Goal: Task Accomplishment & Management: Manage account settings

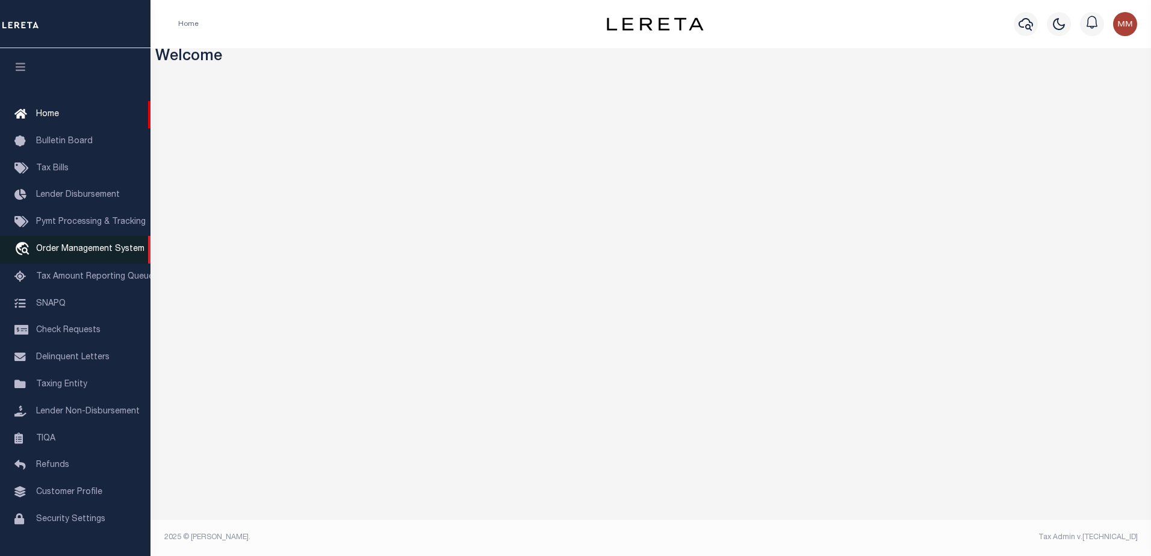
click at [79, 247] on span "Order Management System" at bounding box center [90, 249] width 108 height 8
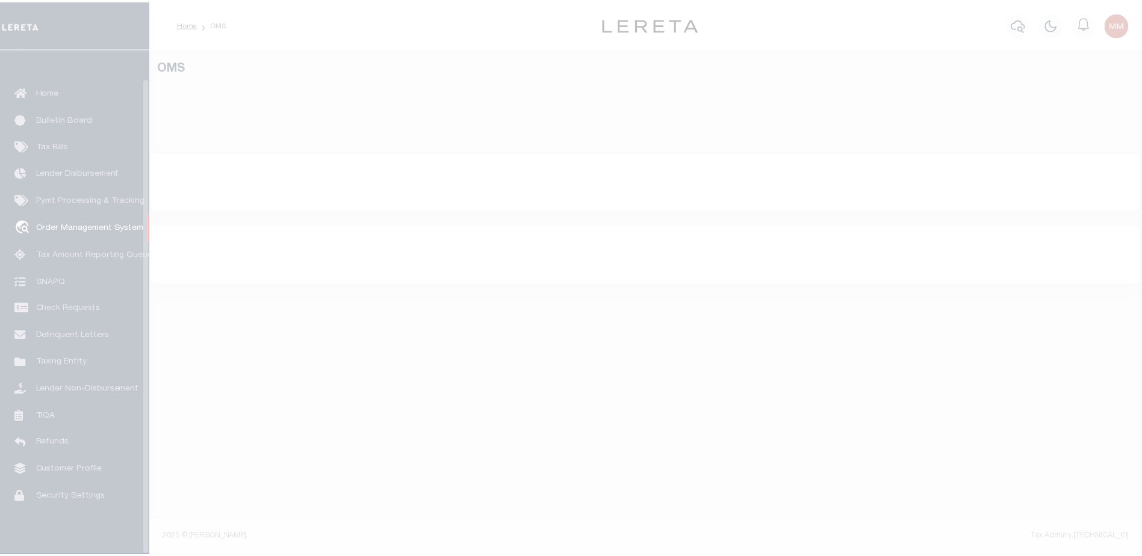
scroll to position [30, 0]
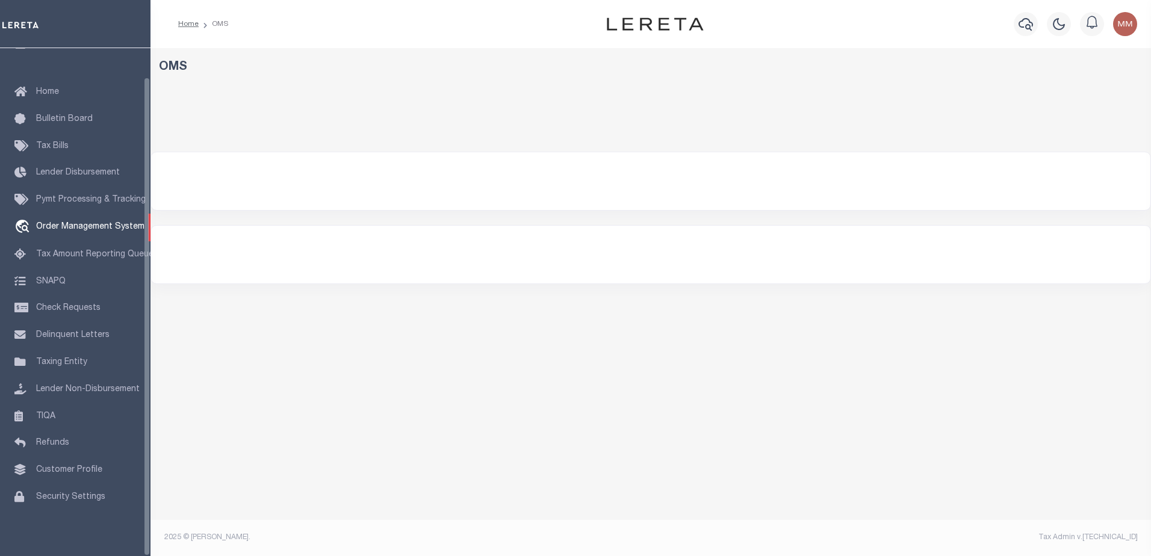
select select "200"
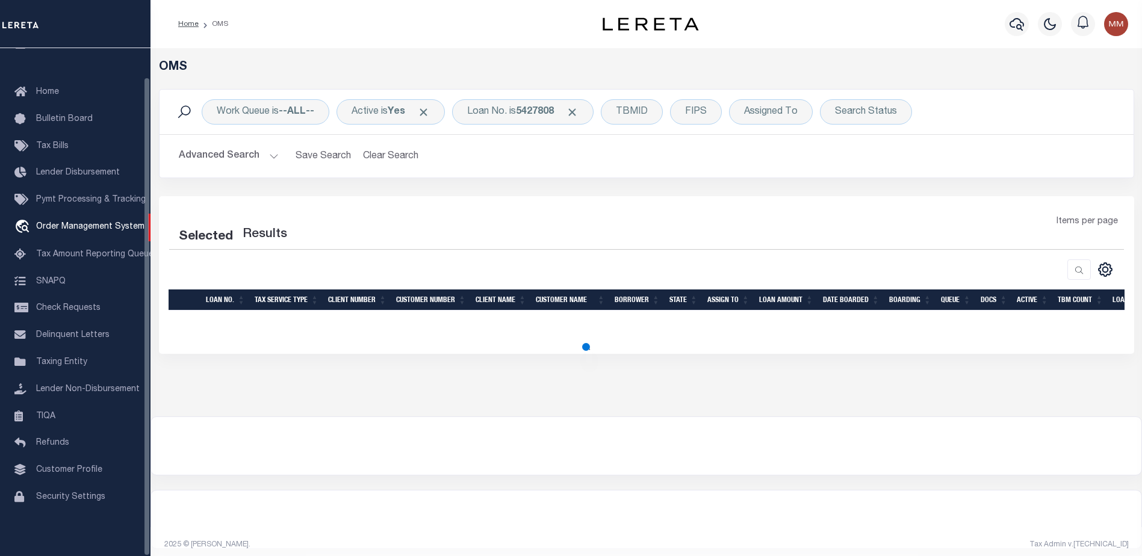
select select "200"
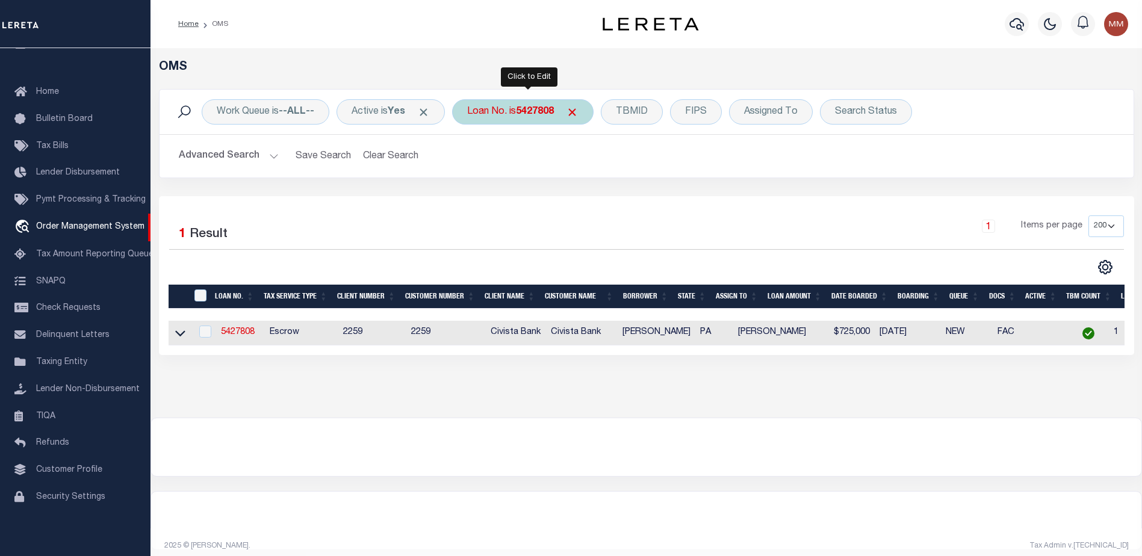
click at [550, 114] on b "5427808" at bounding box center [535, 112] width 38 height 10
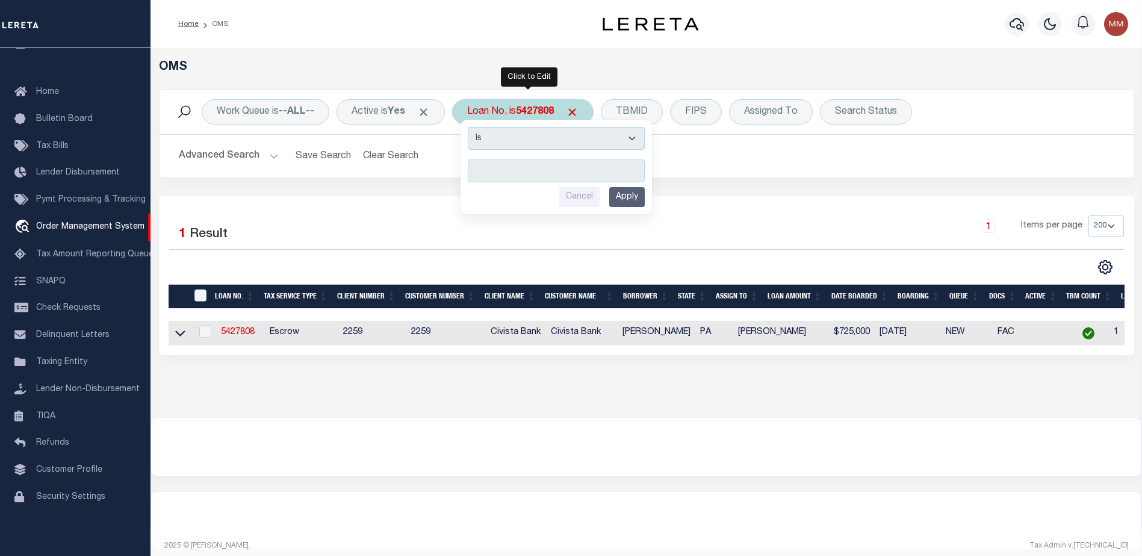
click at [515, 173] on input "text" at bounding box center [556, 171] width 177 height 23
type input "10010828"
click at [637, 190] on input "Apply" at bounding box center [627, 197] width 36 height 20
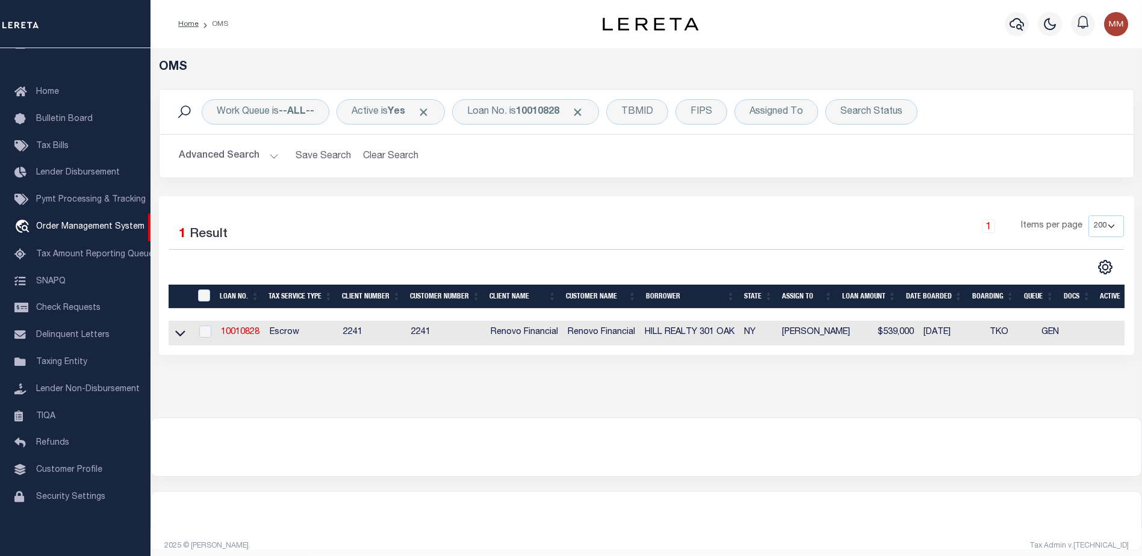
click at [184, 328] on link at bounding box center [180, 332] width 14 height 8
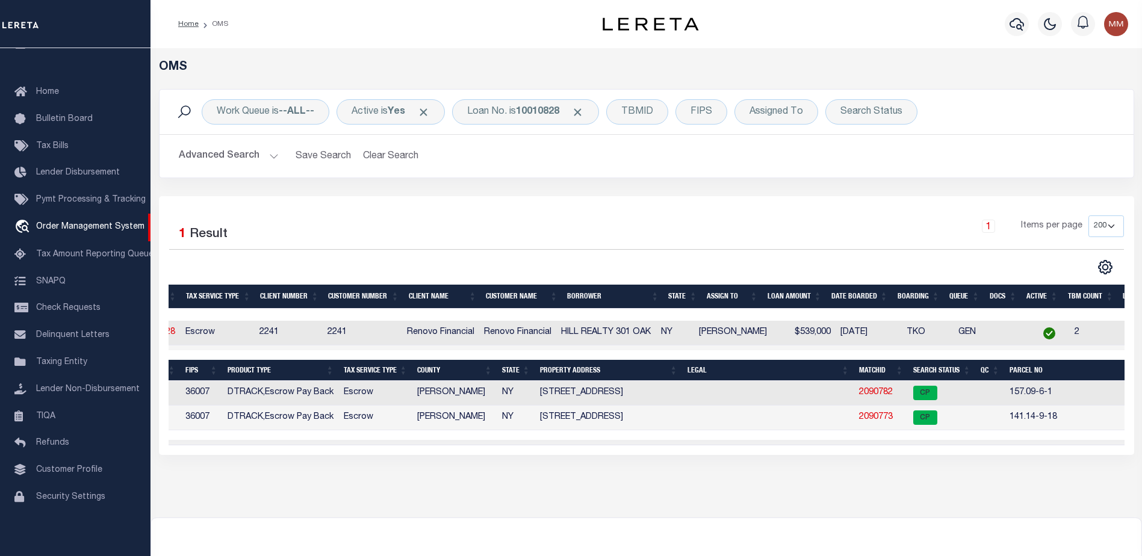
scroll to position [0, 0]
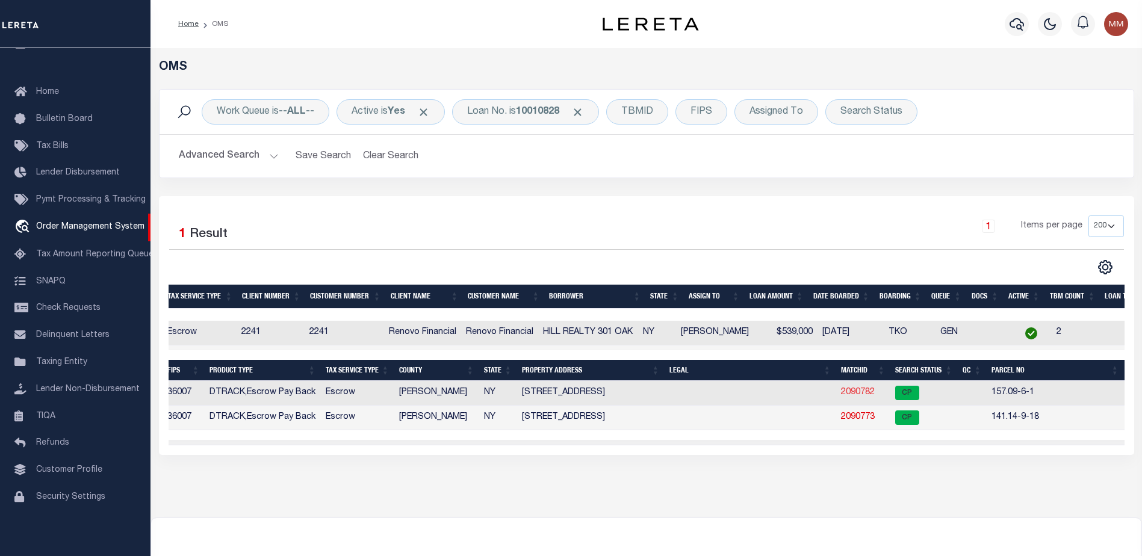
click at [856, 393] on link "2090782" at bounding box center [858, 392] width 34 height 8
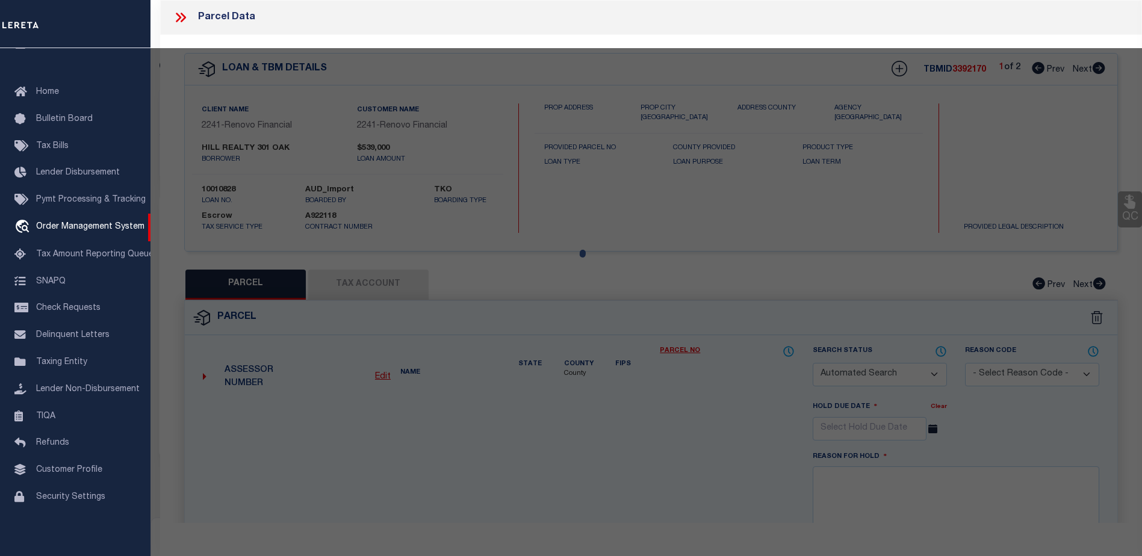
checkbox input "false"
select select "CP"
select select "ACT"
type input "301 Oak Hill Realty Inc."
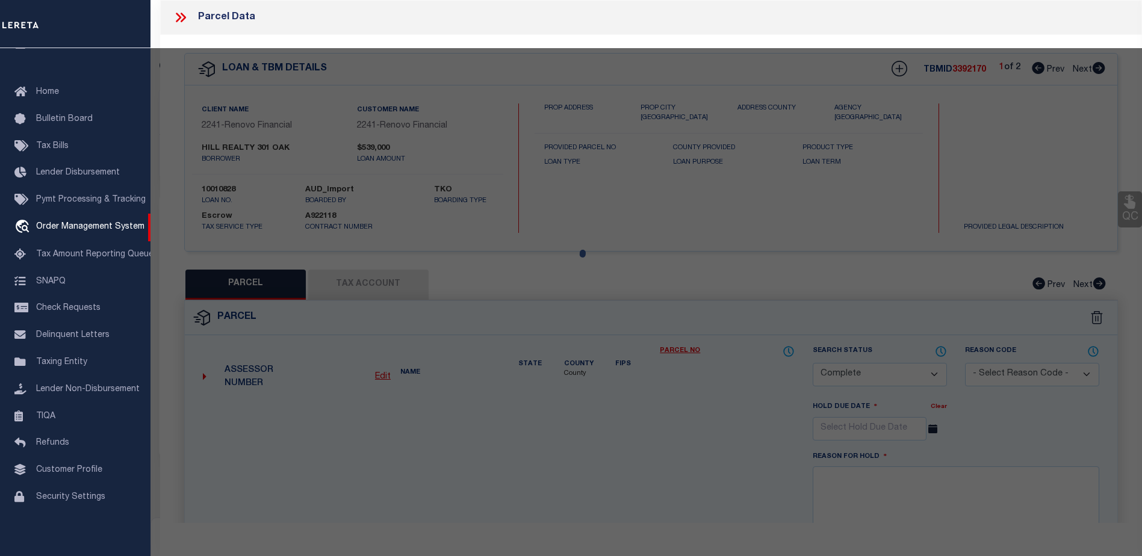
select select "AGW"
select select "ADD"
type input "[STREET_ADDRESS]"
checkbox input "false"
type input "ENDICOTT NY 13760"
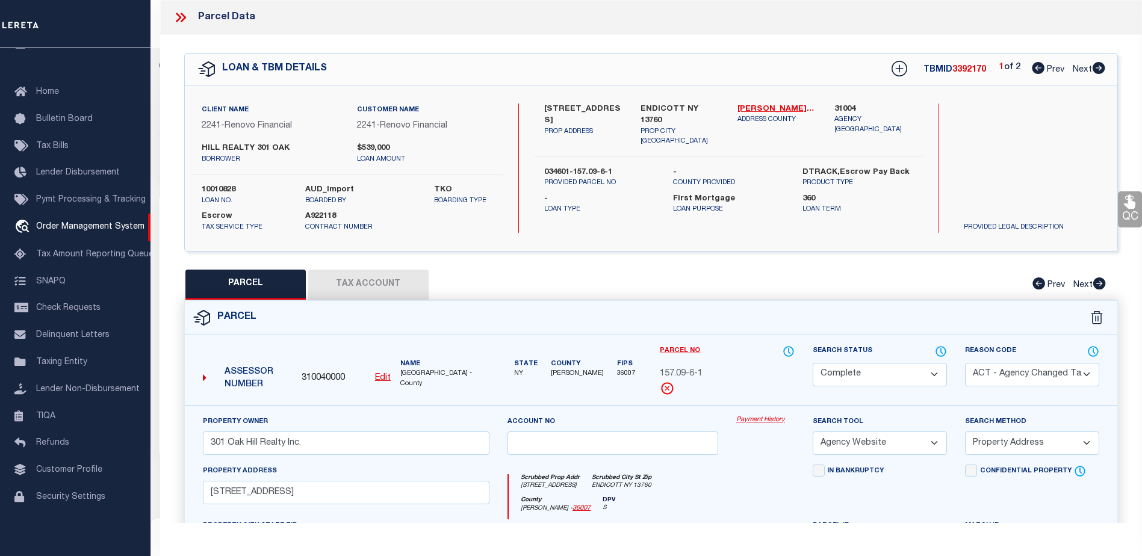
click at [673, 368] on span "157.09-6-1" at bounding box center [681, 374] width 43 height 13
click at [765, 423] on link "Payment History" at bounding box center [765, 420] width 58 height 10
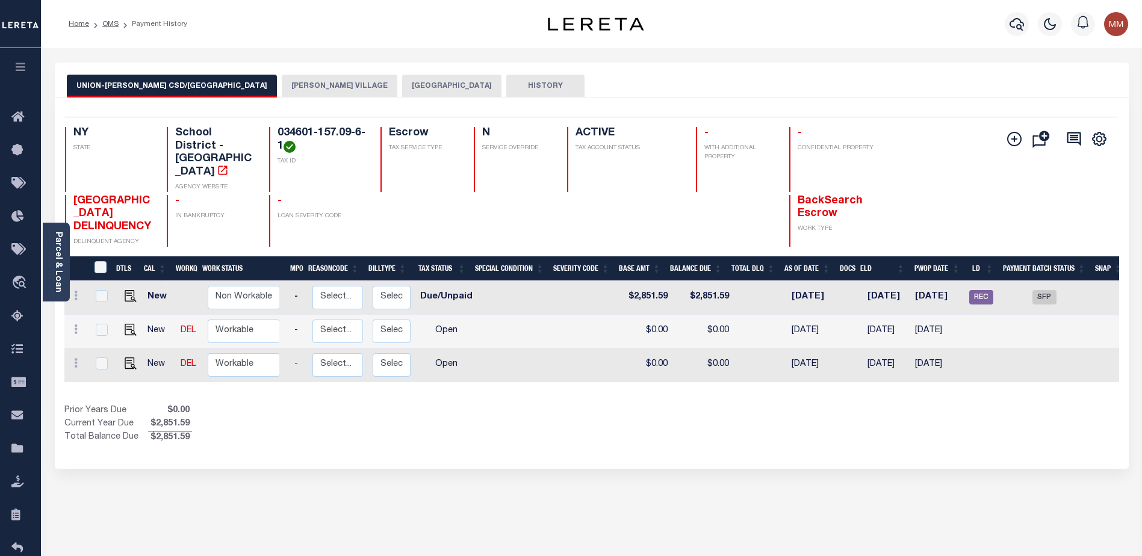
scroll to position [0, 135]
click at [1039, 290] on span "SFP" at bounding box center [1044, 297] width 24 height 14
checkbox input "true"
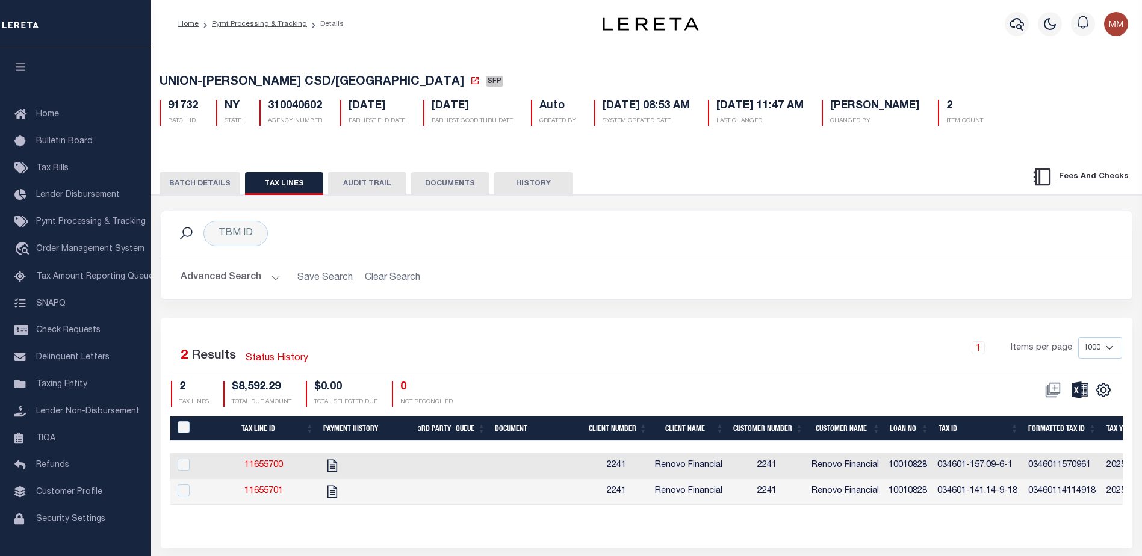
click at [257, 179] on button "TAX LINES" at bounding box center [284, 183] width 78 height 23
click at [271, 466] on link "11655700" at bounding box center [263, 465] width 39 height 8
checkbox input "true"
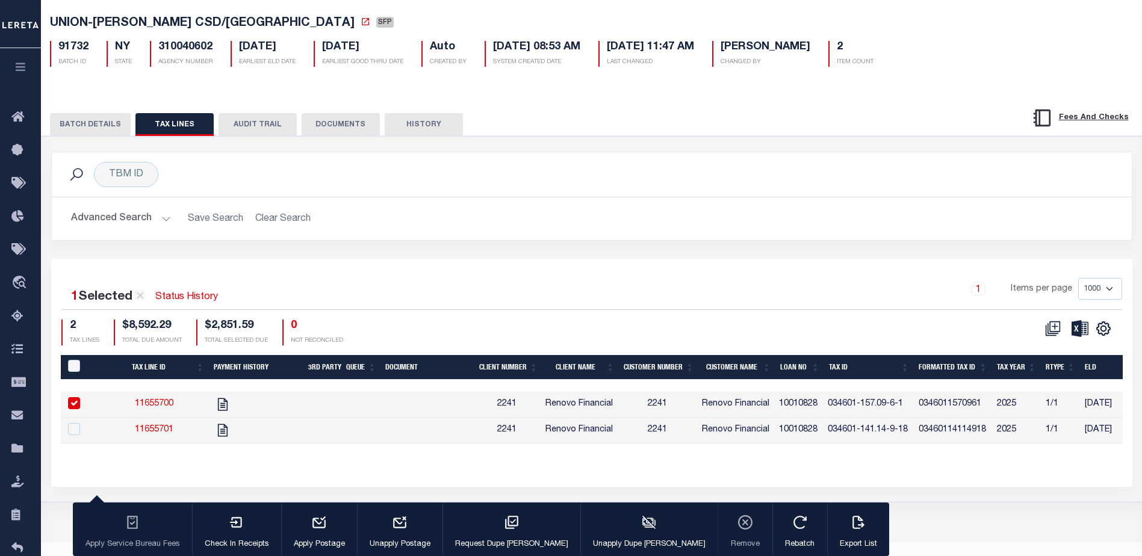
scroll to position [60, 0]
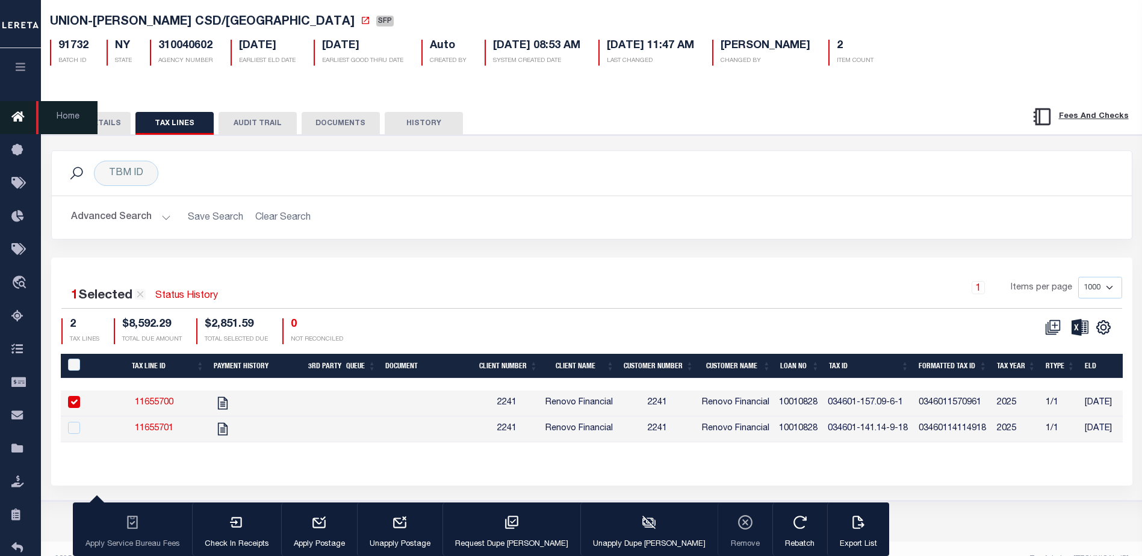
click icon
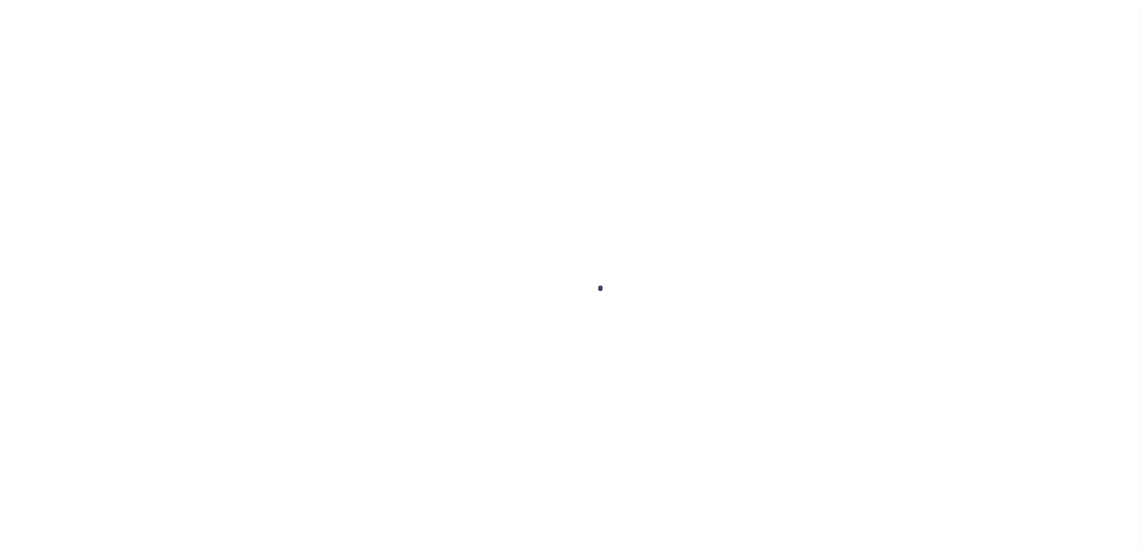
checkbox input "false"
type input "103234"
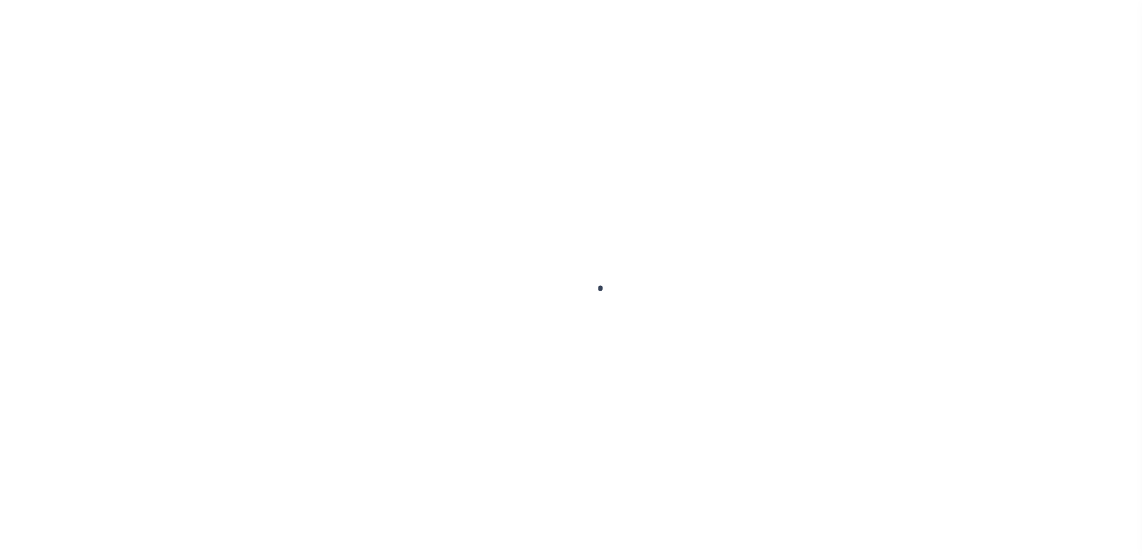
type input "[DATE]"
select select "DUE"
type input "$2,851.59"
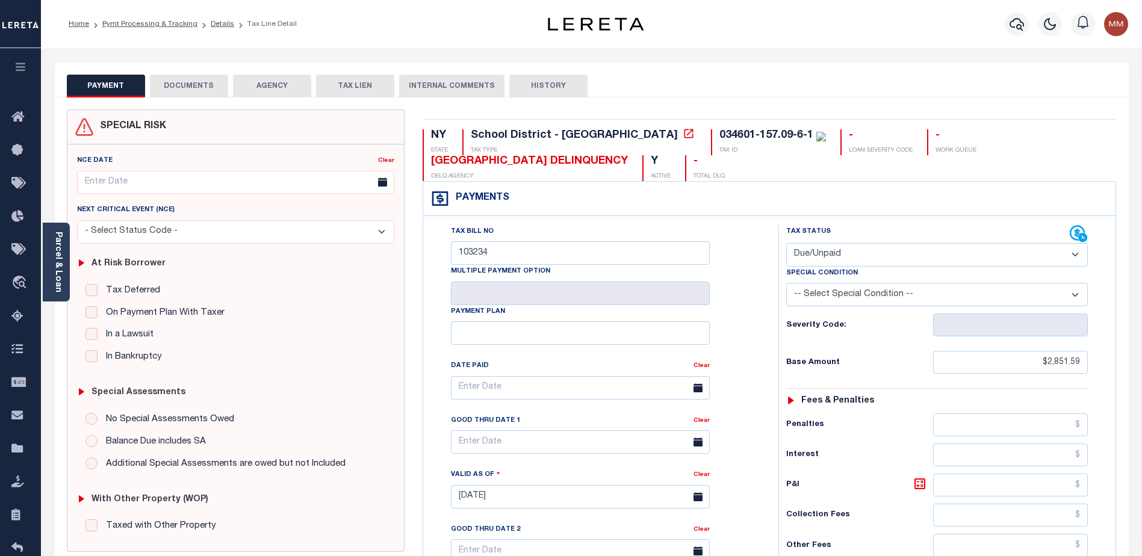
click at [1071, 257] on select "- Select Status Code - Open Due/Unpaid Paid Incomplete No Tax Due Internal Refu…" at bounding box center [937, 254] width 302 height 23
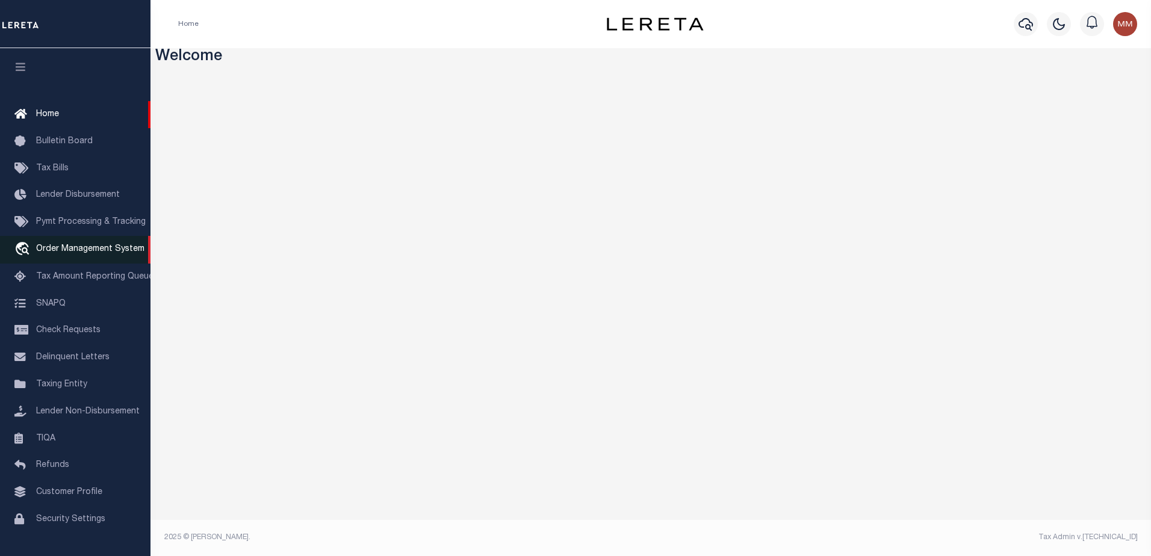
click at [67, 248] on span "Order Management System" at bounding box center [90, 249] width 108 height 8
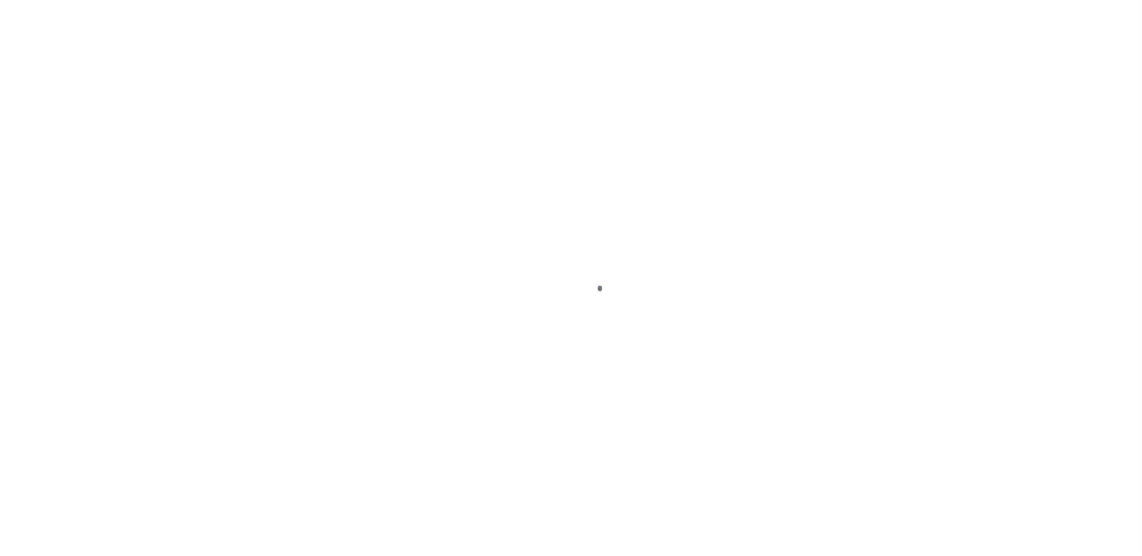
scroll to position [30, 0]
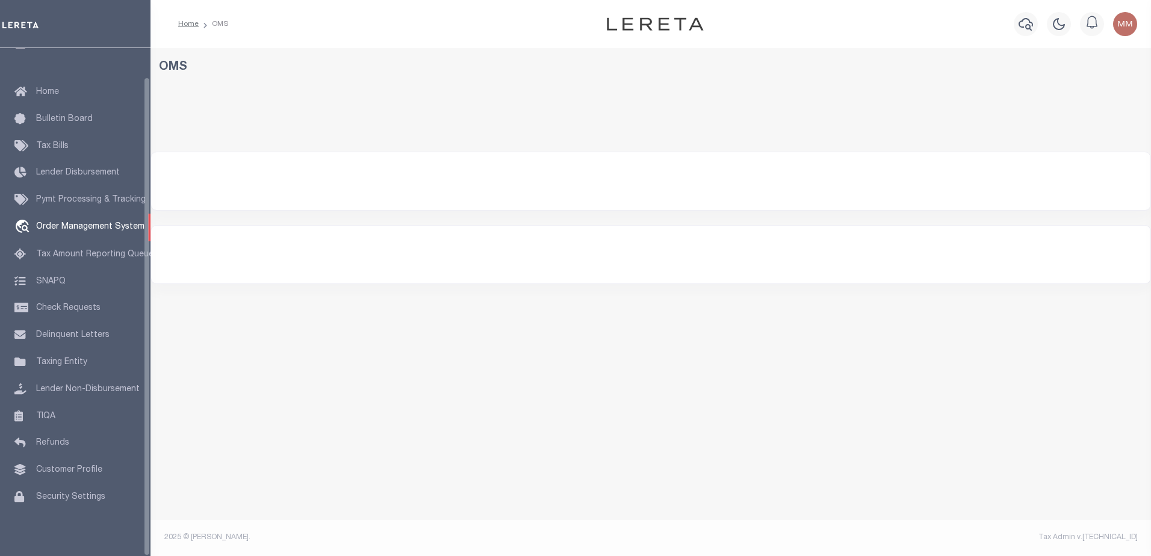
select select "200"
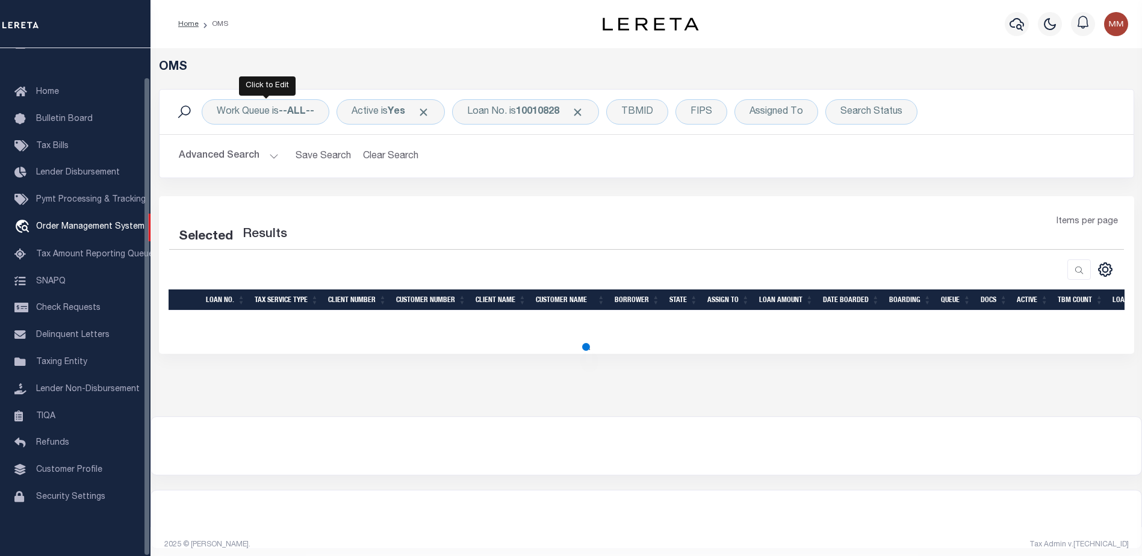
select select "200"
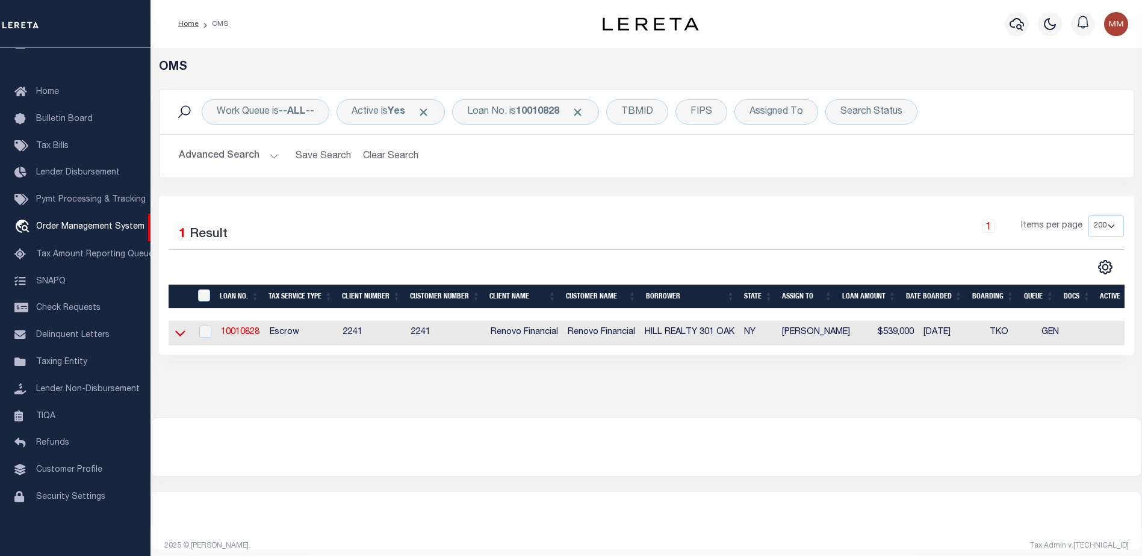
click at [182, 336] on icon at bounding box center [180, 334] width 10 height 6
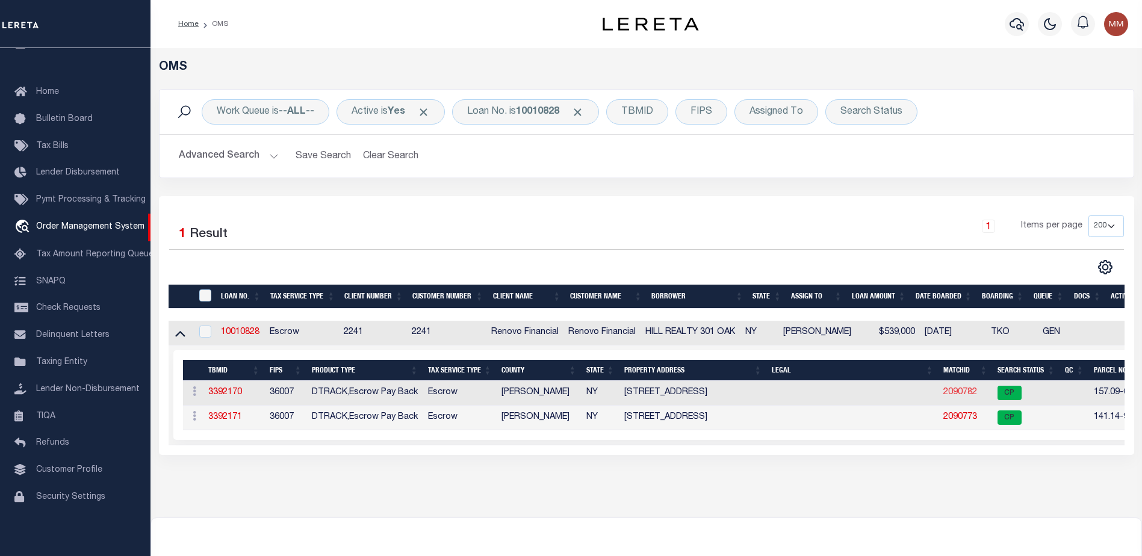
click at [966, 390] on link "2090782" at bounding box center [961, 392] width 34 height 8
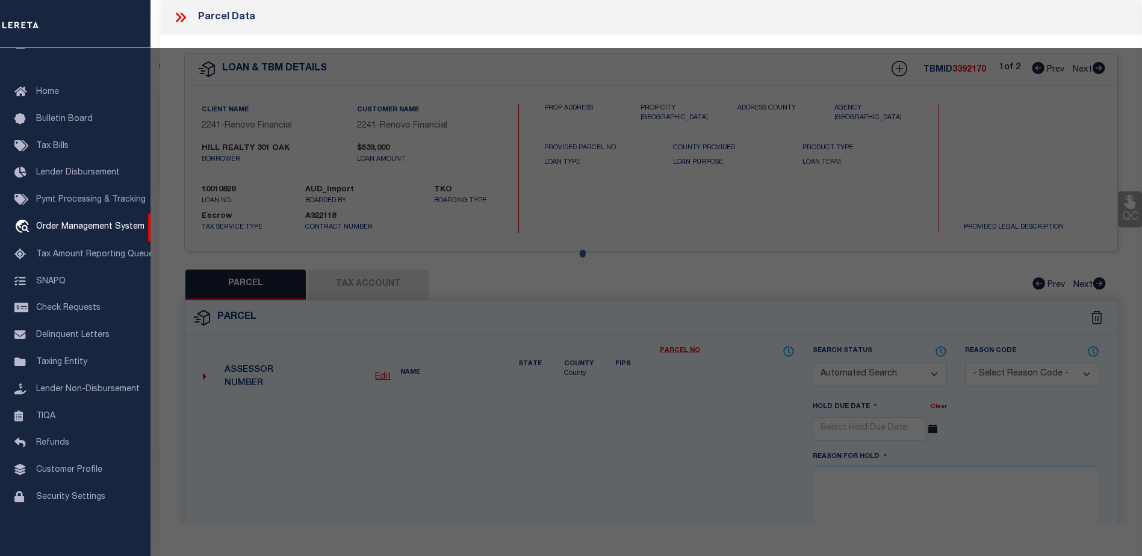
checkbox input "false"
select select "CP"
select select "ACT"
type input "301 Oak Hill Realty Inc."
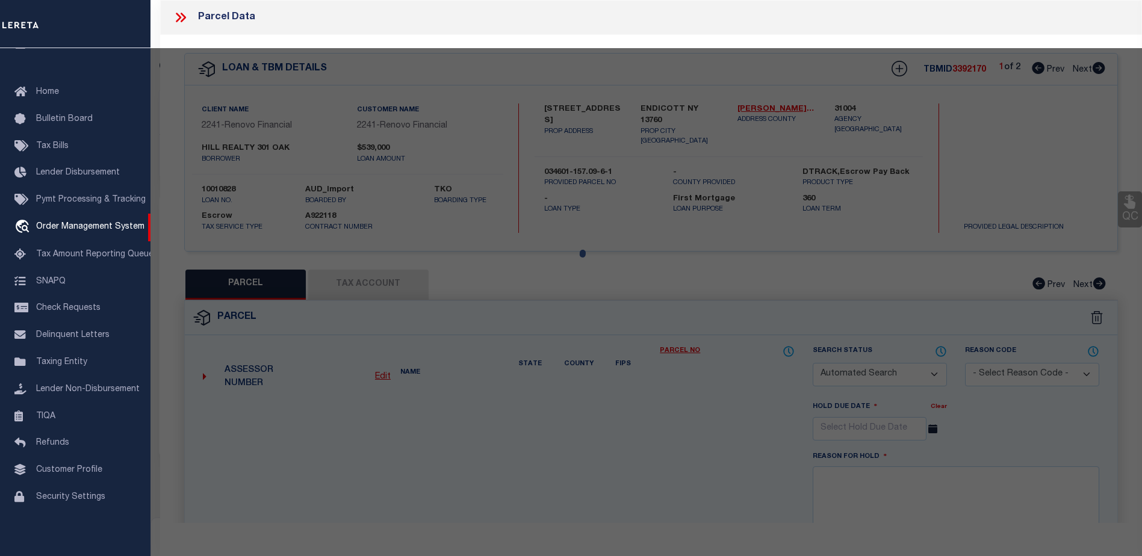
select select "AGW"
select select "ADD"
type input "[STREET_ADDRESS]"
checkbox input "false"
type input "ENDICOTT NY 13760"
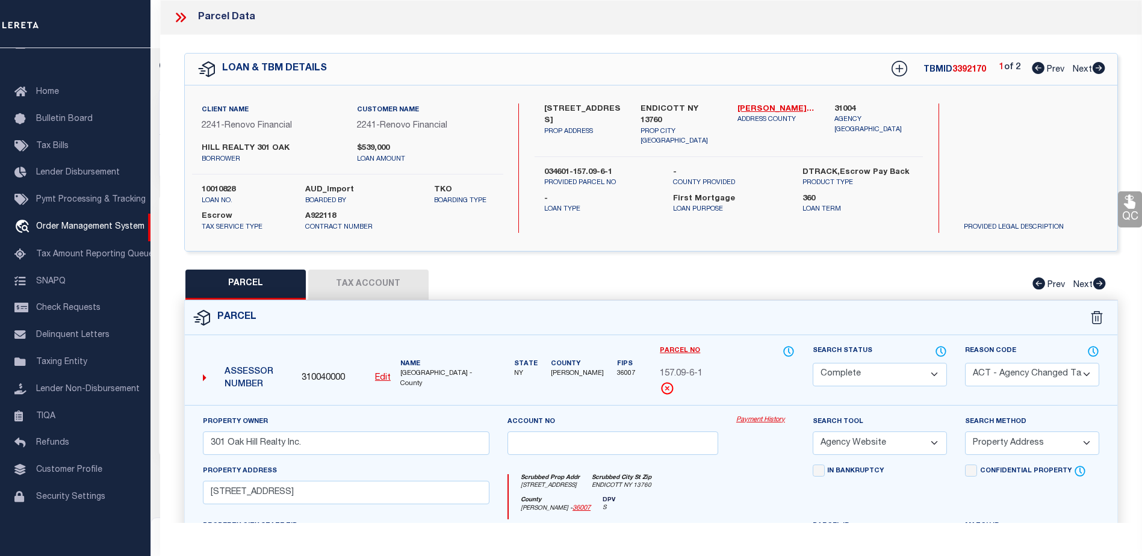
click at [1099, 66] on icon at bounding box center [1099, 68] width 13 height 12
select select "AS"
select select
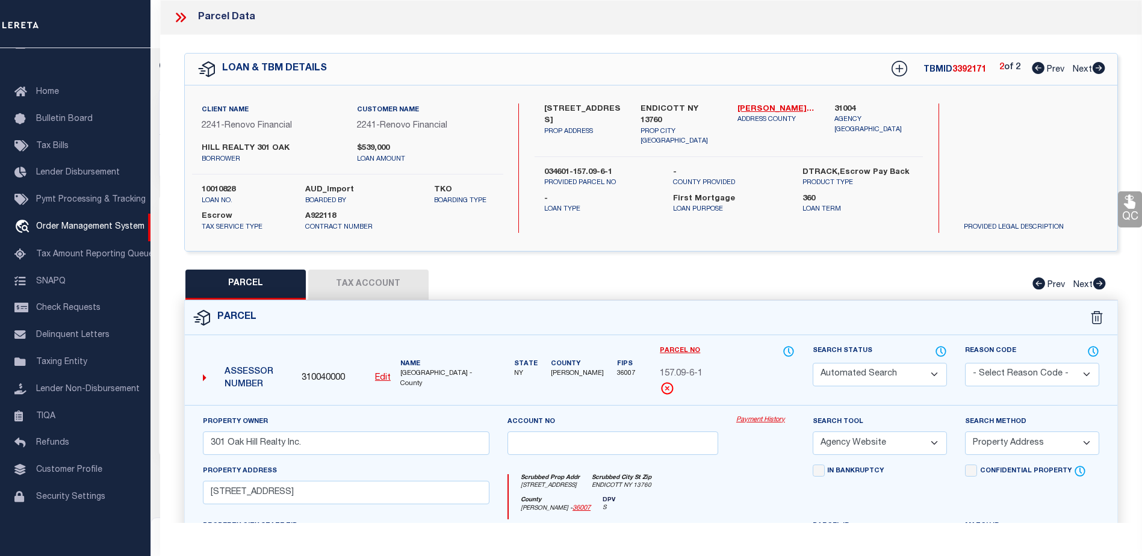
checkbox input "false"
select select "CP"
type input "301 Oak Hill Realty, Inc."
select select "AGW"
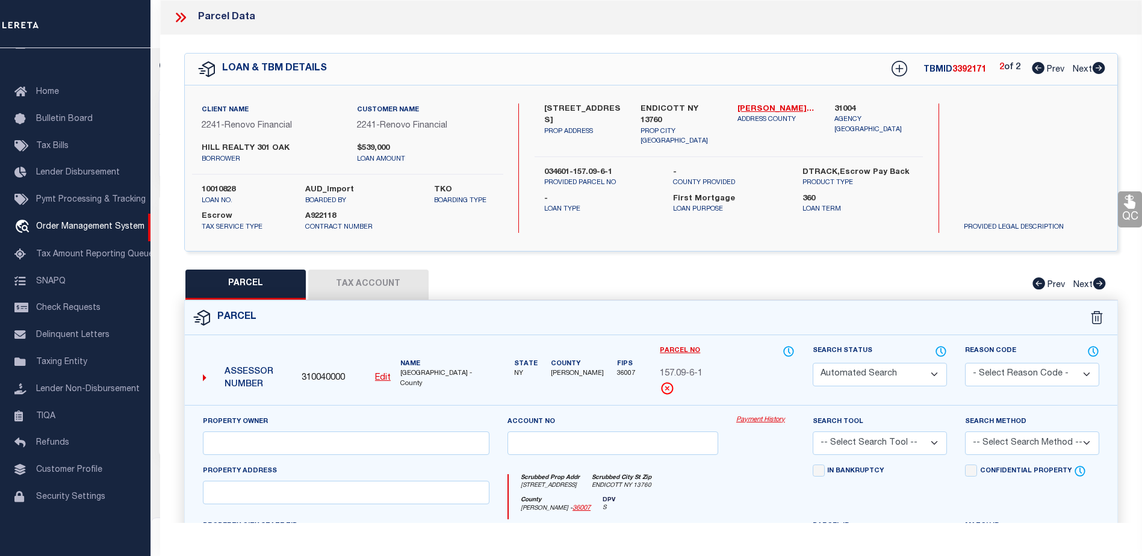
select select
type input "[STREET_ADDRESS]"
checkbox input "false"
type input "ENDICOTT NY 13760"
click at [1036, 70] on icon at bounding box center [1038, 68] width 13 height 12
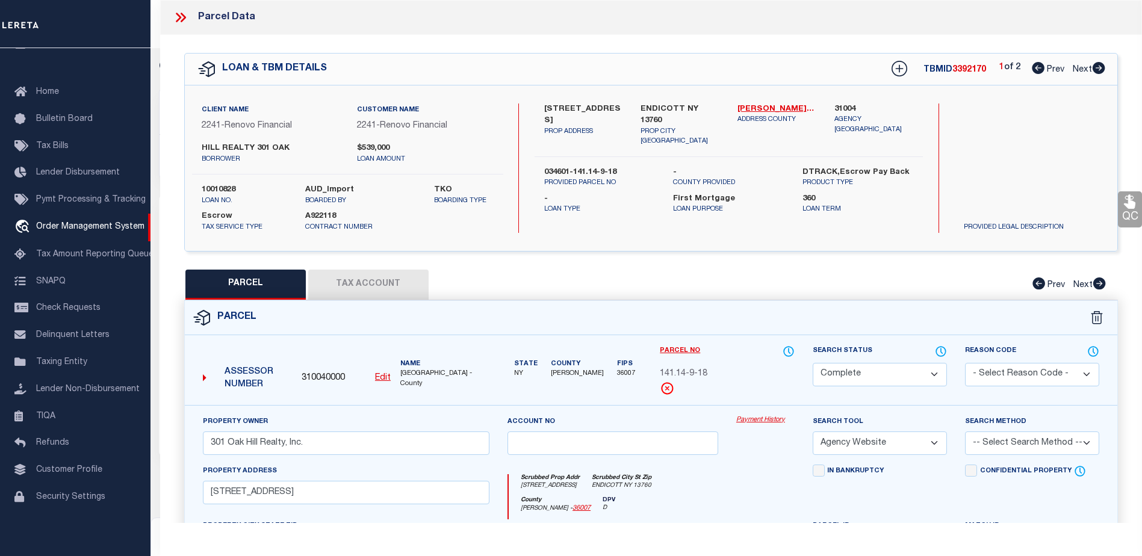
select select "AS"
select select
checkbox input "false"
select select "CP"
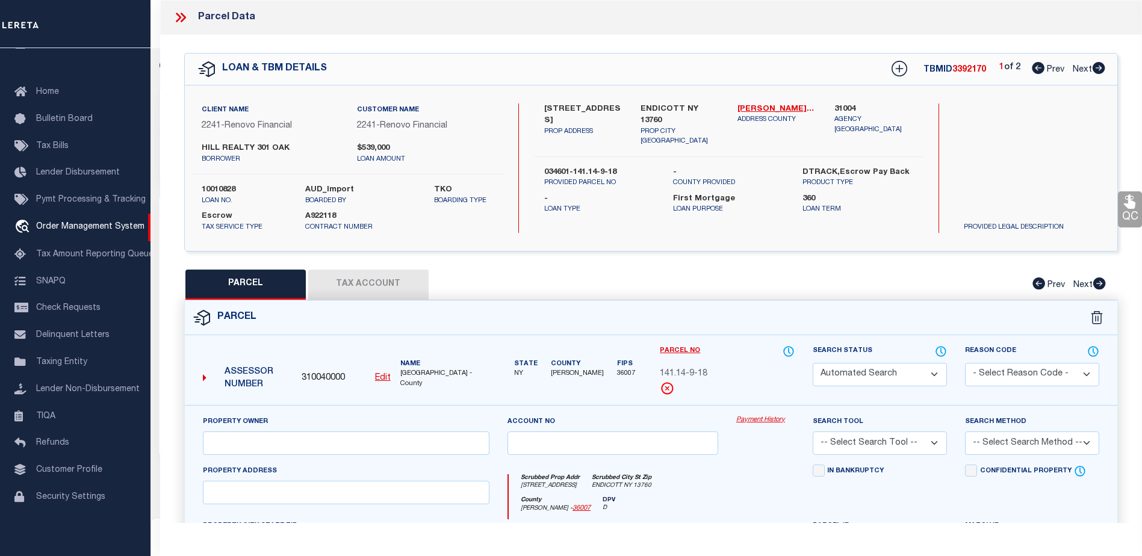
select select "ACT"
type input "301 Oak Hill Realty Inc."
select select "AGW"
select select "ADD"
type input "200-202 North St"
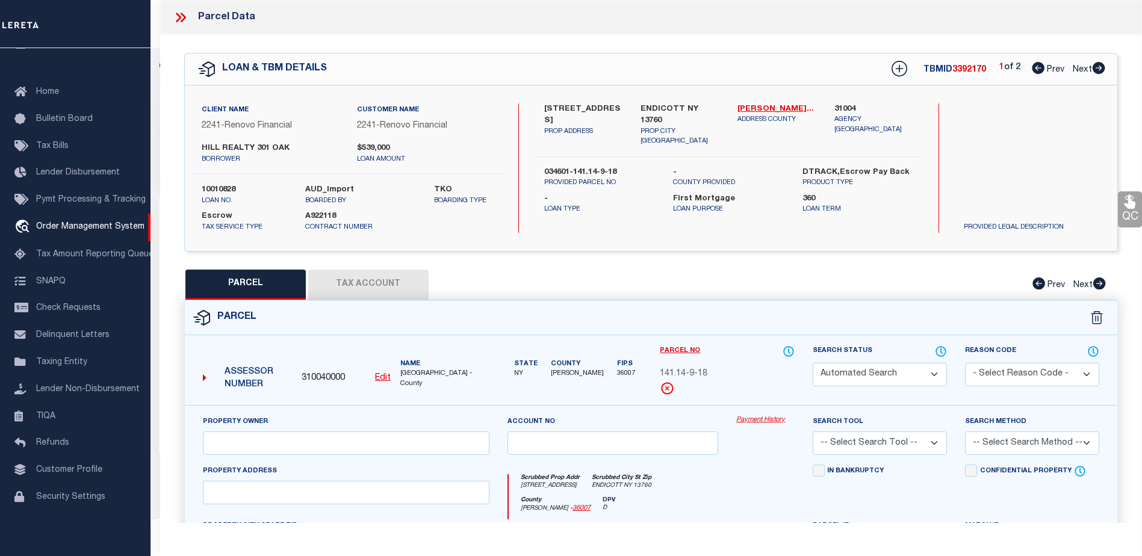
checkbox input "false"
type input "ENDICOTT NY 13760"
click at [780, 420] on link "Payment History" at bounding box center [765, 420] width 58 height 10
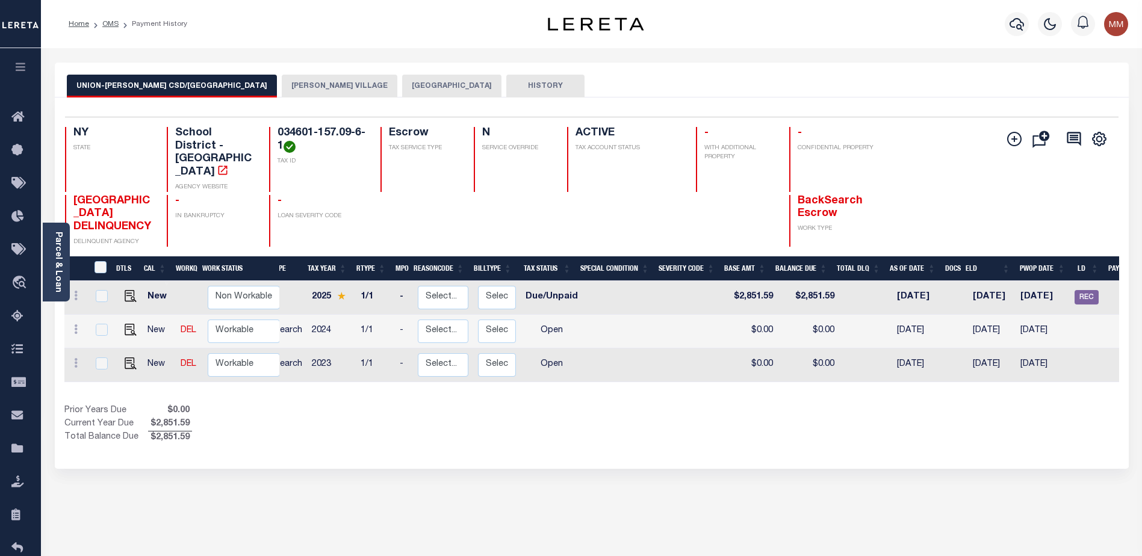
scroll to position [0, 30]
click at [282, 86] on button "[PERSON_NAME] VILLAGE" at bounding box center [340, 86] width 116 height 23
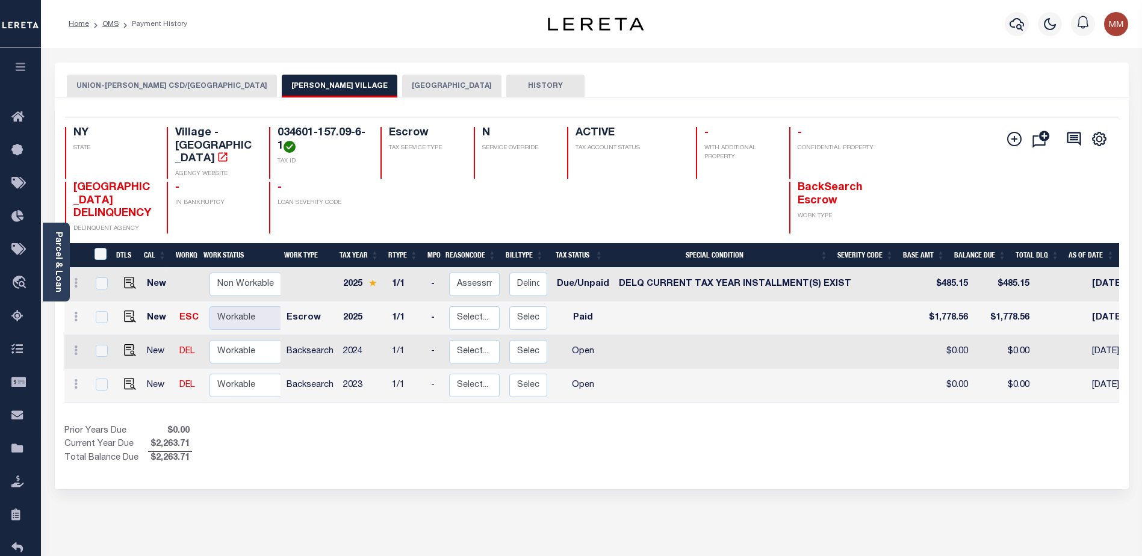
drag, startPoint x: 300, startPoint y: 387, endPoint x: 918, endPoint y: 29, distance: 713.4
click at [339, 339] on tbody "New Non Workable Workable 2025 1/1 - Select... Payment Reversal Taxable Value C…" at bounding box center [747, 335] width 1366 height 135
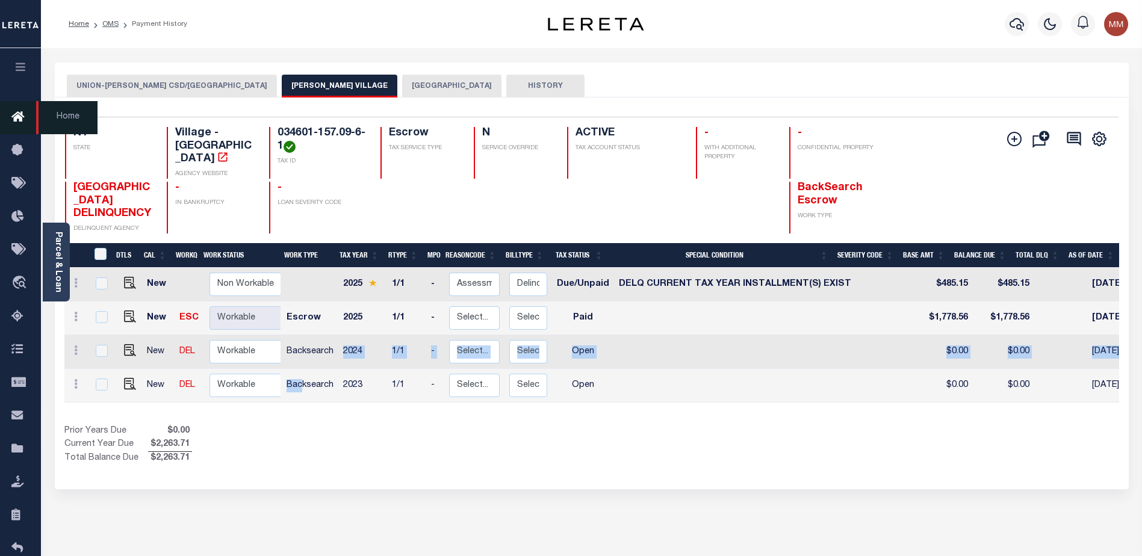
click at [11, 119] on icon at bounding box center [20, 117] width 19 height 15
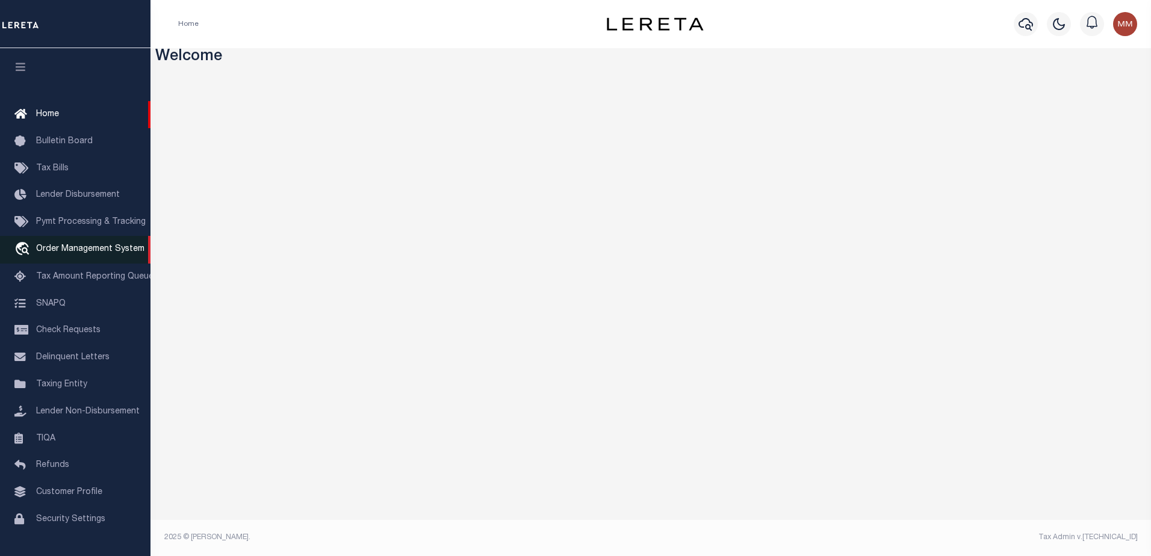
click at [92, 251] on span "Order Management System" at bounding box center [90, 249] width 108 height 8
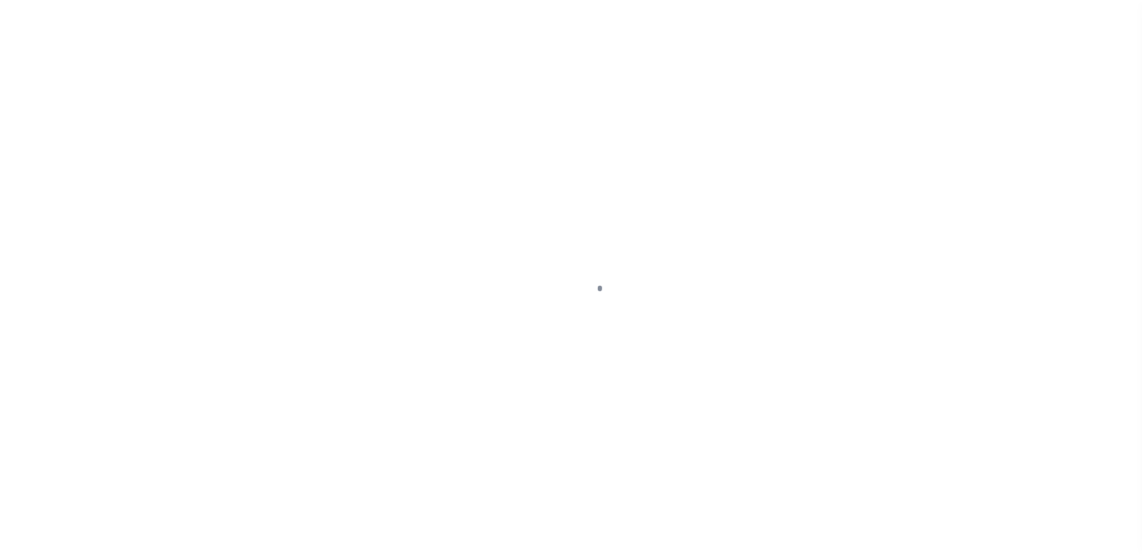
scroll to position [30, 0]
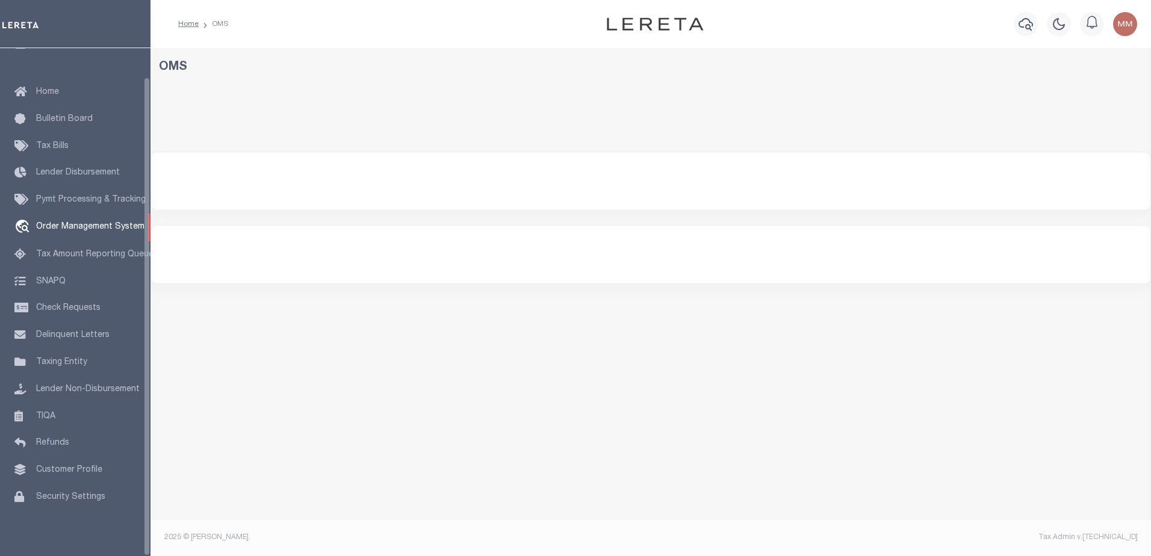
select select "200"
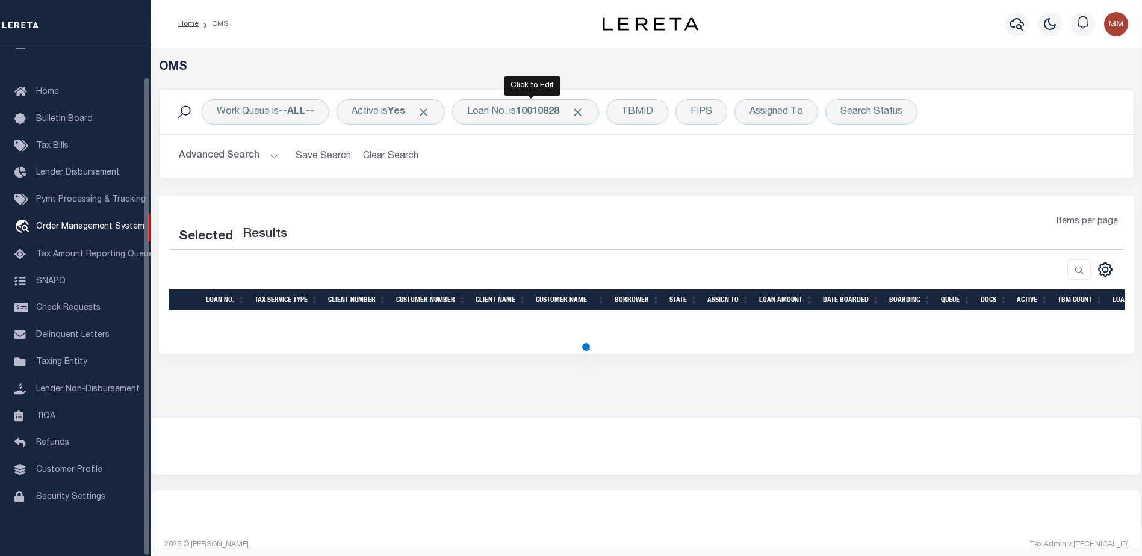
select select "200"
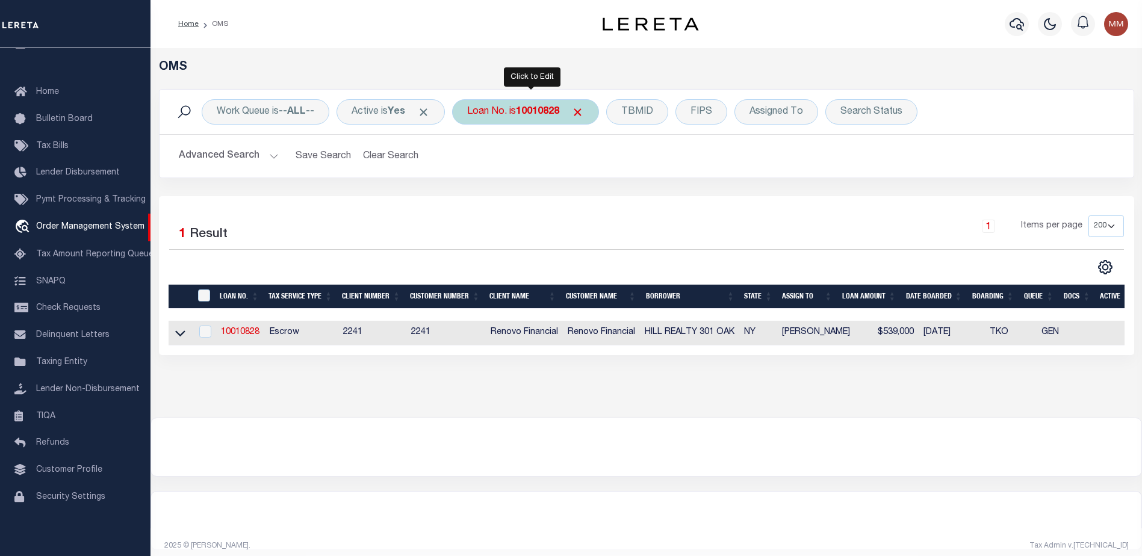
click at [540, 114] on b "10010828" at bounding box center [537, 112] width 43 height 10
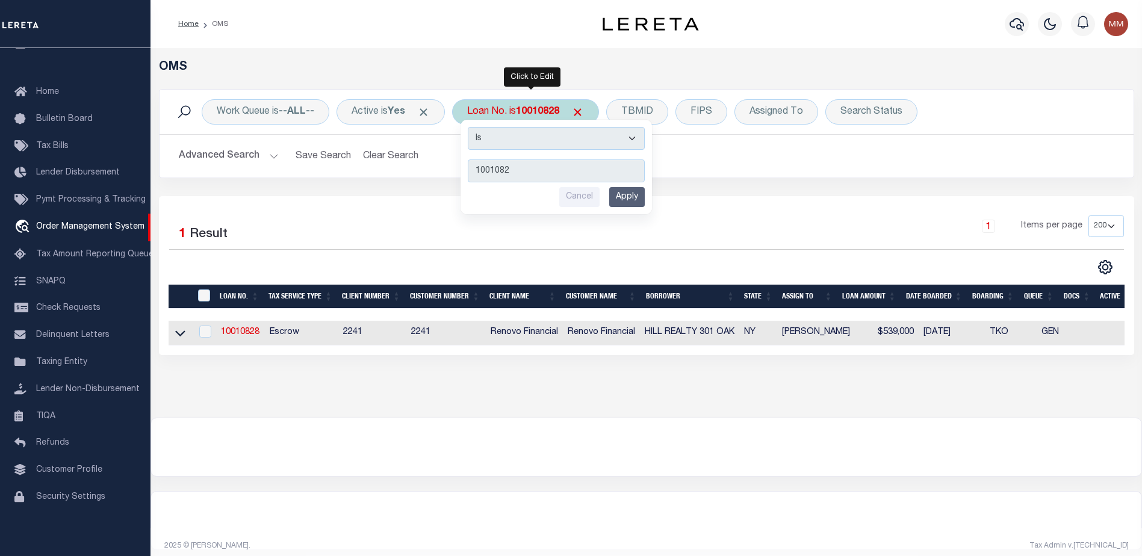
type input "10010828"
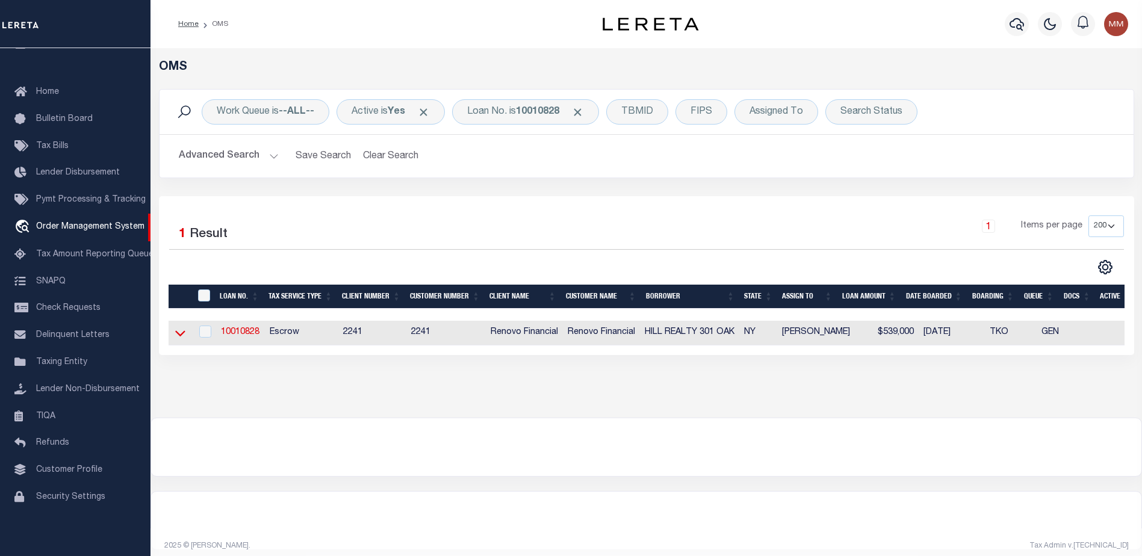
click at [182, 332] on icon at bounding box center [180, 333] width 10 height 13
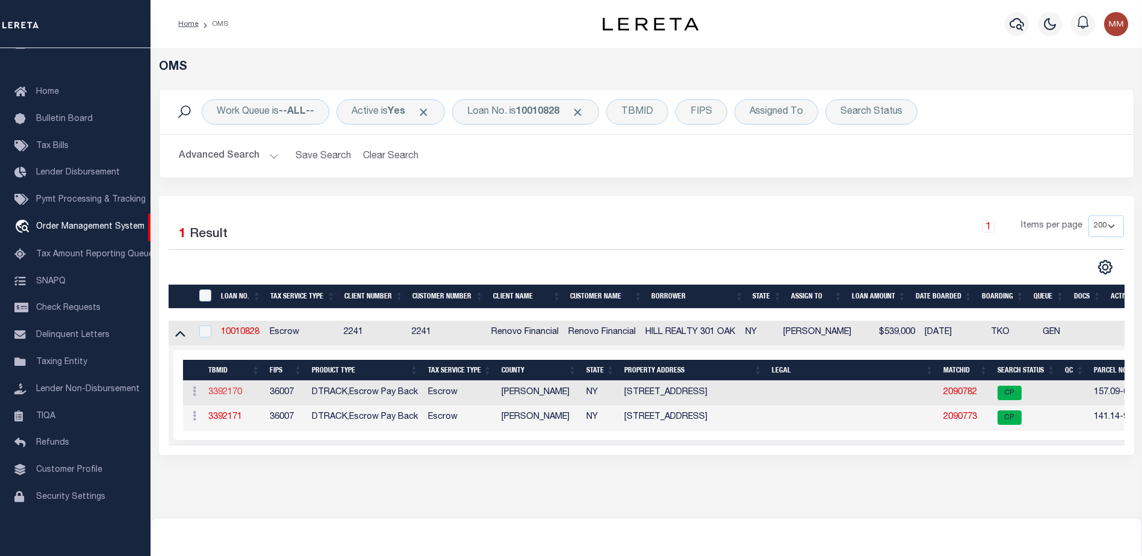
click at [237, 392] on link "3392170" at bounding box center [225, 392] width 34 height 8
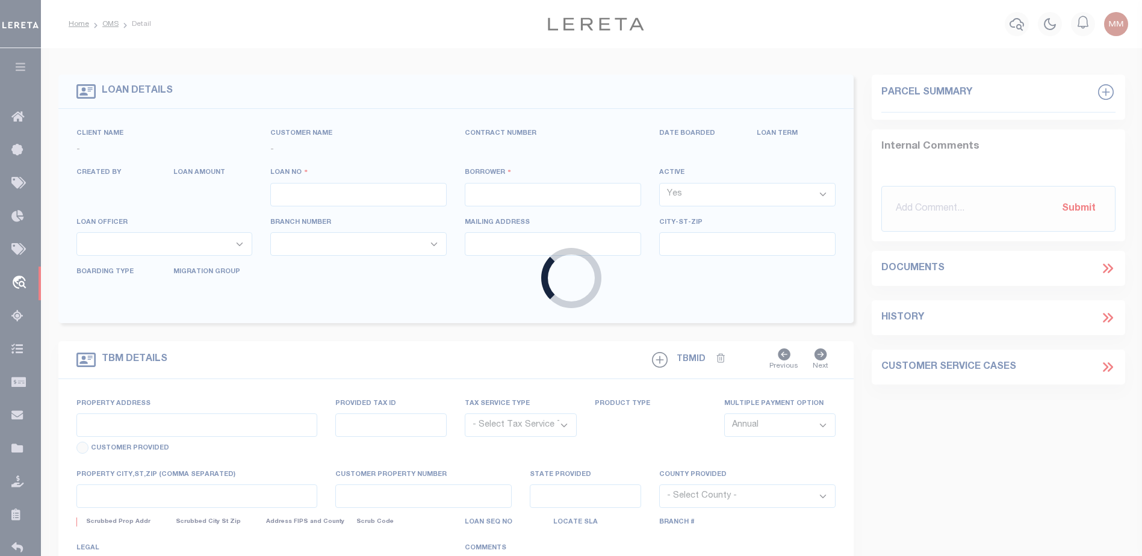
type input "10010828"
type input "HILL REALTY 301 OAK"
select select
type input "105 SCHUNNEMUNK RD UNIT 201"
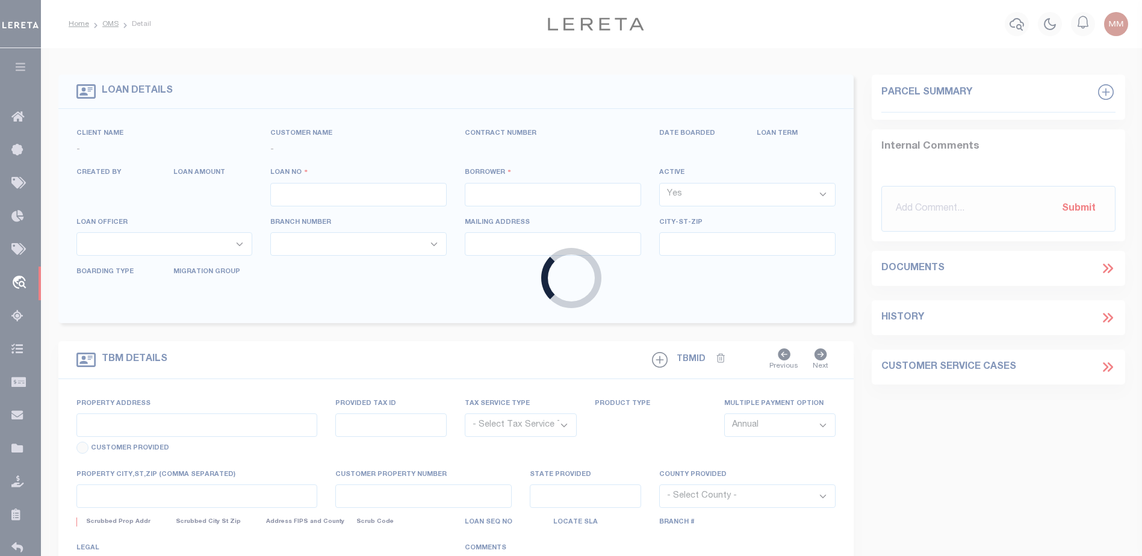
type input "MONROE NY 10950-6257 NULL"
select select "10"
select select "Escrow"
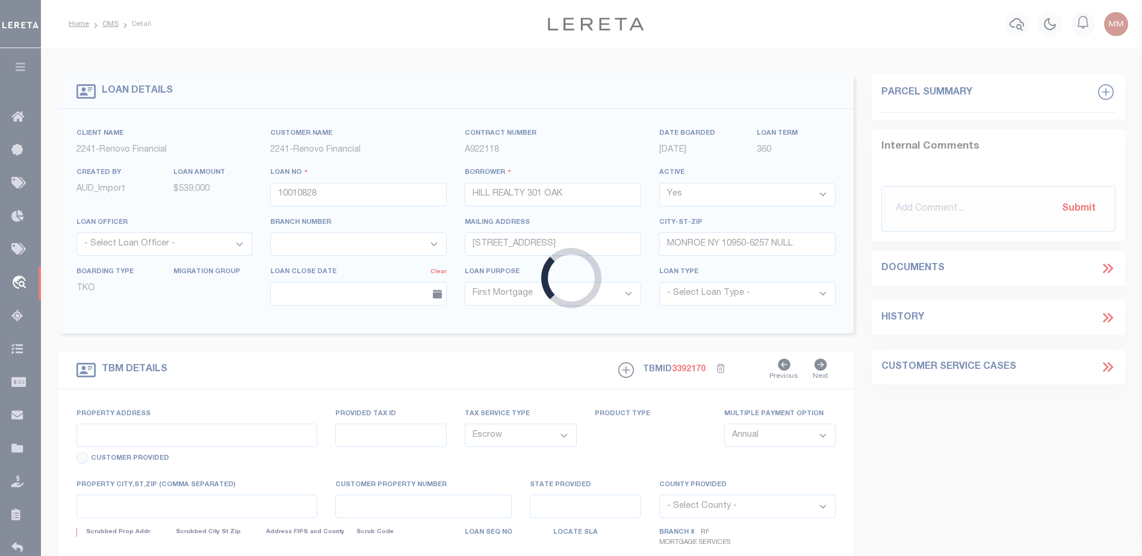
type input "200 NORTH STREET"
type input "034601-157.09-6-1"
type input "ENDICOTT NY 13760"
type input "a0kUS000006jecA"
type input "NY"
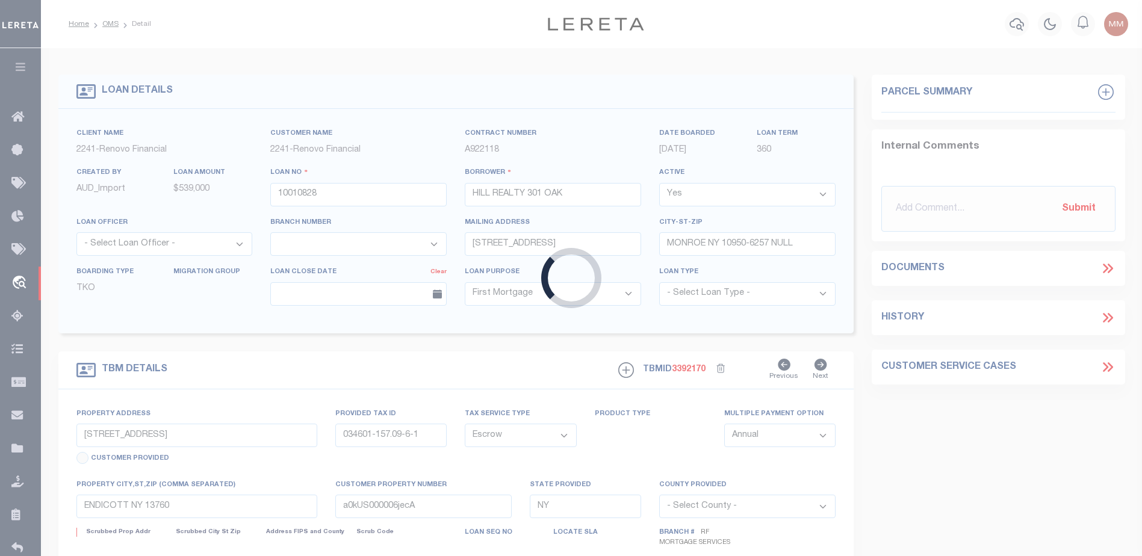
select select "25067"
select select
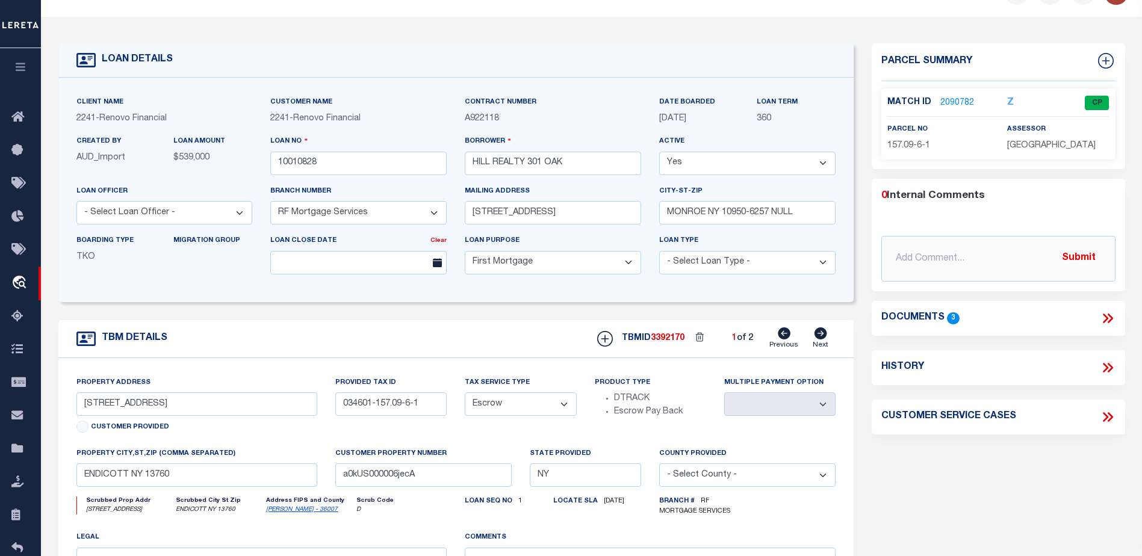
scroll to position [60, 0]
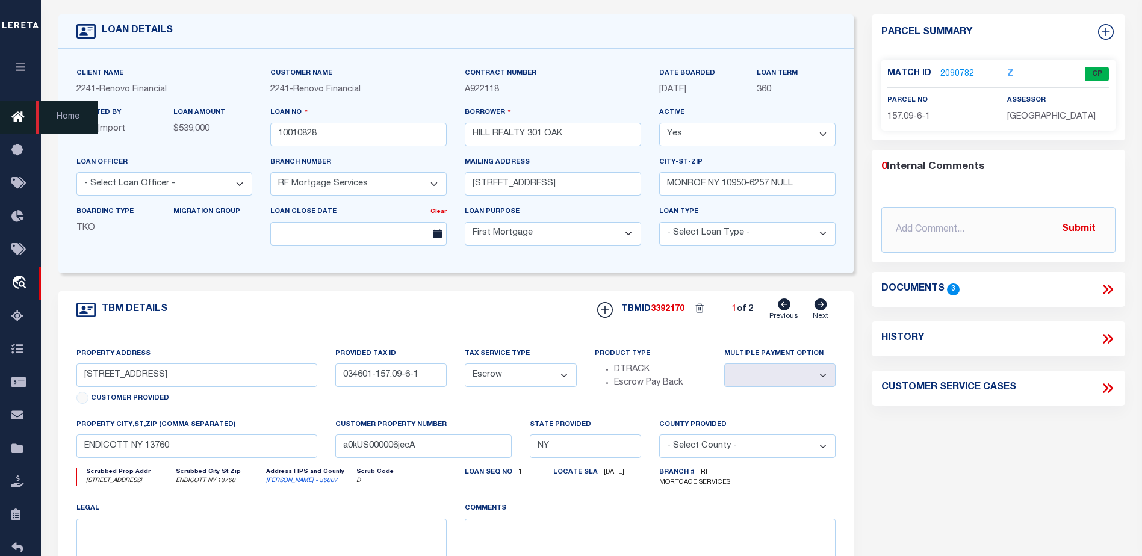
click at [14, 114] on icon at bounding box center [20, 117] width 19 height 15
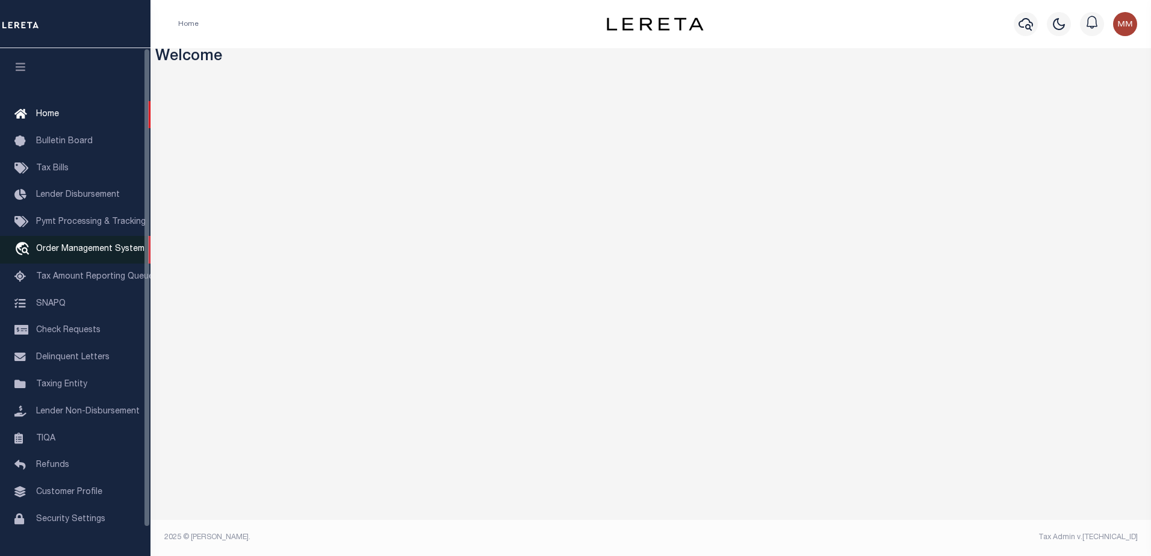
click at [75, 250] on span "Order Management System" at bounding box center [90, 249] width 108 height 8
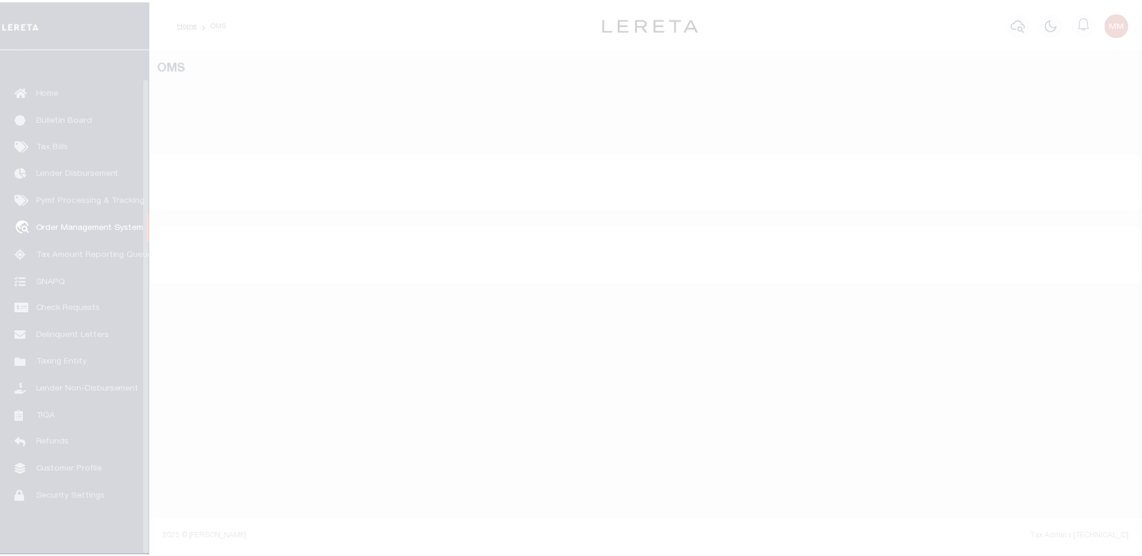
scroll to position [30, 0]
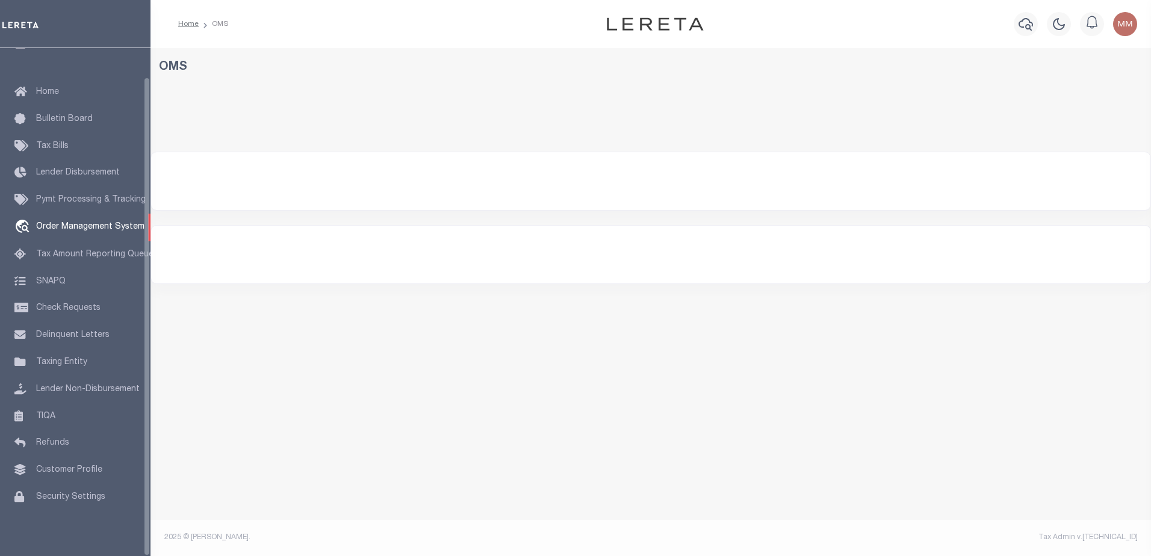
select select "200"
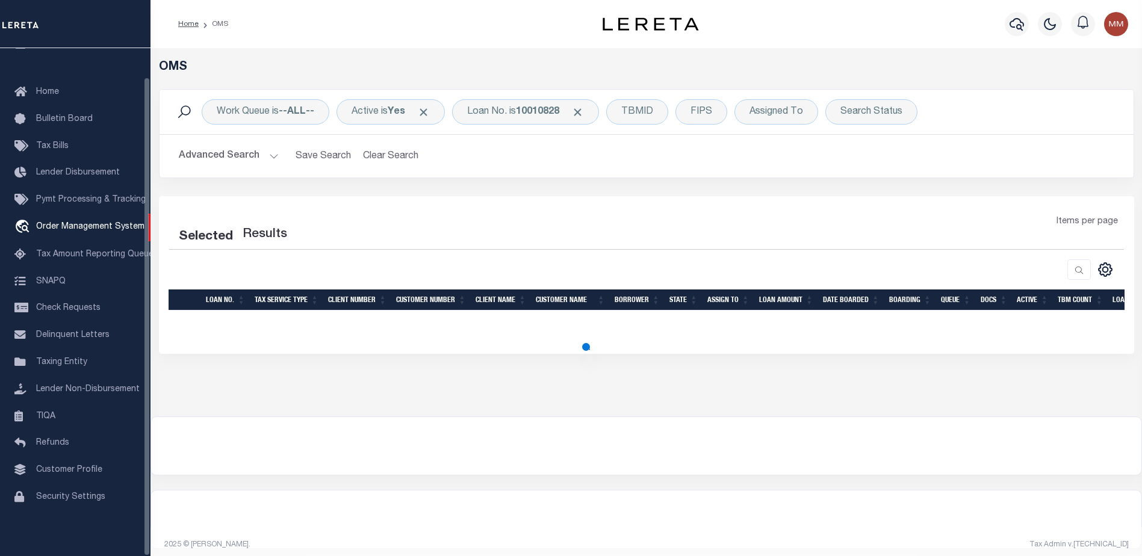
select select "200"
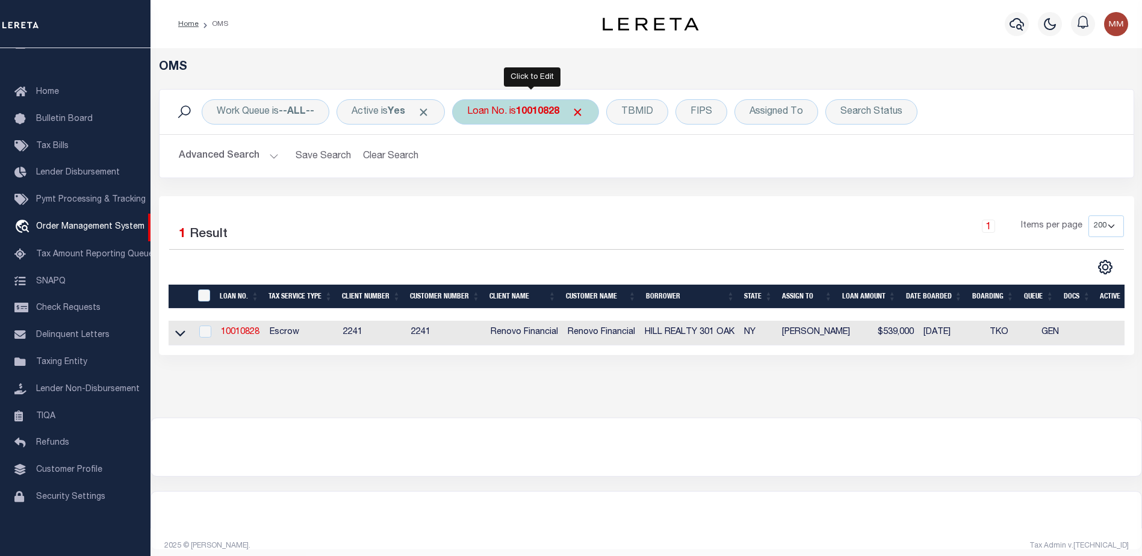
click at [520, 109] on div "Loan No. is 10010828" at bounding box center [525, 111] width 147 height 25
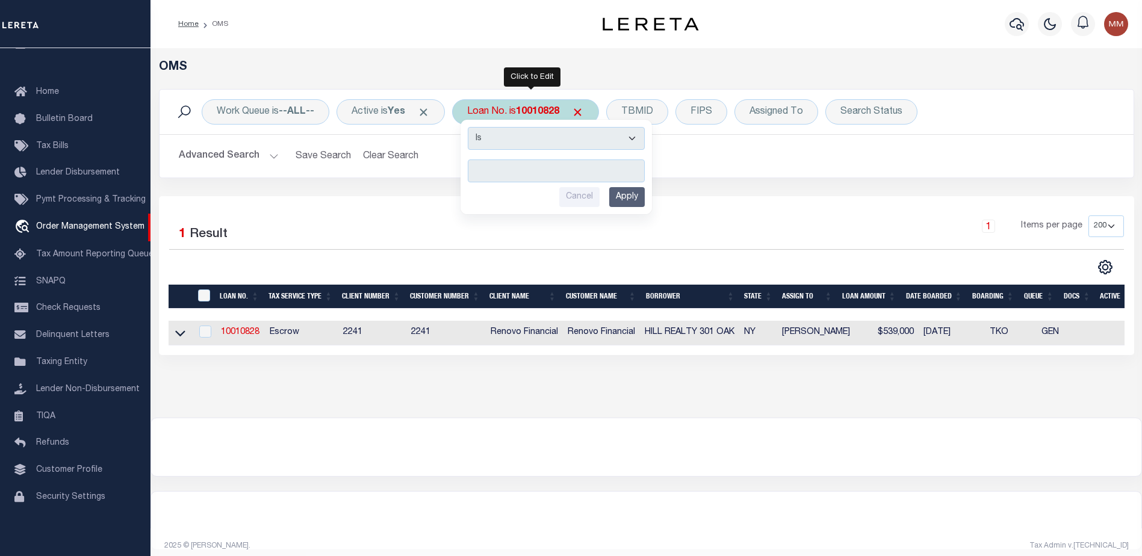
click at [508, 165] on input "text" at bounding box center [556, 171] width 177 height 23
type input "10902003"
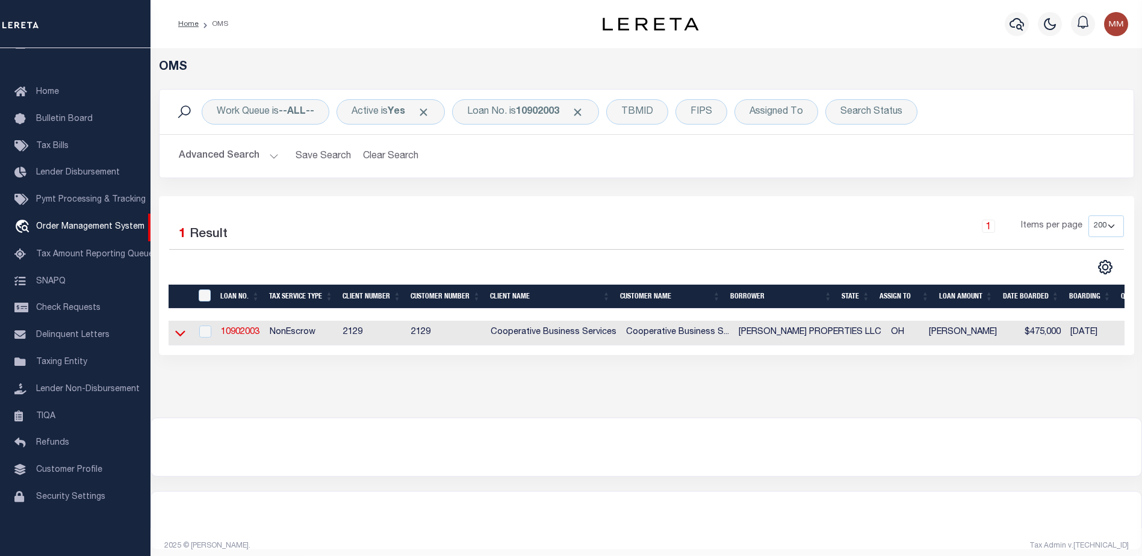
click at [177, 330] on icon at bounding box center [180, 333] width 10 height 13
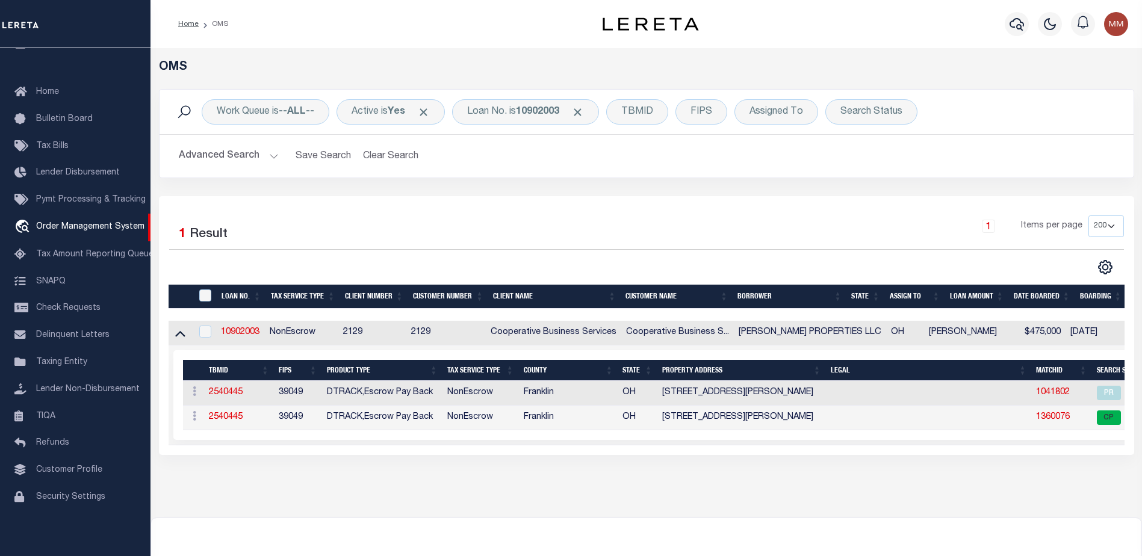
click at [854, 511] on div "OMS Work Queue is --ALL-- Active is Yes Loan No. is 10902003 TBMID FIPS Assigne…" at bounding box center [647, 283] width 992 height 470
click at [220, 414] on link "2540445" at bounding box center [226, 417] width 34 height 8
type input "10902003"
type input "[PERSON_NAME] PROPERTIES LLC"
select select
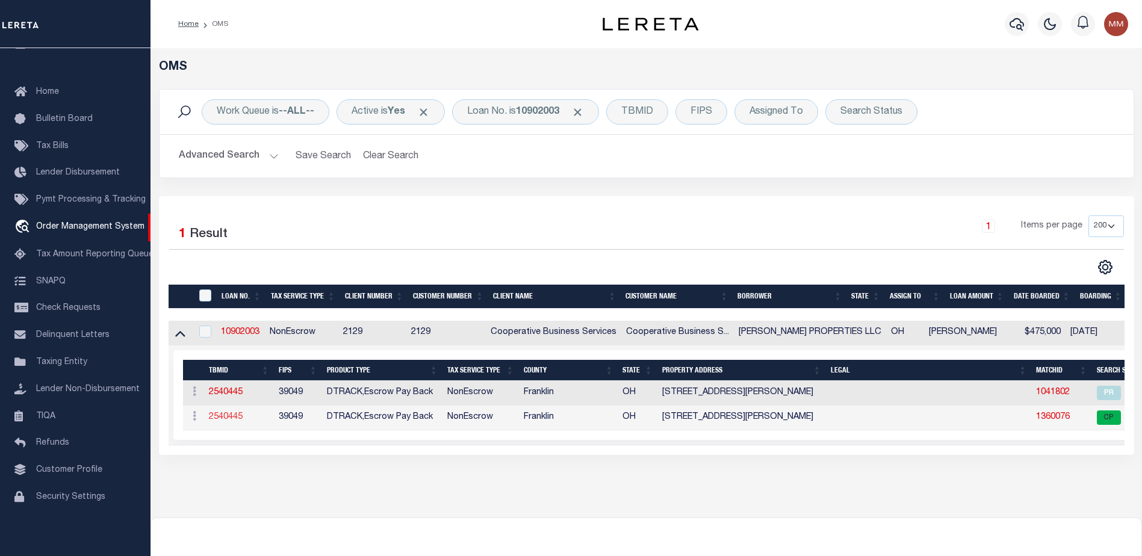
select select
select select "10"
select select "NonEscrow"
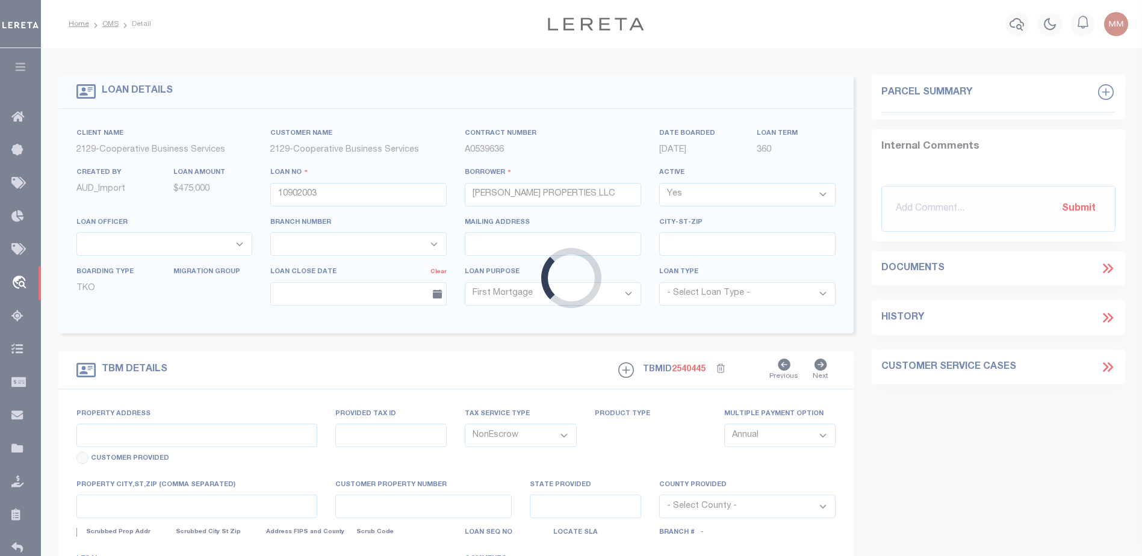
type input "3756 AGLER ROAD"
type input "& 191-002727-00"
select select
type input "COLUMBUS, OH 43219"
type input "496"
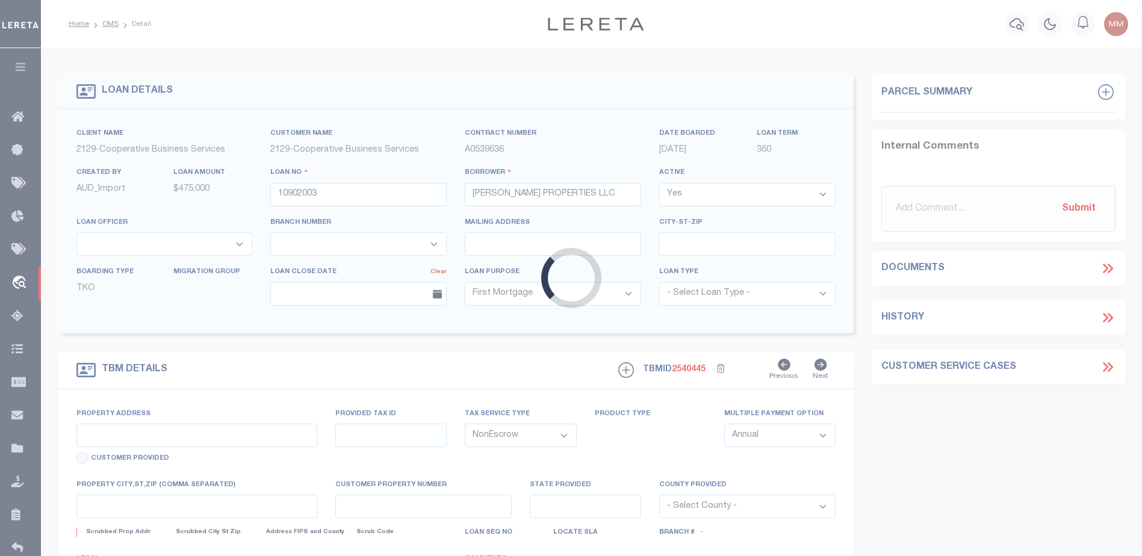
type input "OH"
select select
select select "20012"
select select "3334"
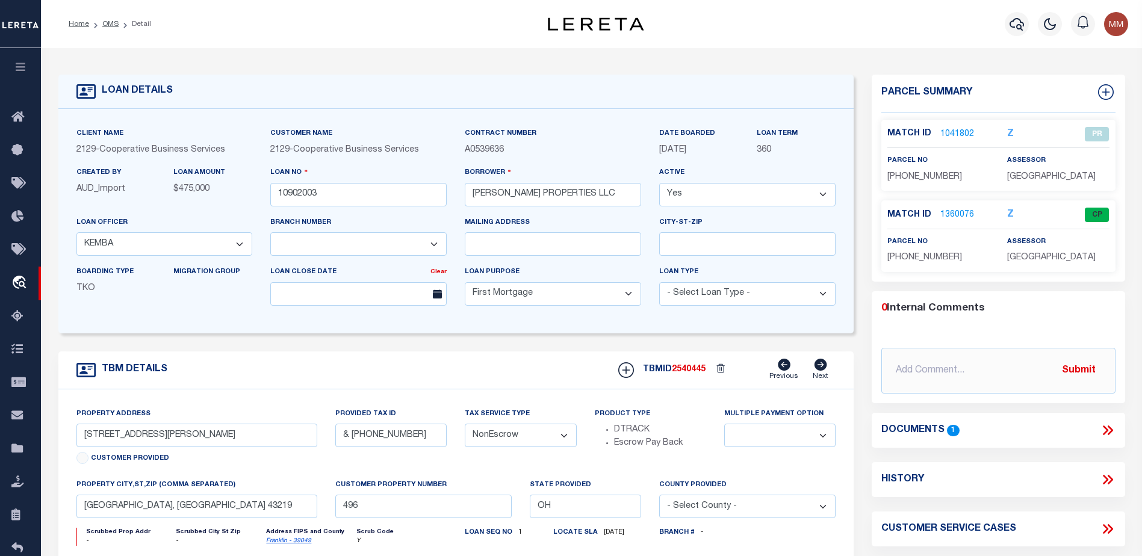
click at [971, 209] on link "1360076" at bounding box center [958, 215] width 34 height 13
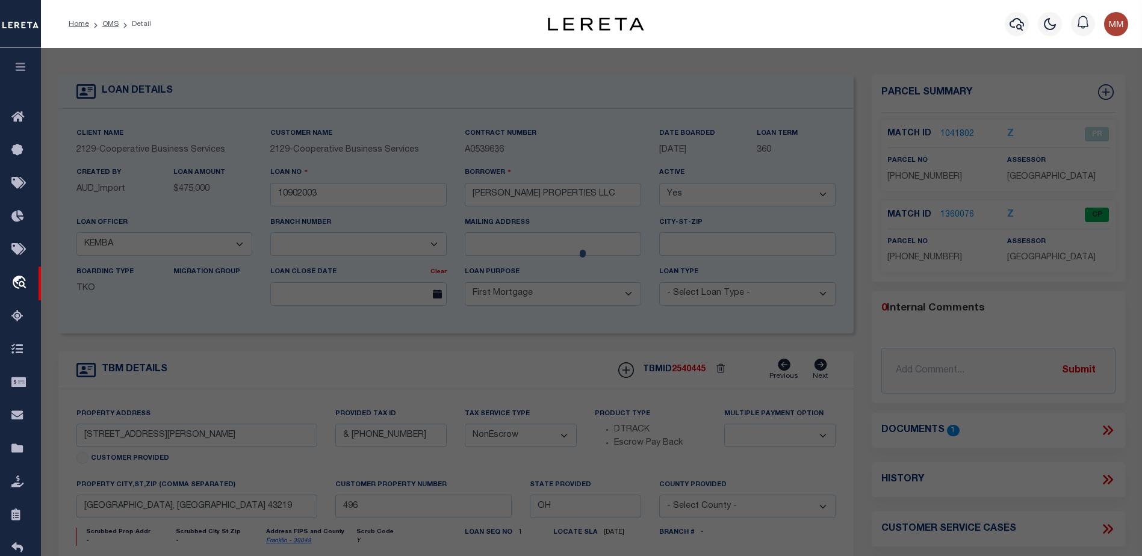
checkbox input "false"
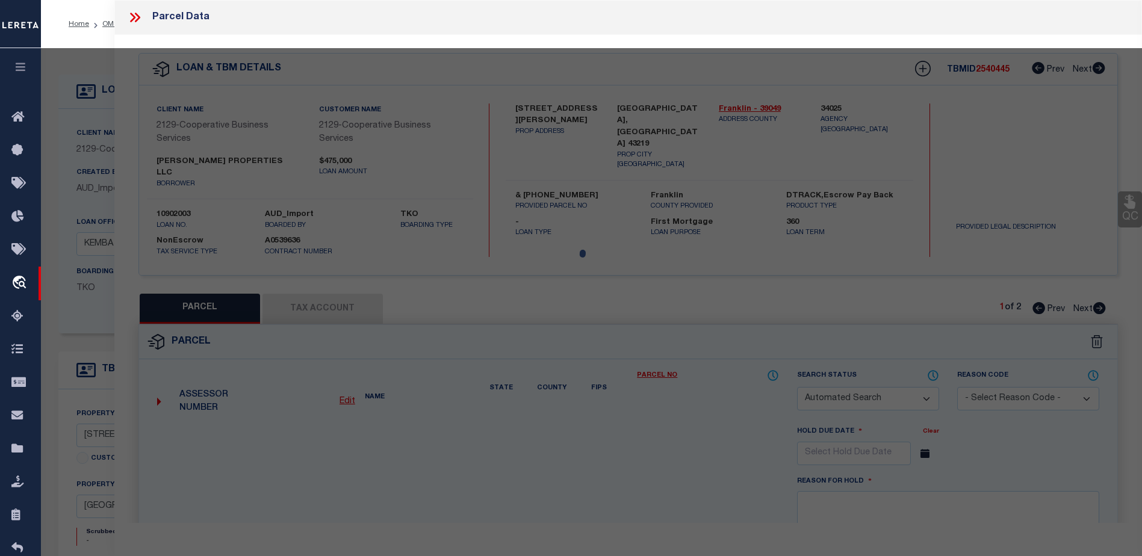
select select "CP"
type input "AGLER PROPERTIES LLC"
select select
type input "3756 AGLER ROAD"
type input "COLUMBUS OH 43219"
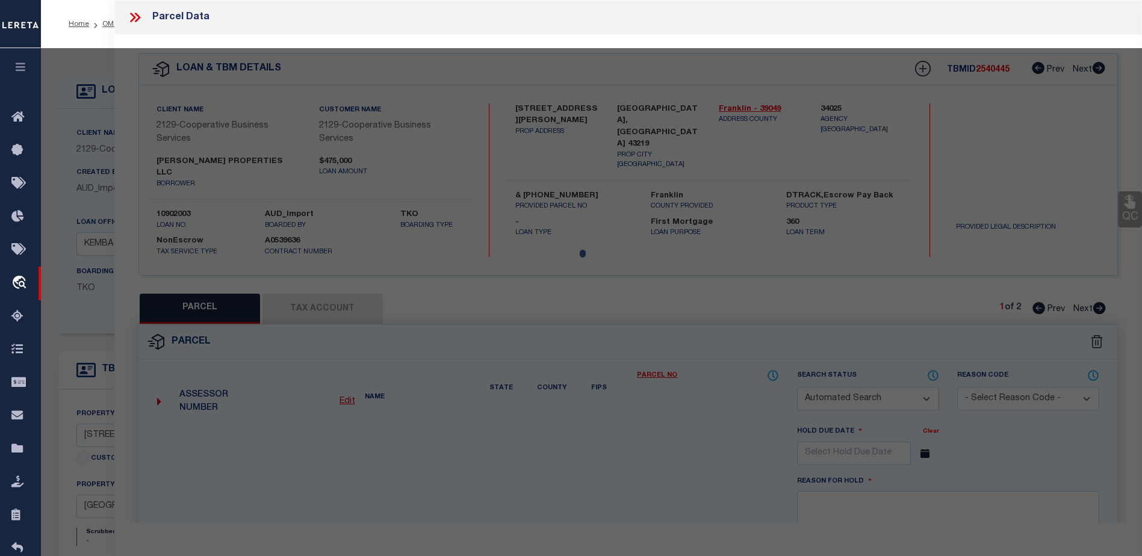
type textarea "R17 T1 1/4T1 URP LOTS 25 & 26=3.889 ACRES"
type textarea "Tax ID Special Project"
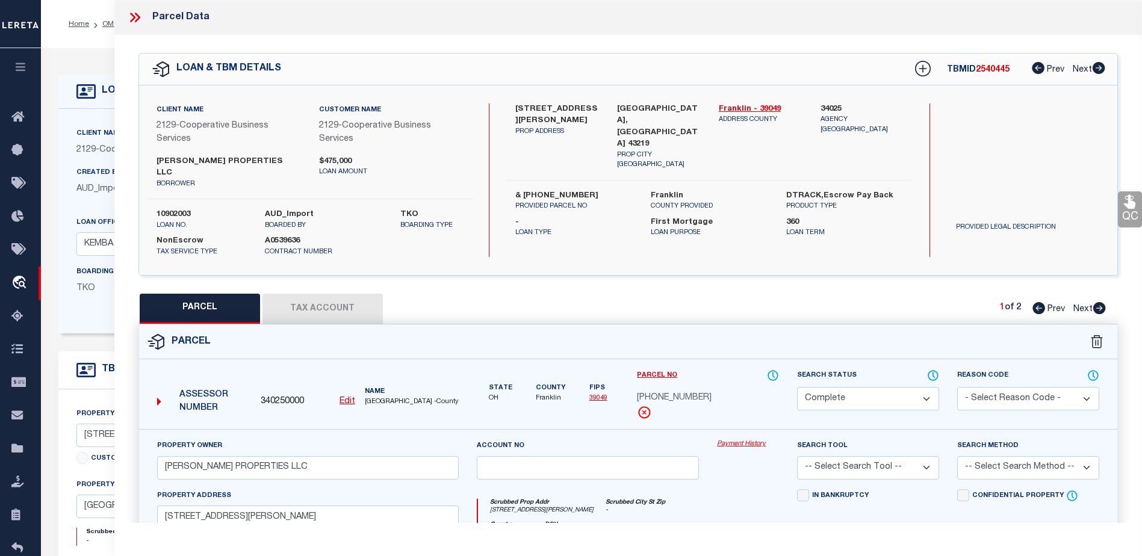
click at [739, 440] on link "Payment History" at bounding box center [748, 445] width 62 height 10
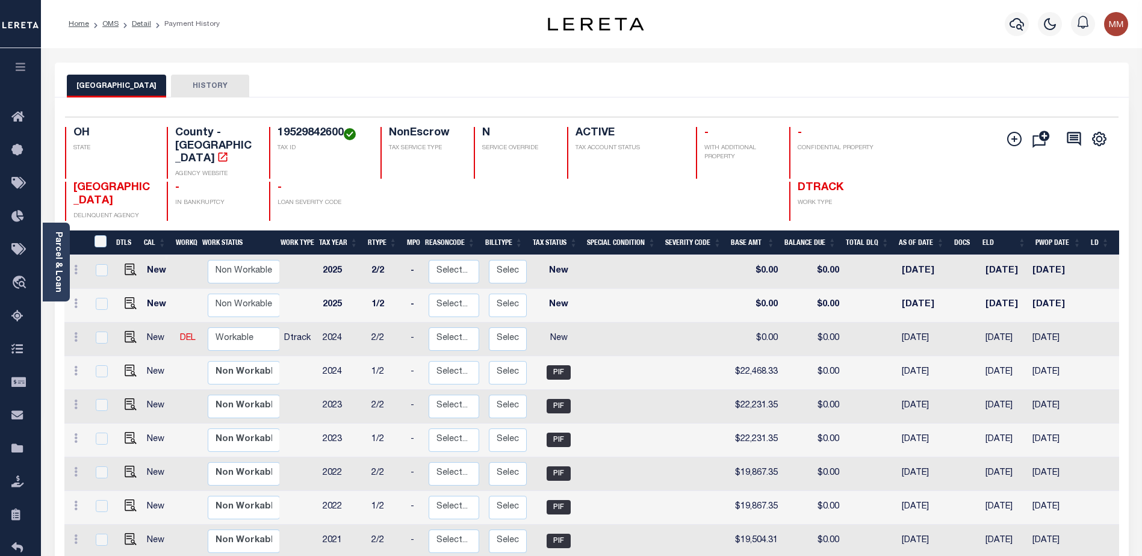
click at [191, 89] on button "HISTORY" at bounding box center [210, 86] width 78 height 23
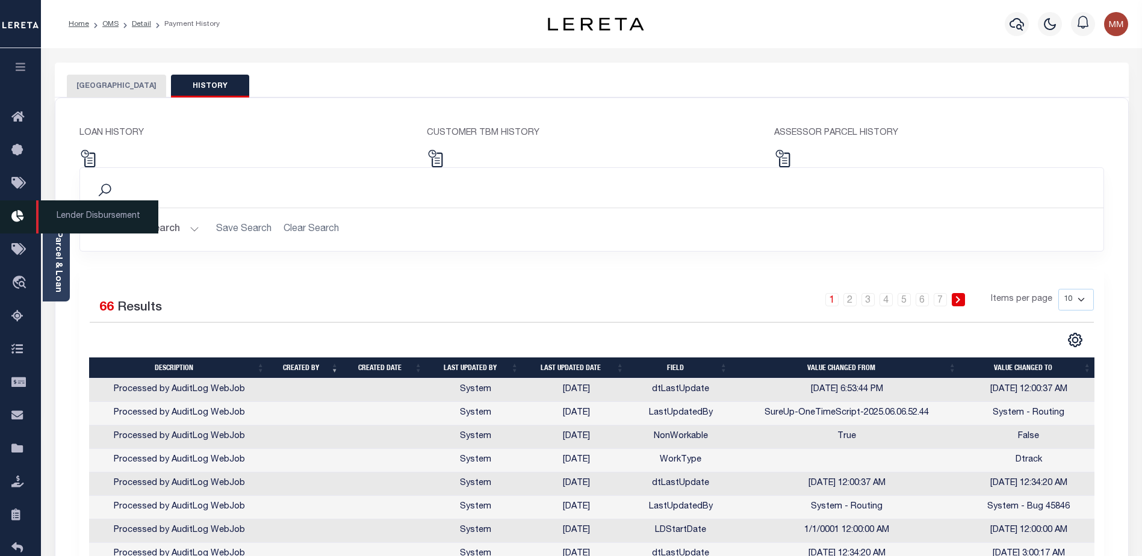
click at [15, 216] on icon at bounding box center [20, 217] width 19 height 15
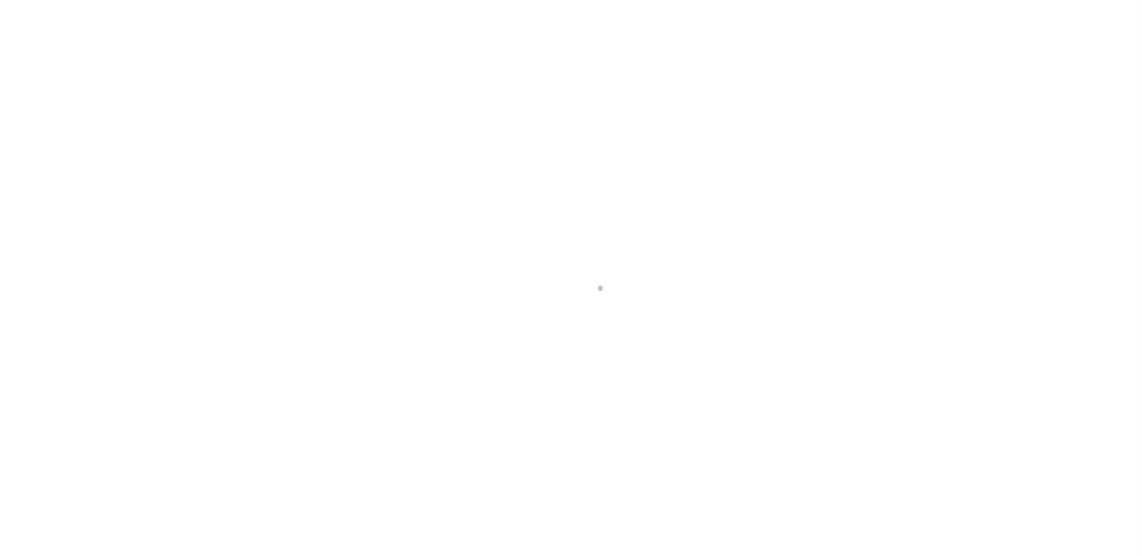
scroll to position [21, 0]
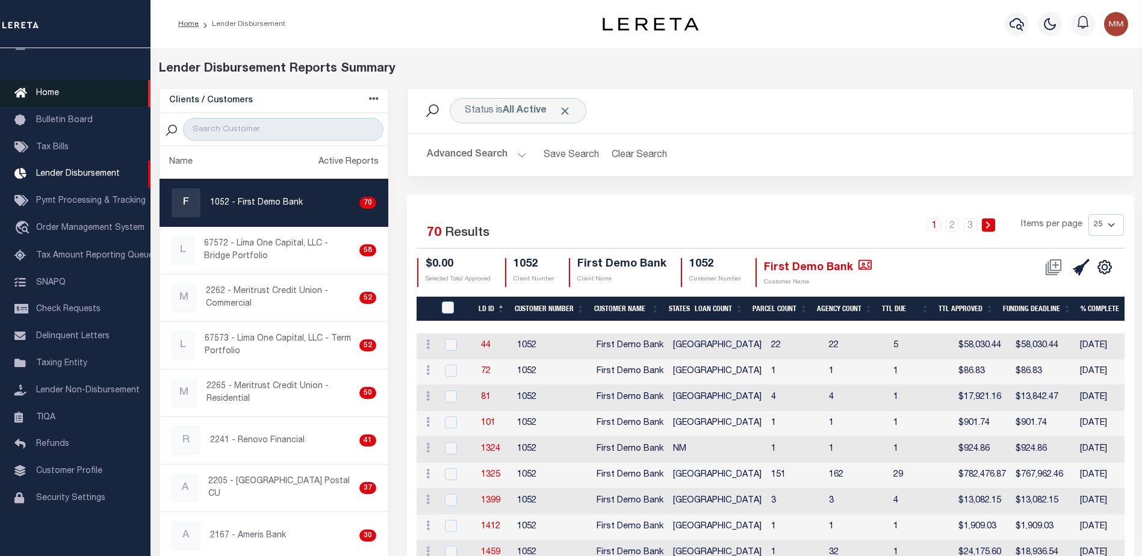
click at [28, 90] on icon at bounding box center [23, 93] width 19 height 15
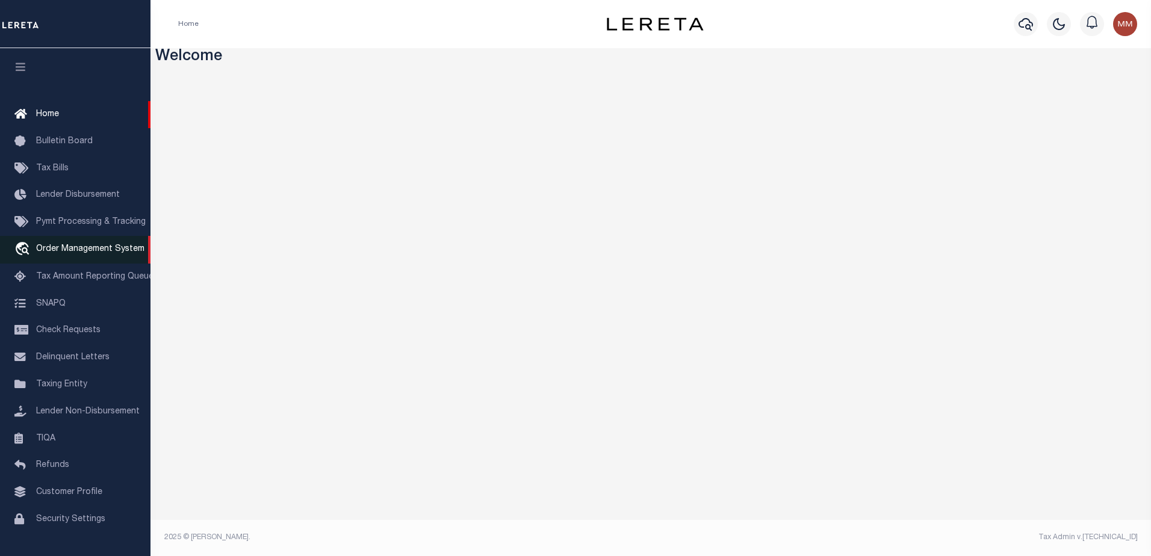
click at [87, 249] on span "Order Management System" at bounding box center [90, 249] width 108 height 8
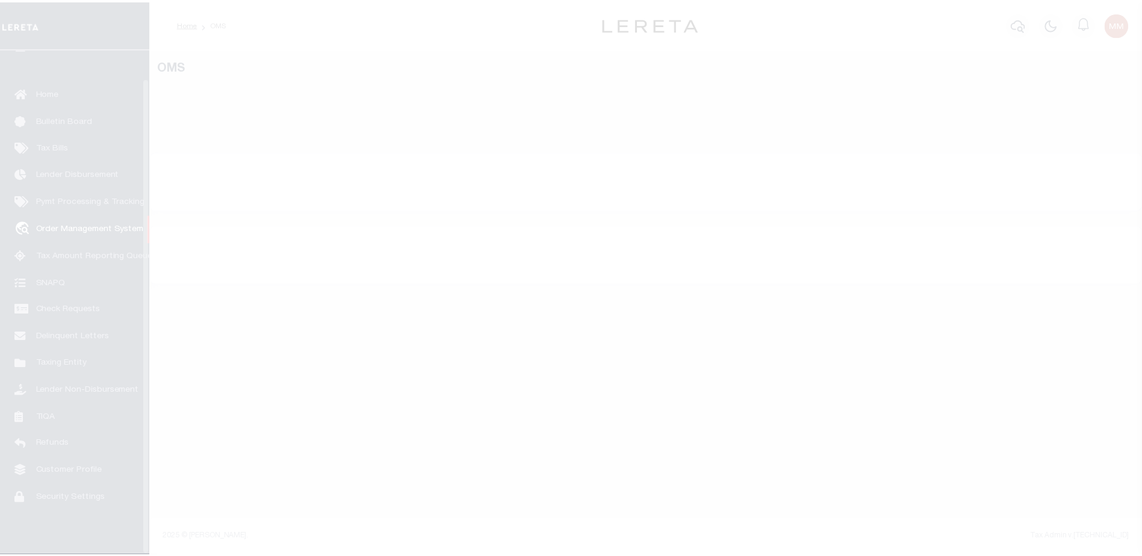
scroll to position [30, 0]
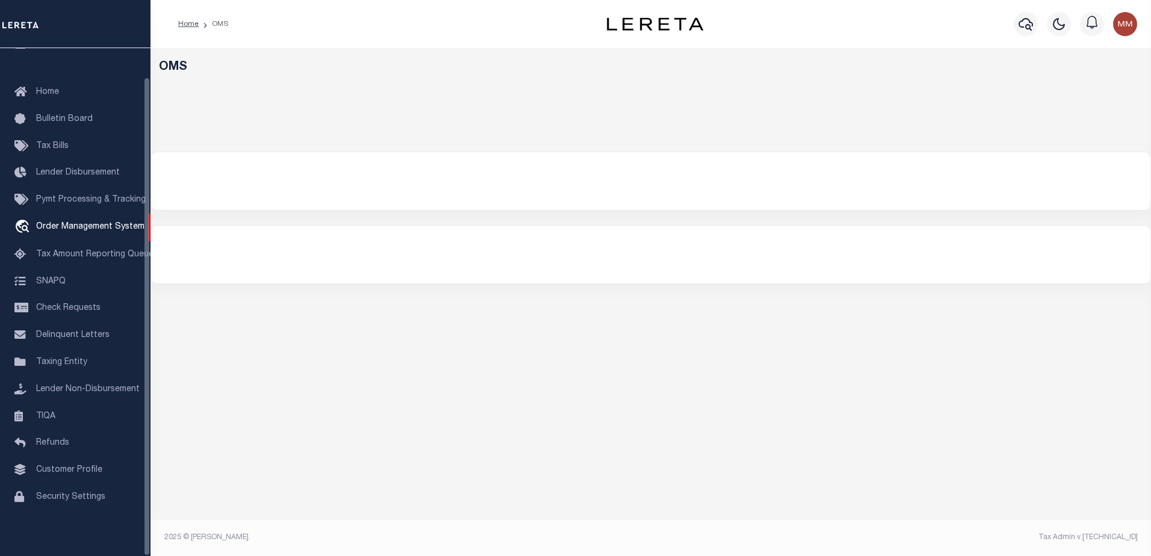
select select "200"
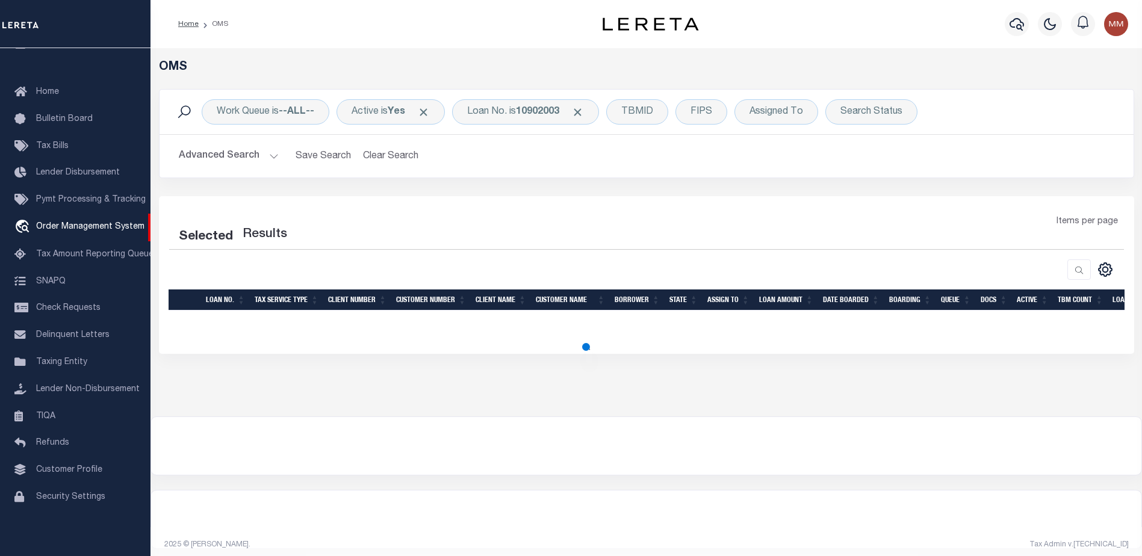
select select "200"
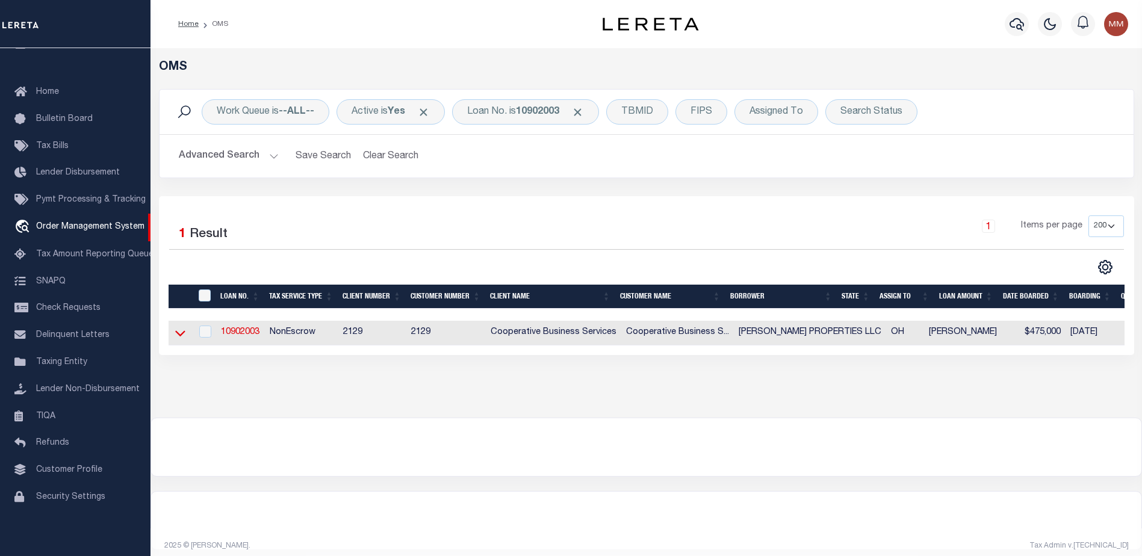
click at [176, 334] on icon at bounding box center [180, 334] width 10 height 6
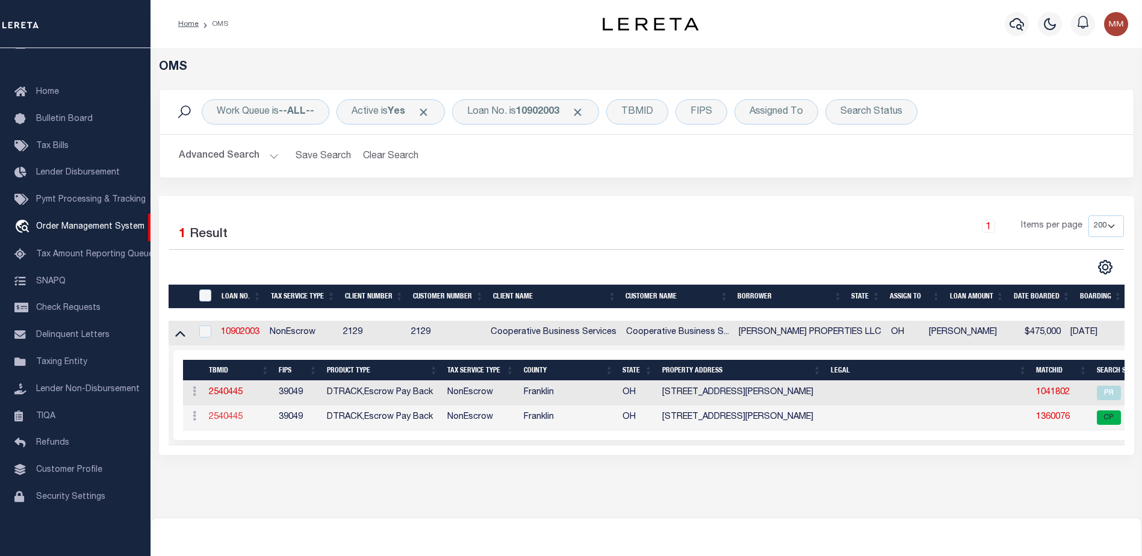
click at [228, 422] on link "2540445" at bounding box center [226, 417] width 34 height 8
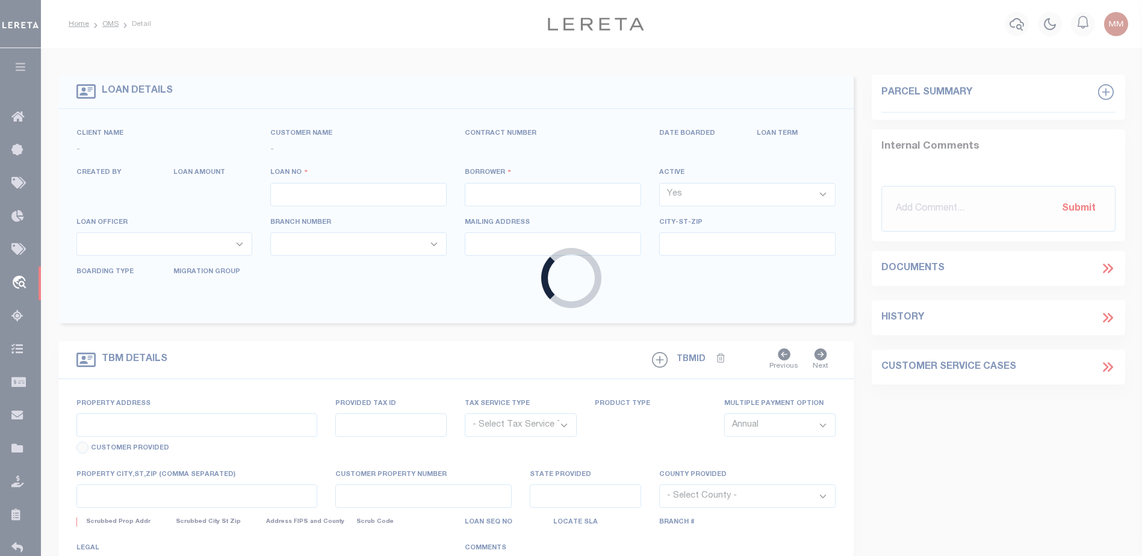
type input "10902003"
type input "AGLER PROPERTIES LLC"
select select
select select "10"
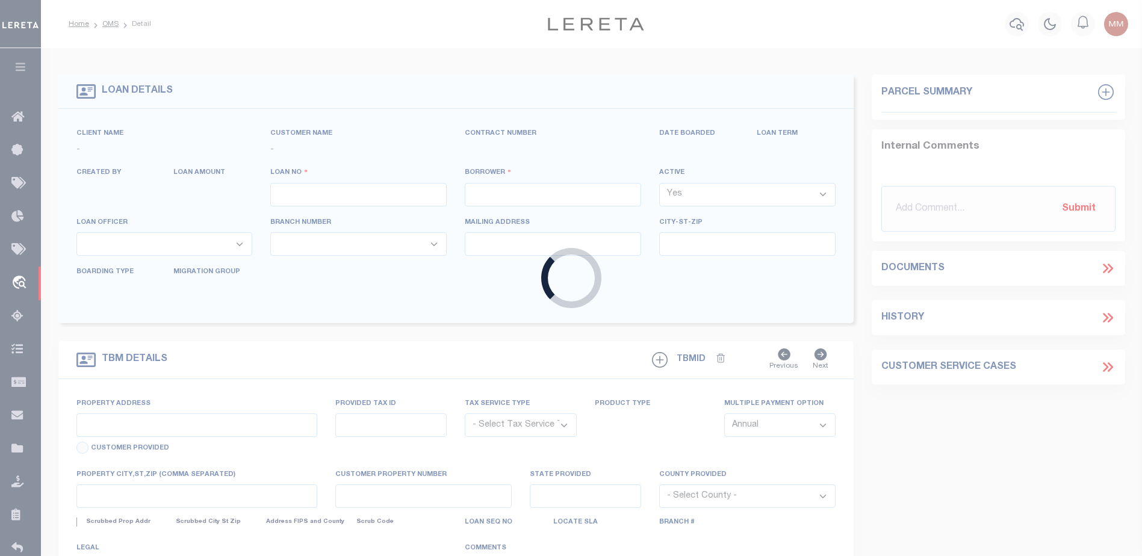
select select "NonEscrow"
select select "20012"
select select "3334"
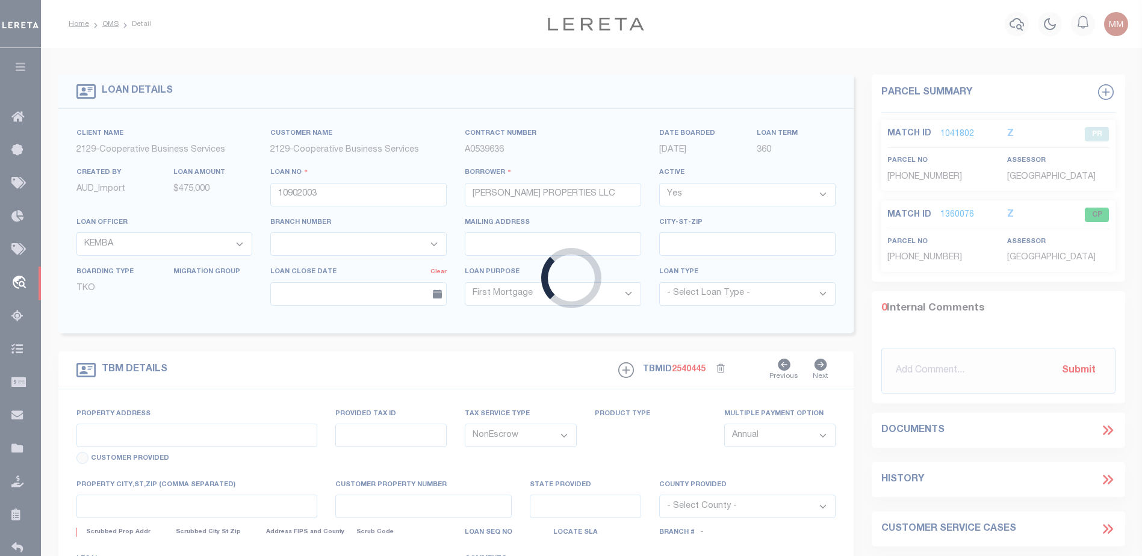
type input "3756 AGLER ROAD"
type input "& 191-002727-00"
select select
type input "COLUMBUS, OH 43219"
type input "496"
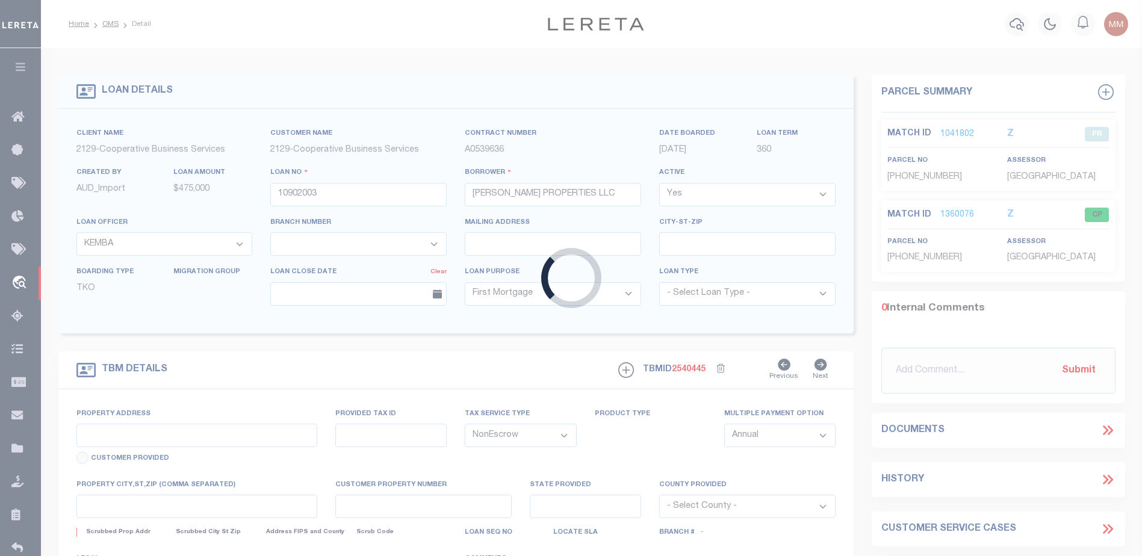
type input "OH"
select select
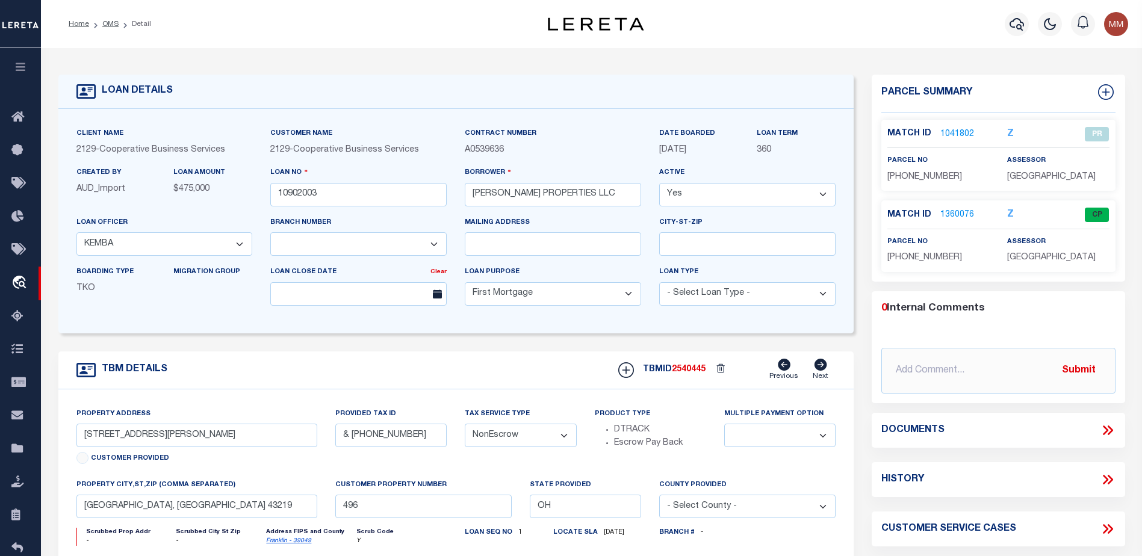
click at [953, 214] on link "1360076" at bounding box center [958, 215] width 34 height 13
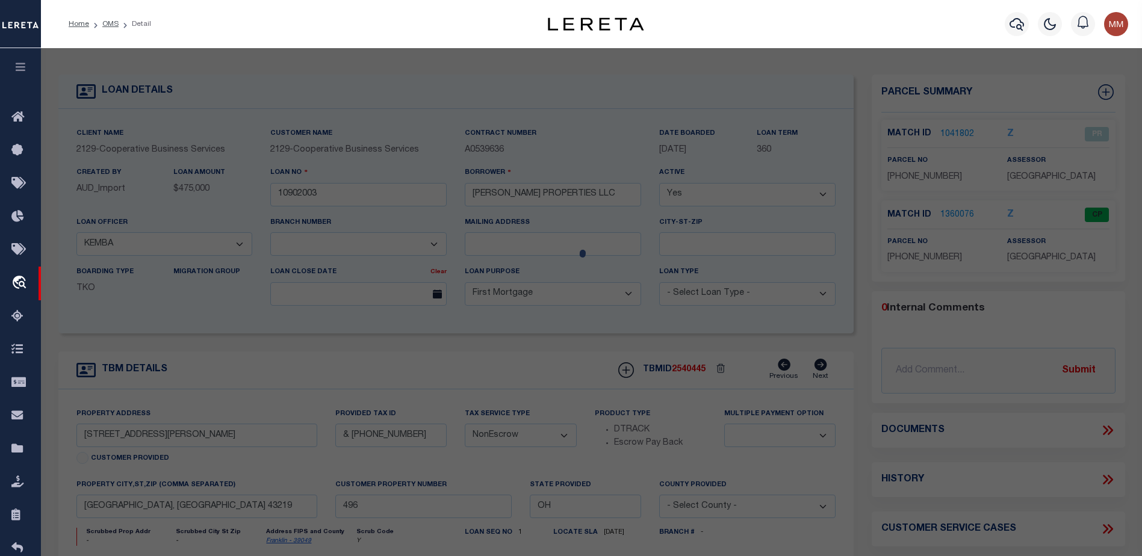
checkbox input "false"
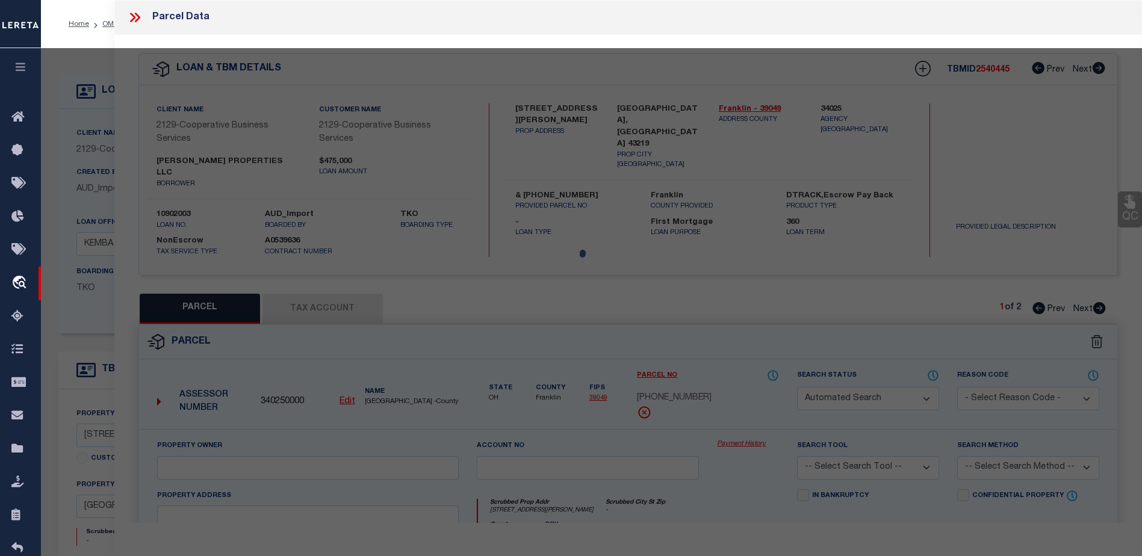
select select "CP"
type input "AGLER PROPERTIES LLC"
select select
type input "3756 AGLER ROAD"
type input "COLUMBUS OH 43219"
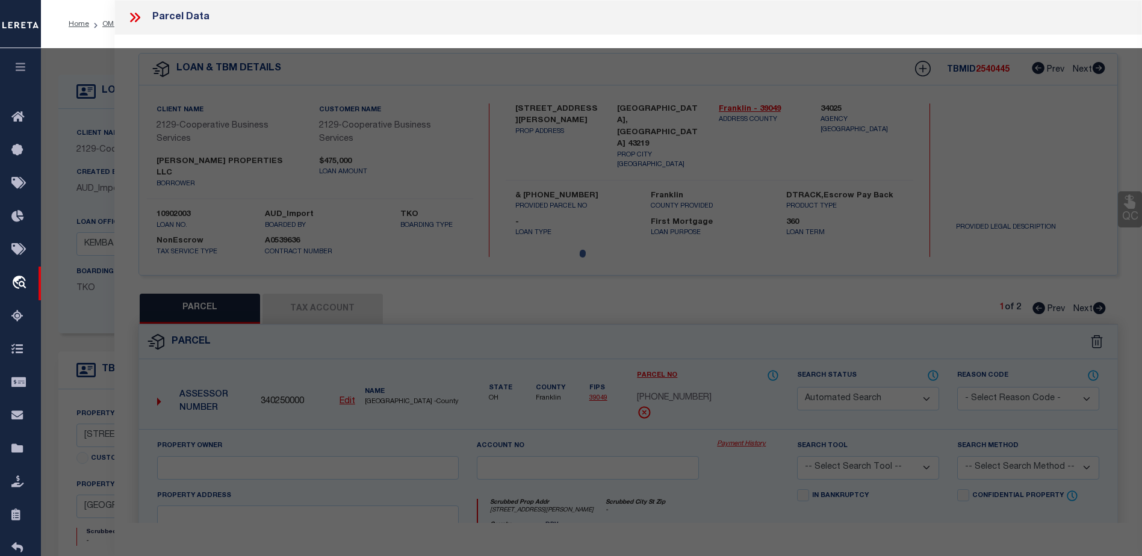
type textarea "R17 T1 1/4T1 URP LOTS 25 & 26=3.889 ACRES"
type textarea "Tax ID Special Project"
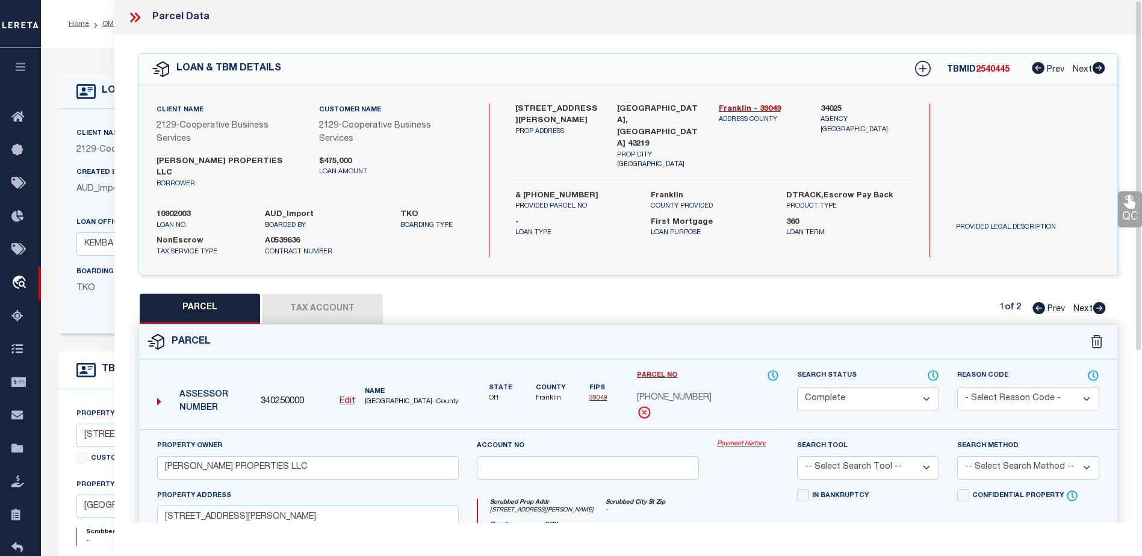
click at [677, 392] on span "195-298426-00" at bounding box center [674, 398] width 75 height 13
click at [734, 440] on link "Payment History" at bounding box center [748, 445] width 62 height 10
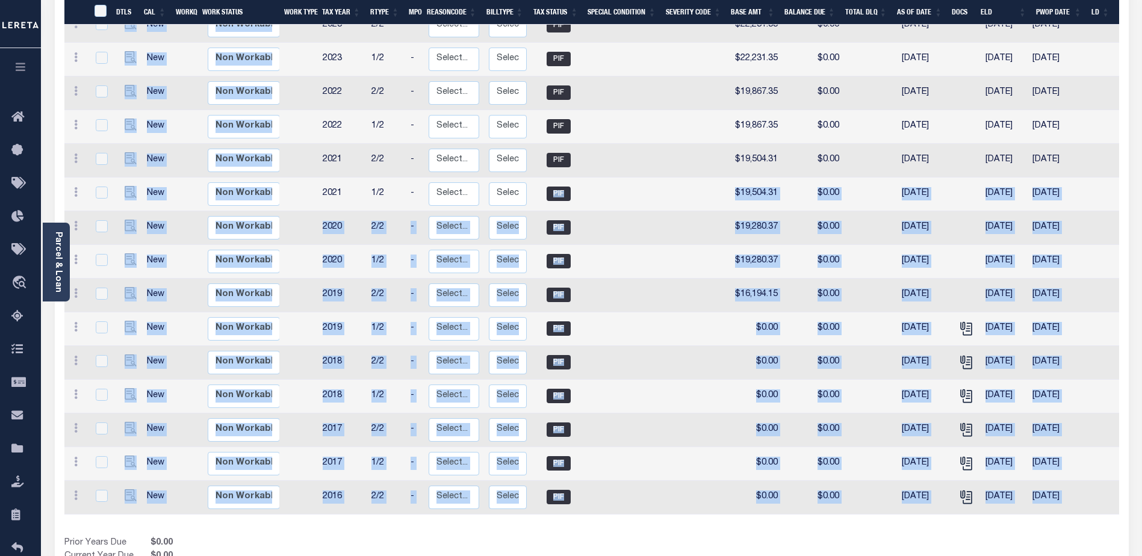
scroll to position [431, 0]
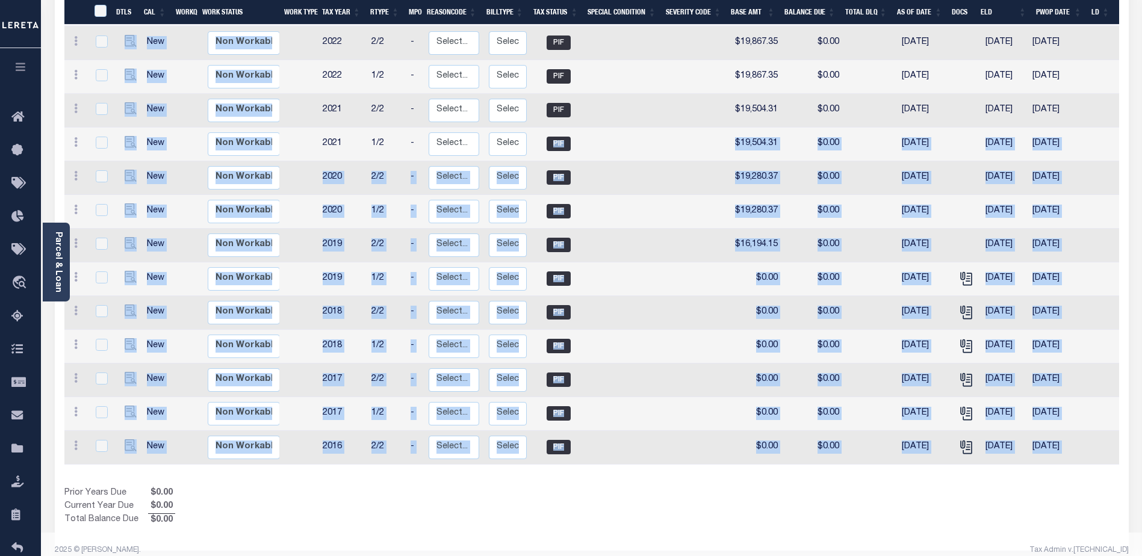
drag, startPoint x: 552, startPoint y: 556, endPoint x: 700, endPoint y: 556, distance: 147.5
click at [700, 556] on html "Home OMS Detail Payment History Profile" at bounding box center [571, 69] width 1142 height 1000
click at [771, 364] on td "$0.00" at bounding box center [756, 381] width 53 height 34
checkbox input "true"
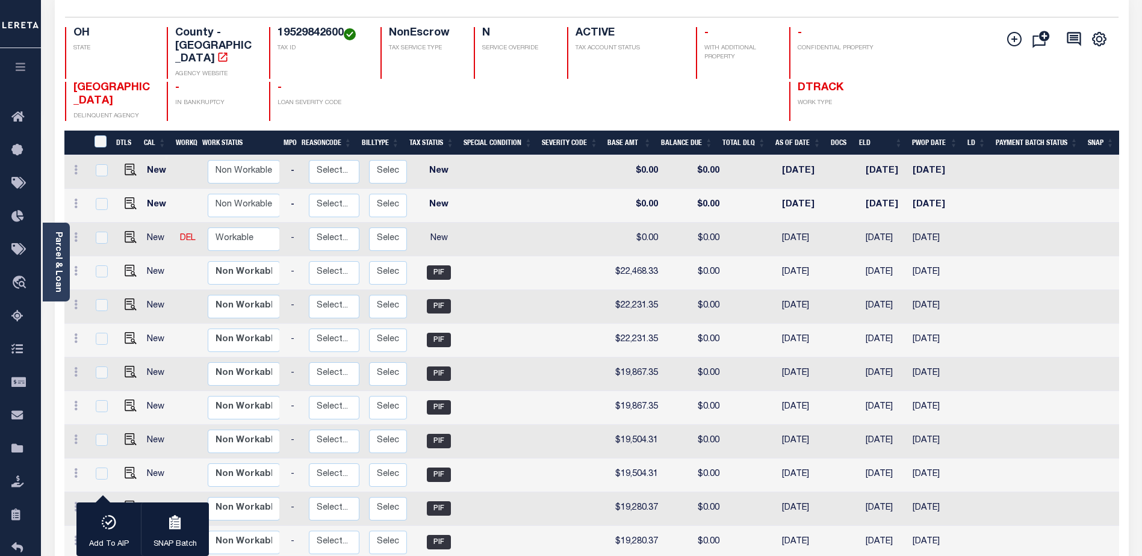
scroll to position [98, 0]
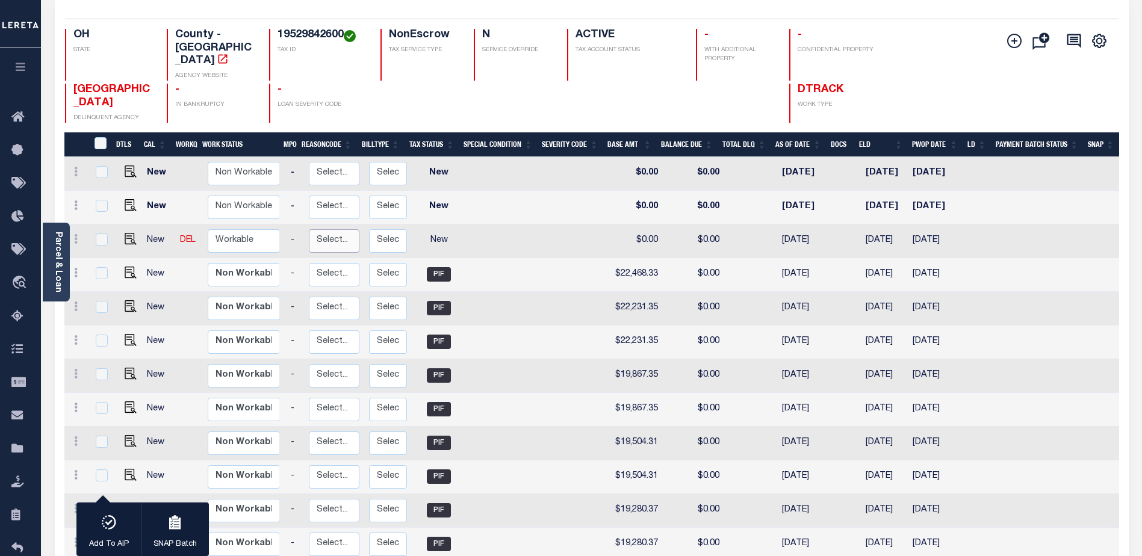
click at [319, 229] on select "Select... Payment Reversal Taxable Value Change Assessment Change Occupancy Tax…" at bounding box center [334, 240] width 51 height 23
checkbox input "true"
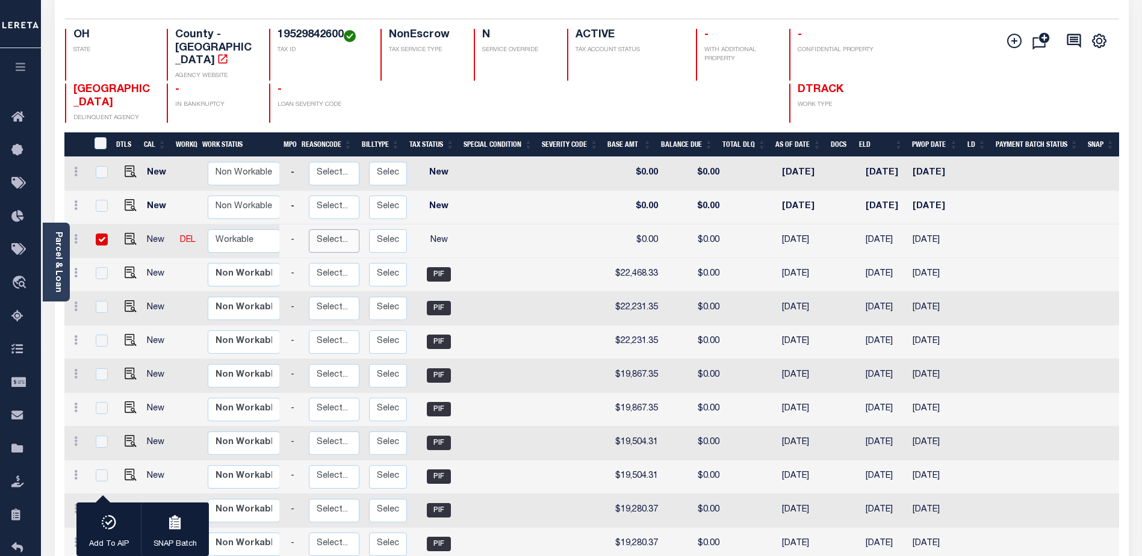
click at [319, 229] on select "Select... Payment Reversal Taxable Value Change Assessment Change Occupancy Tax…" at bounding box center [334, 240] width 51 height 23
checkbox input "false"
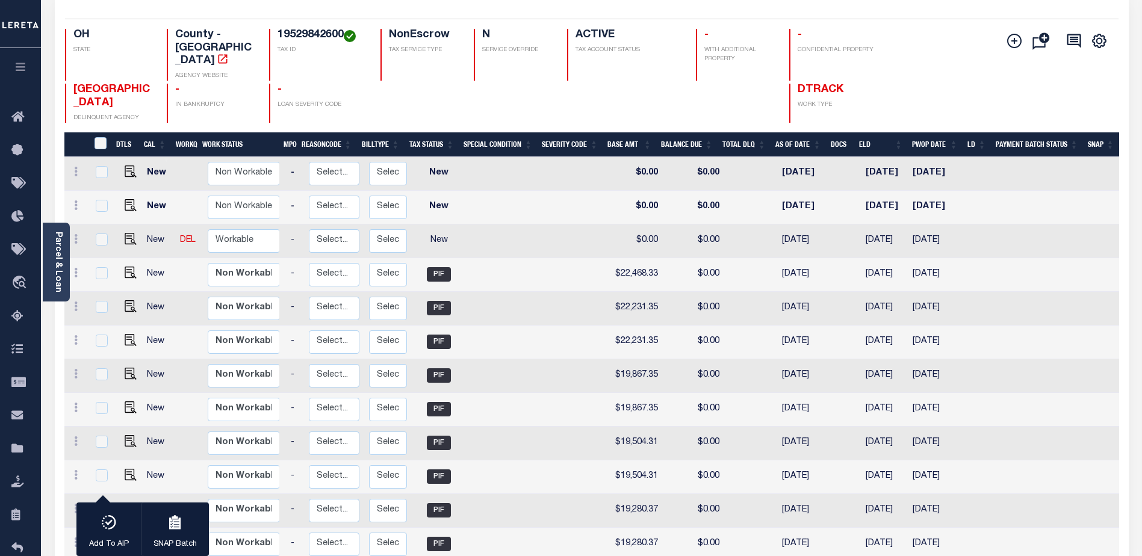
click at [158, 225] on td "New" at bounding box center [158, 242] width 33 height 34
checkbox input "true"
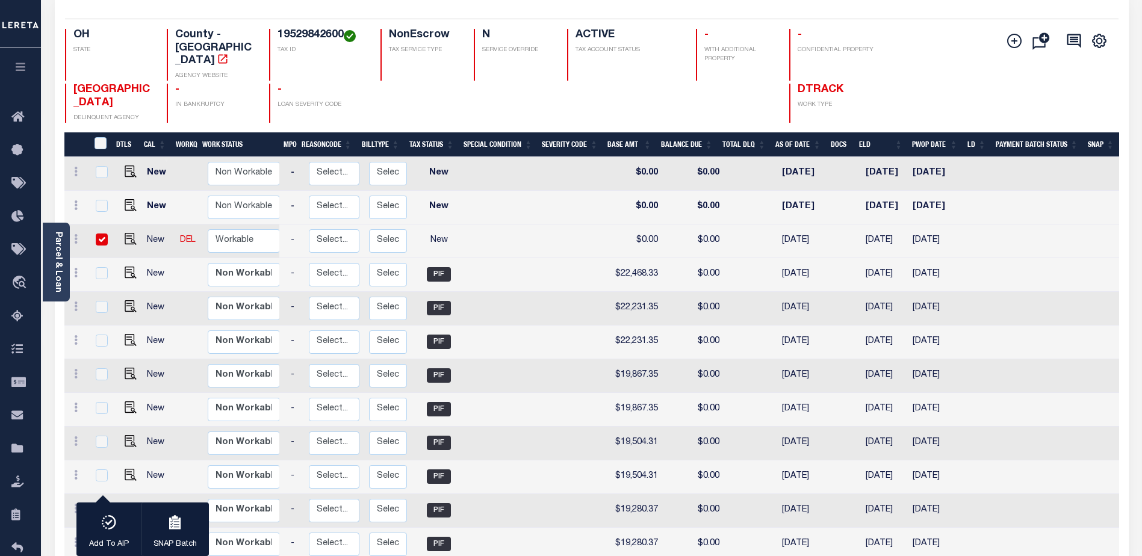
click at [102, 234] on input "checkbox" at bounding box center [102, 240] width 12 height 12
checkbox input "false"
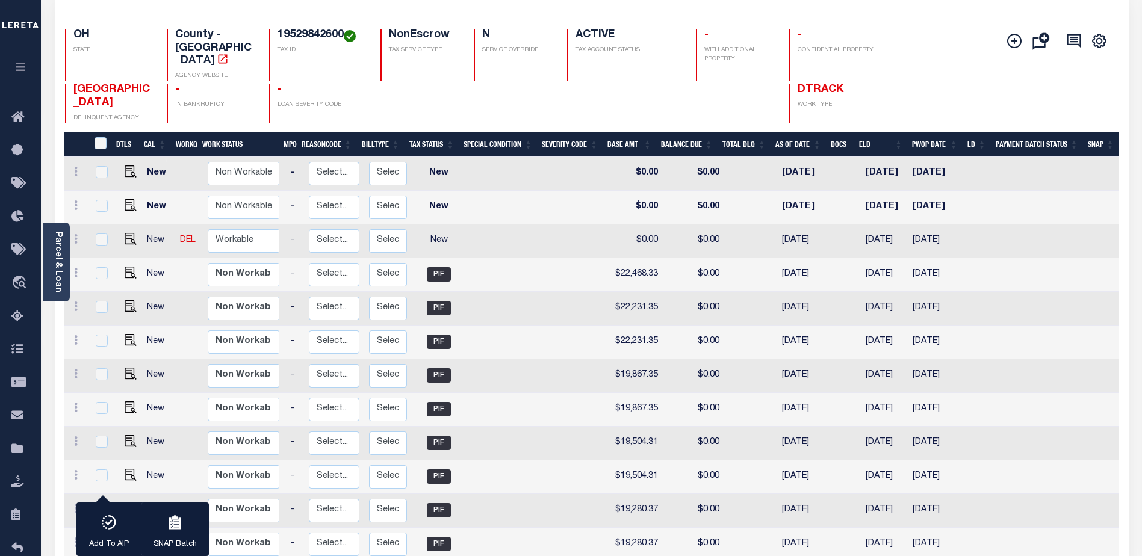
click at [146, 230] on td "New" at bounding box center [158, 242] width 33 height 34
checkbox input "true"
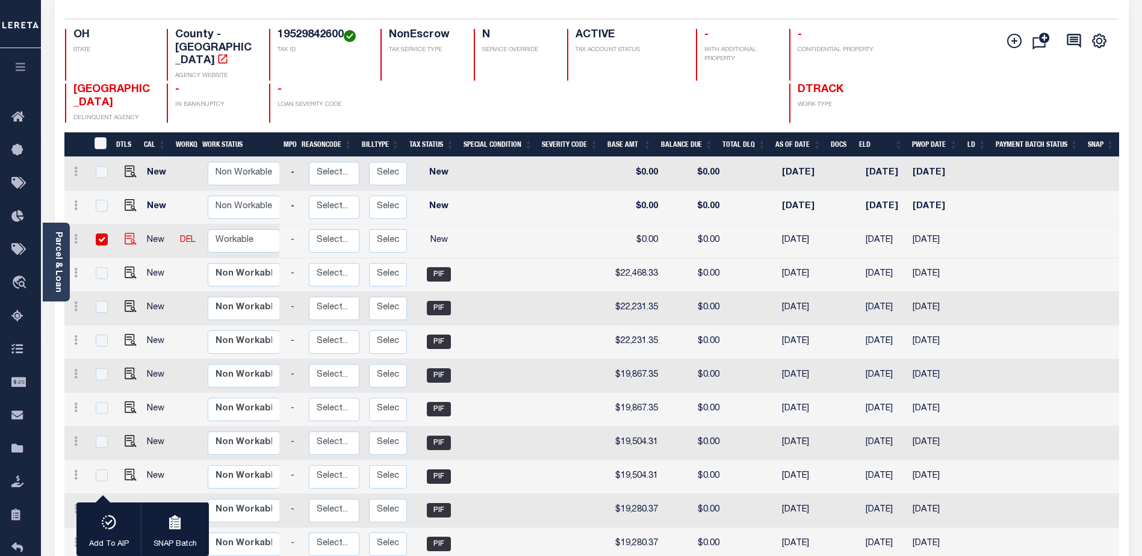
click at [101, 234] on input "checkbox" at bounding box center [102, 240] width 12 height 12
checkbox input "false"
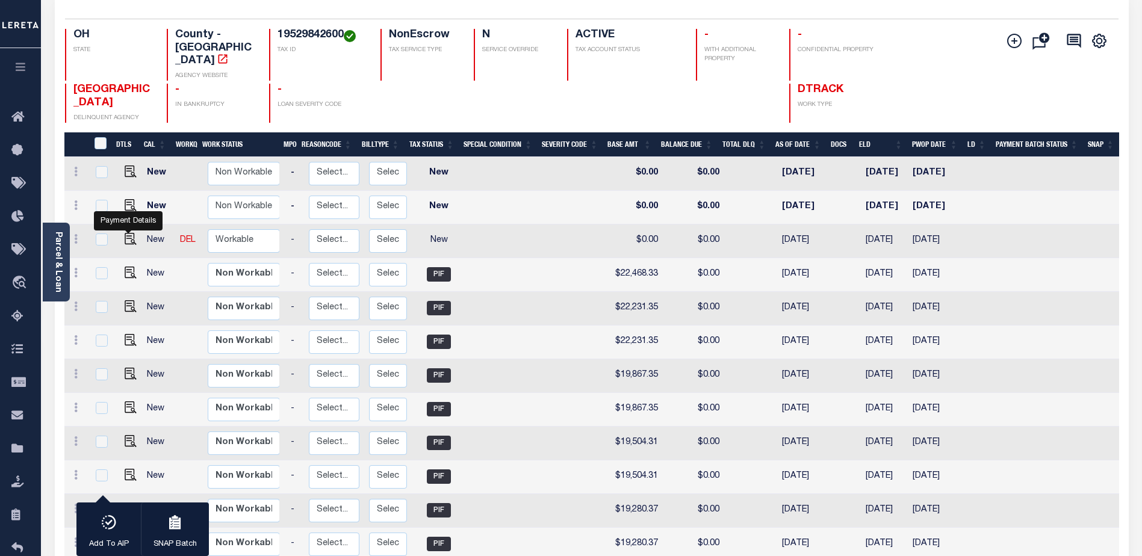
click at [142, 211] on div "Payment Details" at bounding box center [128, 220] width 69 height 19
click at [148, 226] on td "New" at bounding box center [158, 242] width 33 height 34
checkbox input "true"
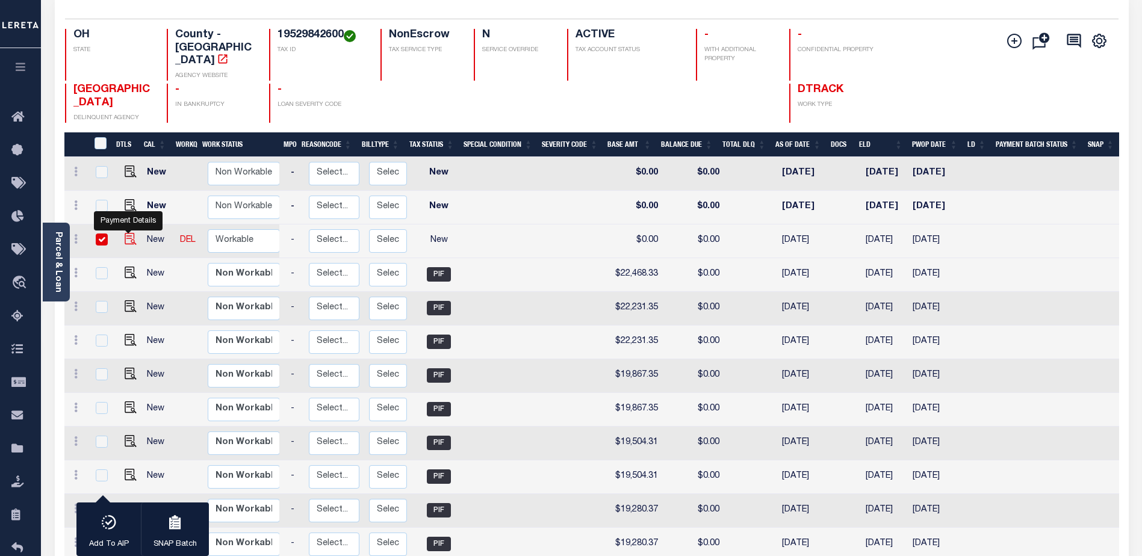
click at [128, 233] on img "" at bounding box center [131, 239] width 12 height 12
checkbox input "false"
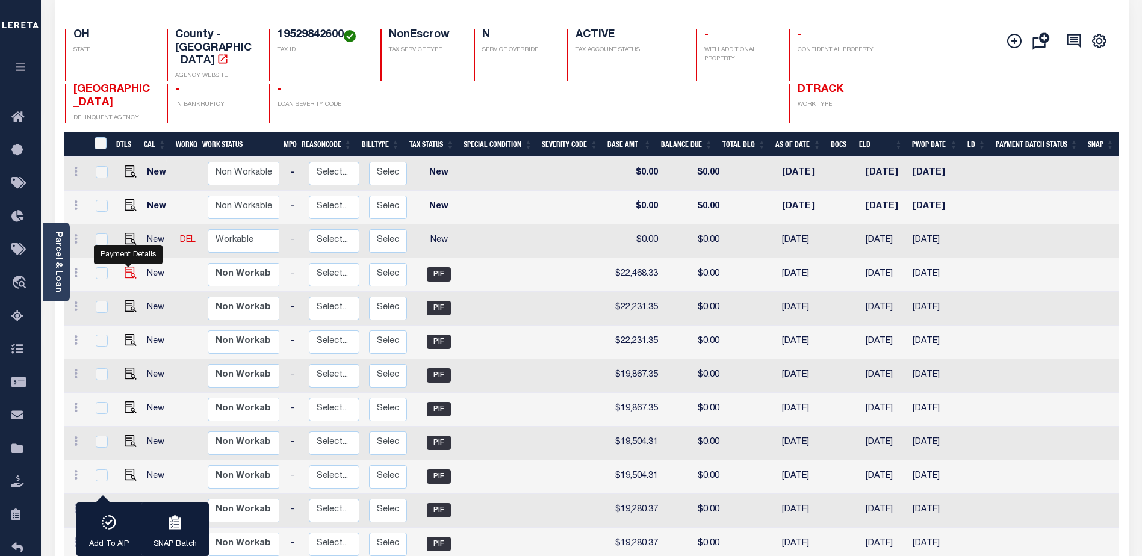
click at [127, 267] on img "" at bounding box center [131, 273] width 12 height 12
checkbox input "true"
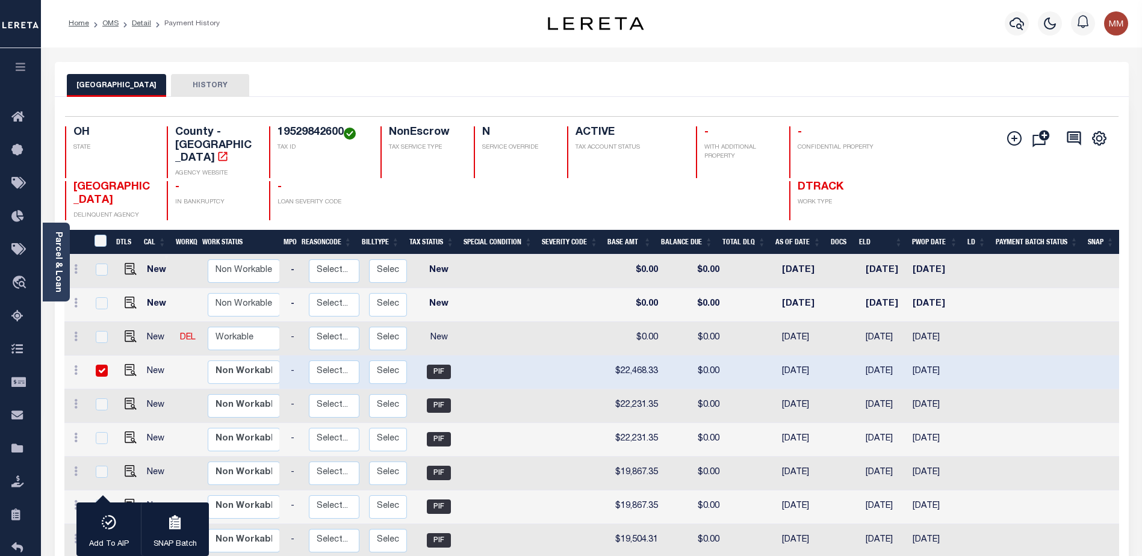
scroll to position [0, 0]
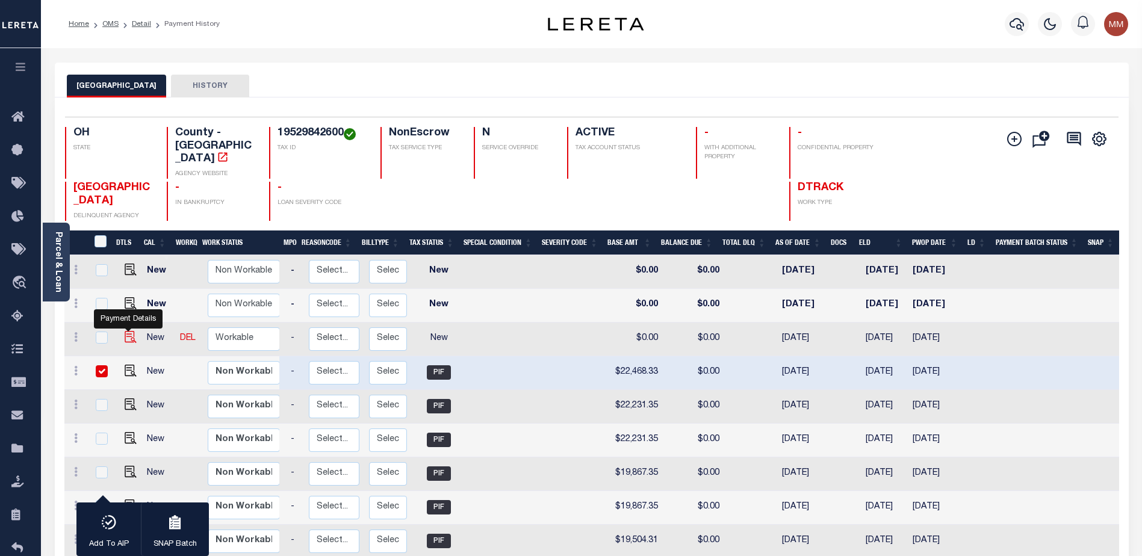
click at [125, 331] on img "" at bounding box center [131, 337] width 12 height 12
checkbox input "true"
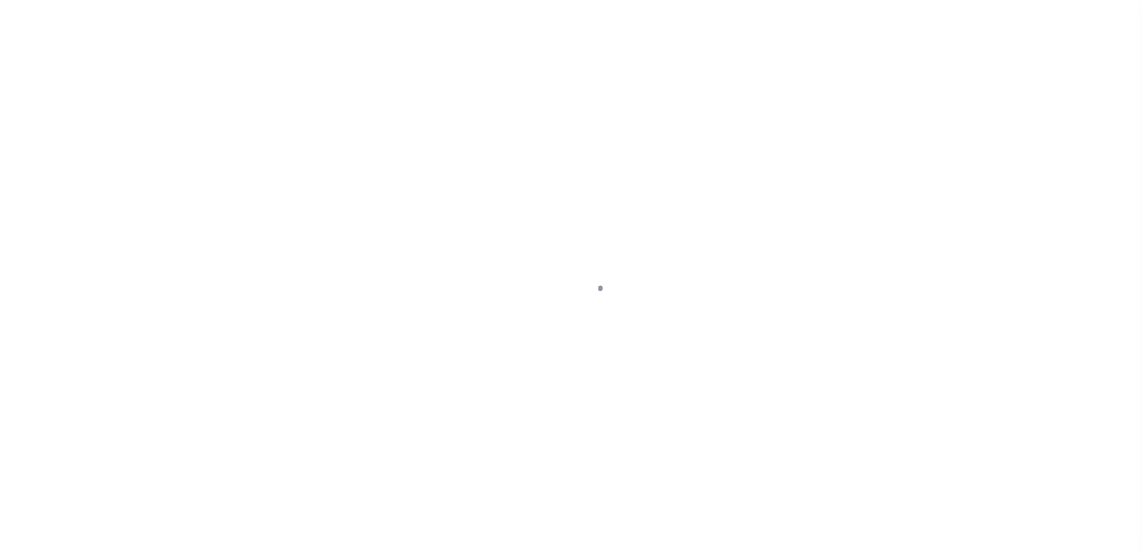
click at [128, 227] on div at bounding box center [571, 278] width 1142 height 556
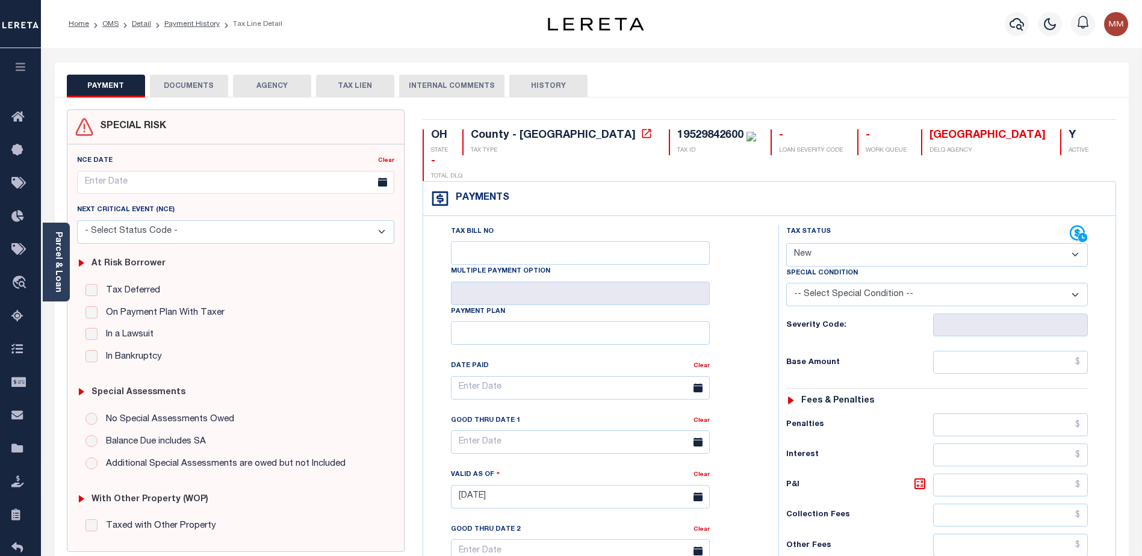
drag, startPoint x: 0, startPoint y: 0, endPoint x: 128, endPoint y: 227, distance: 260.7
click at [128, 227] on select "- Select Status Code - Additional P & I Goes to attorneys Tax certificate sale …" at bounding box center [235, 231] width 317 height 23
click at [1077, 243] on select "- Select Status Code - Open Due/Unpaid Paid Incomplete No Tax Due Internal Refu…" at bounding box center [937, 254] width 302 height 23
select select "PYD"
click at [786, 243] on select "- Select Status Code - Open Due/Unpaid Paid Incomplete No Tax Due Internal Refu…" at bounding box center [937, 254] width 302 height 23
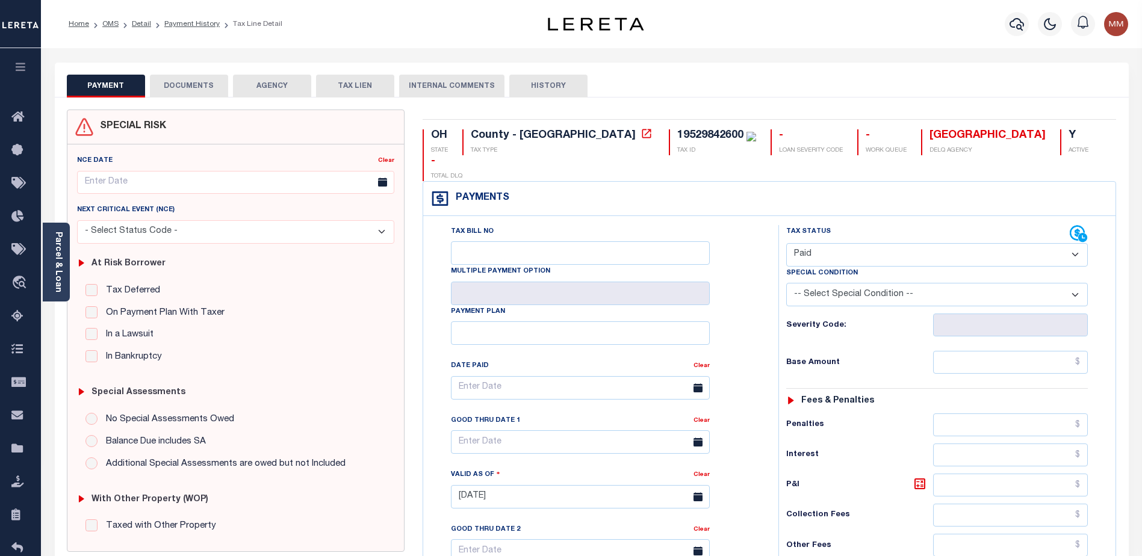
type input "[DATE]"
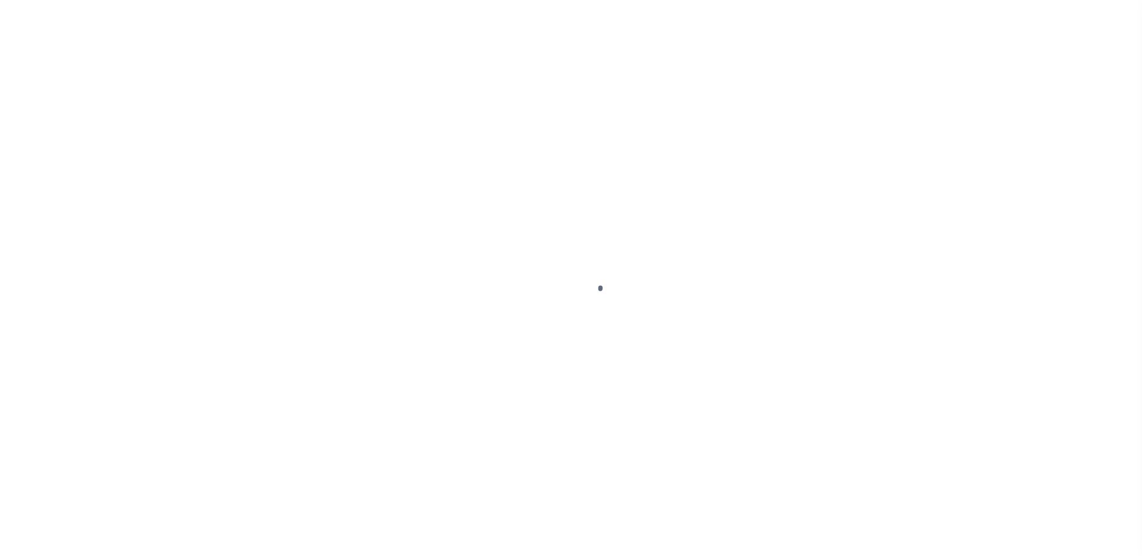
select select "PIF"
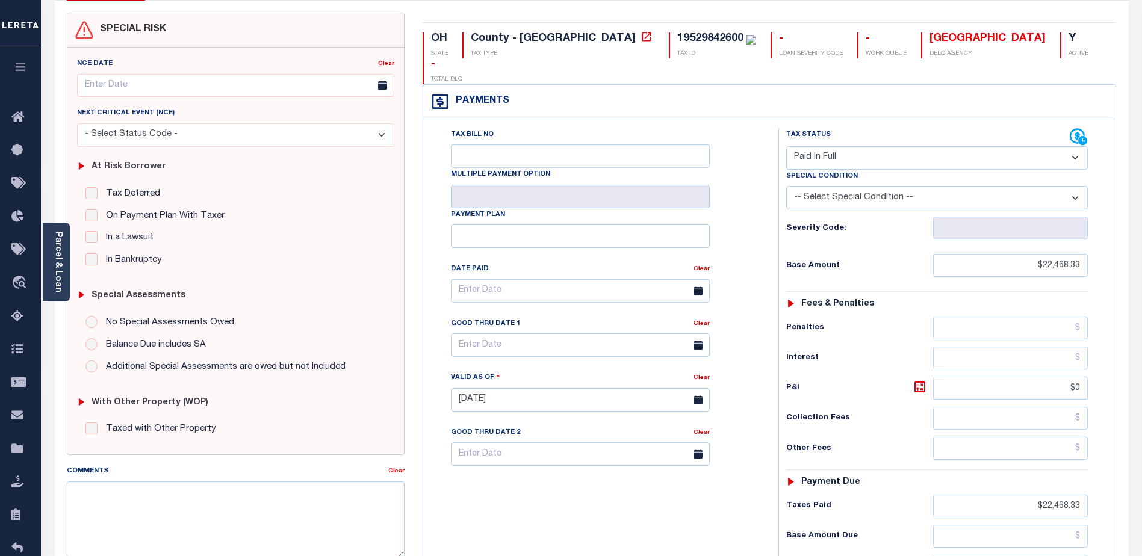
scroll to position [120, 0]
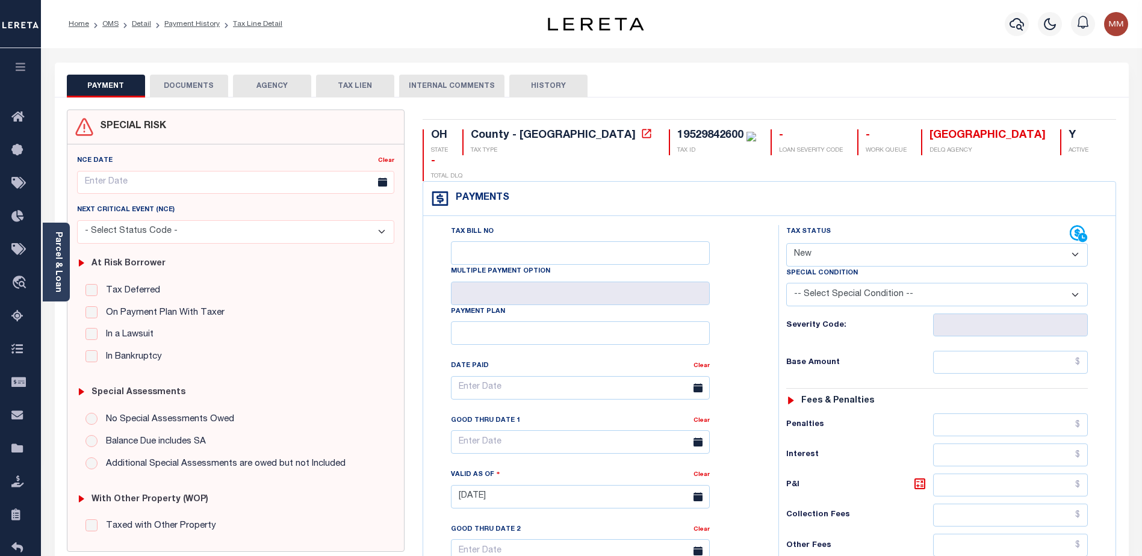
click at [1075, 243] on select "- Select Status Code - Open Due/Unpaid Paid Incomplete No Tax Due Internal Refu…" at bounding box center [937, 254] width 302 height 23
select select "PYD"
click at [786, 243] on select "- Select Status Code - Open Due/Unpaid Paid Incomplete No Tax Due Internal Refu…" at bounding box center [937, 254] width 302 height 23
type input "[DATE]"
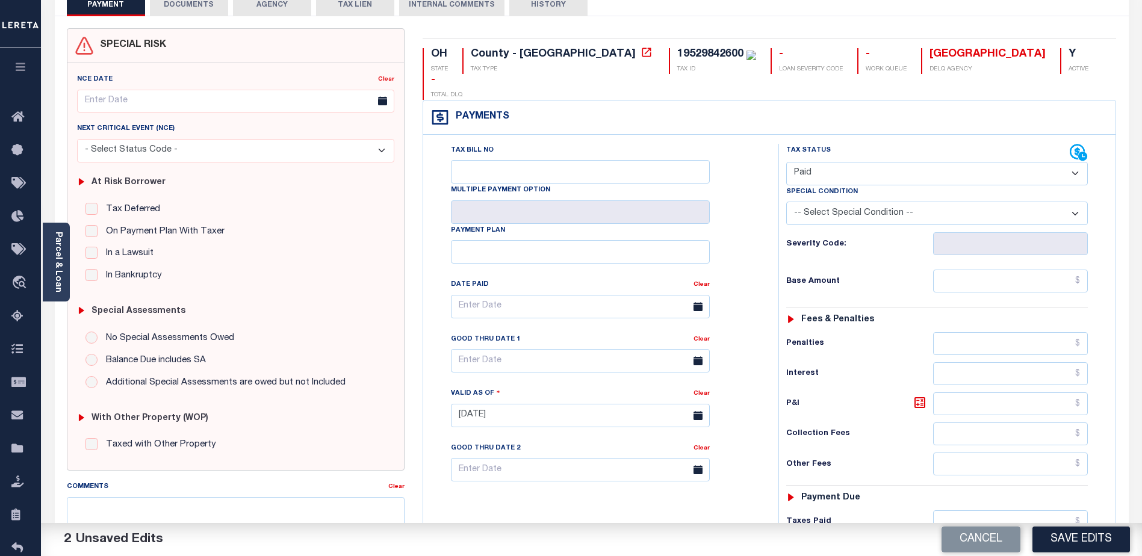
scroll to position [181, 0]
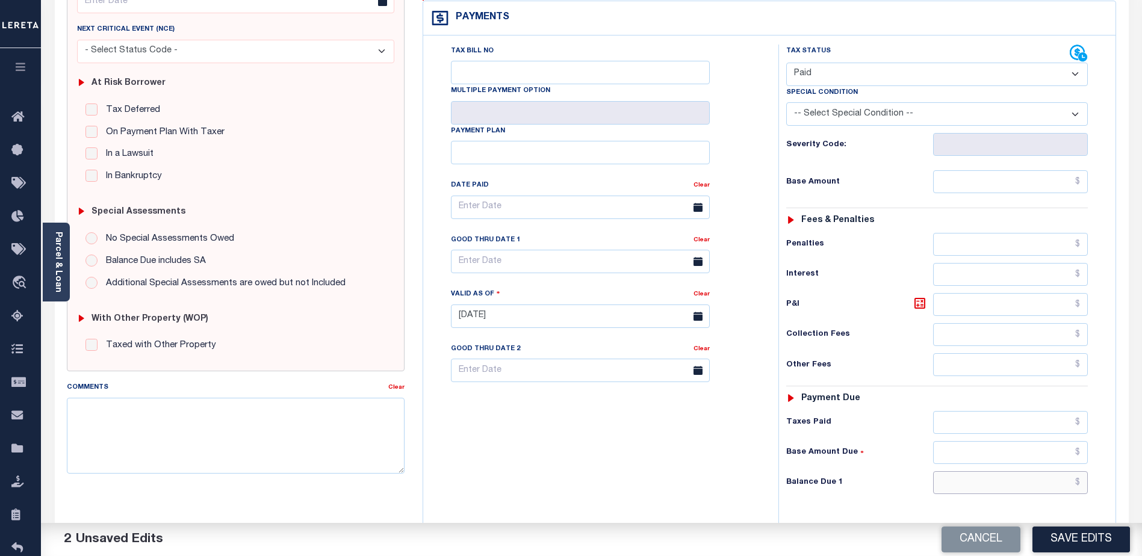
click at [960, 472] on input "text" at bounding box center [1010, 483] width 155 height 23
click at [995, 472] on input "text" at bounding box center [1010, 483] width 155 height 23
type input "$0.00"
click at [1112, 537] on button "Save Edits" at bounding box center [1082, 540] width 98 height 26
checkbox input "false"
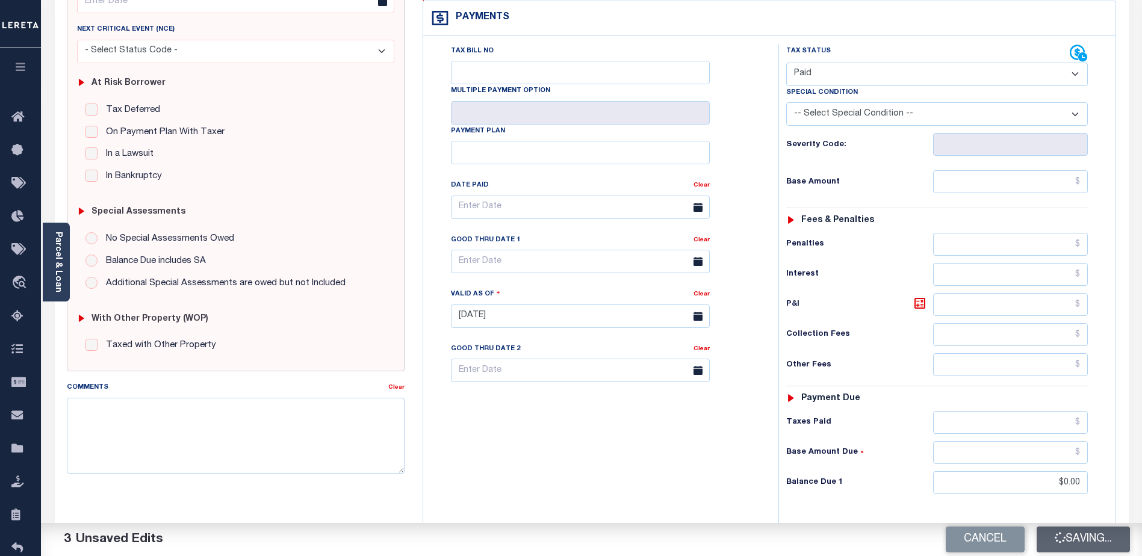
type input "$0"
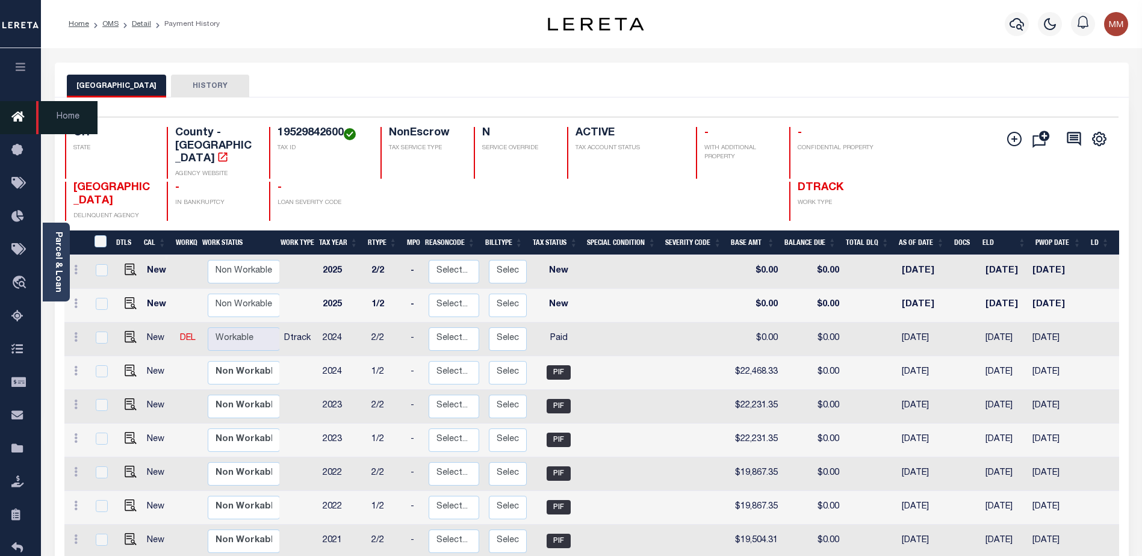
click at [16, 114] on icon at bounding box center [20, 117] width 19 height 15
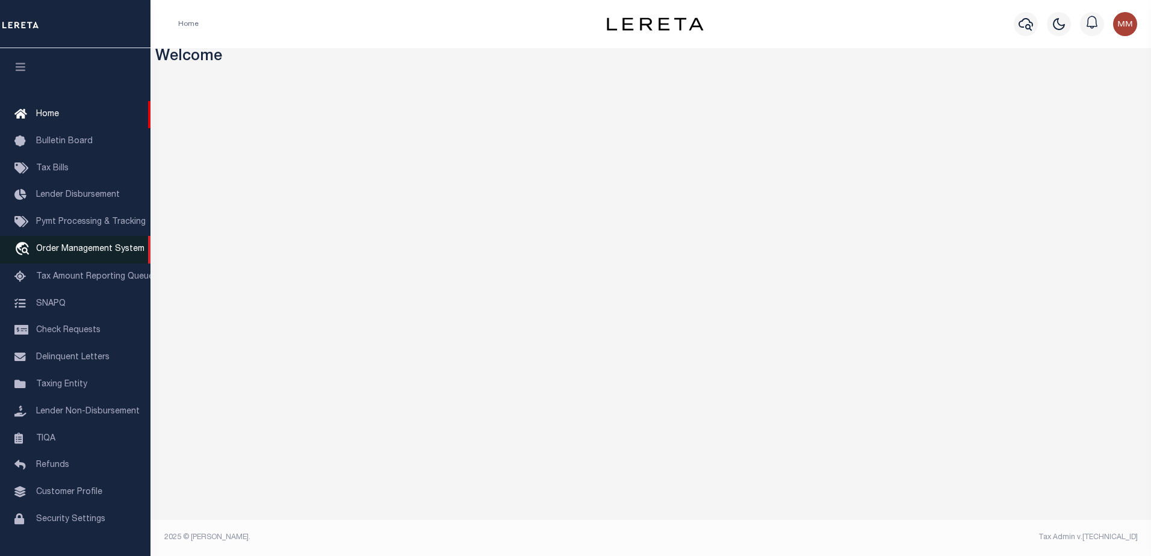
click at [99, 250] on span "Order Management System" at bounding box center [90, 249] width 108 height 8
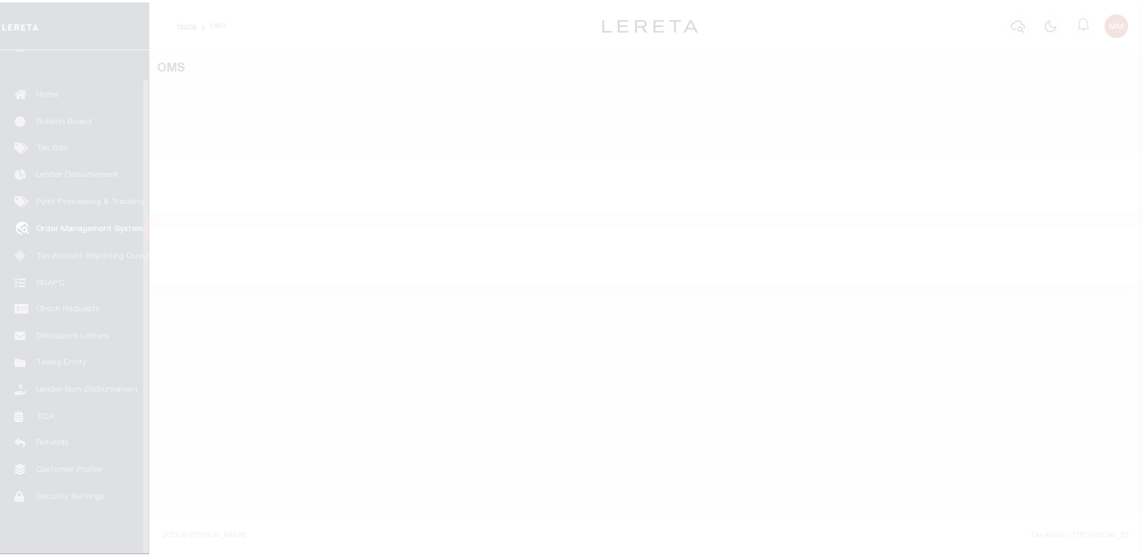
scroll to position [30, 0]
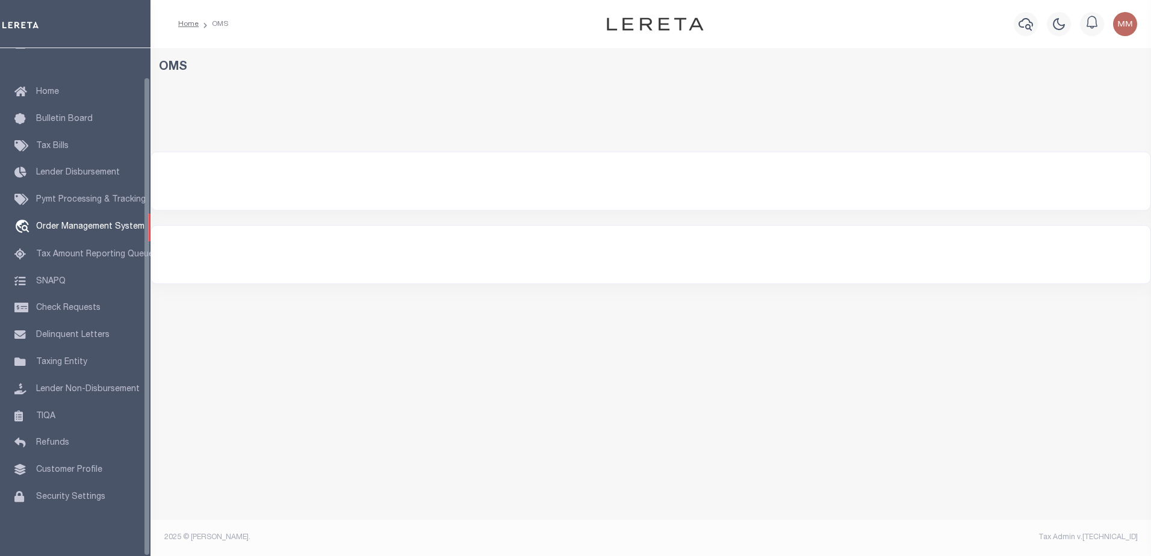
select select "200"
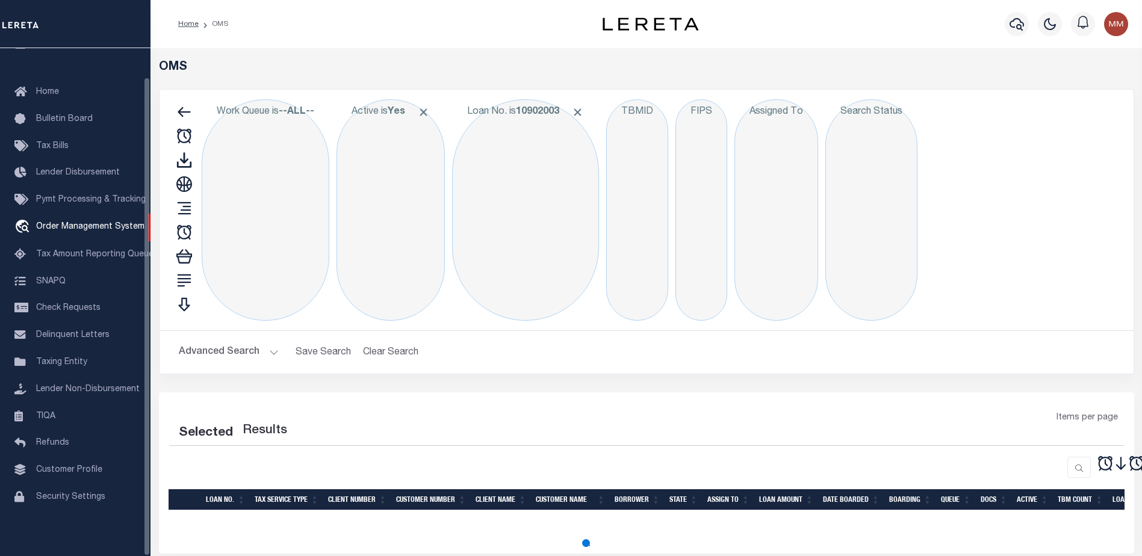
select select "200"
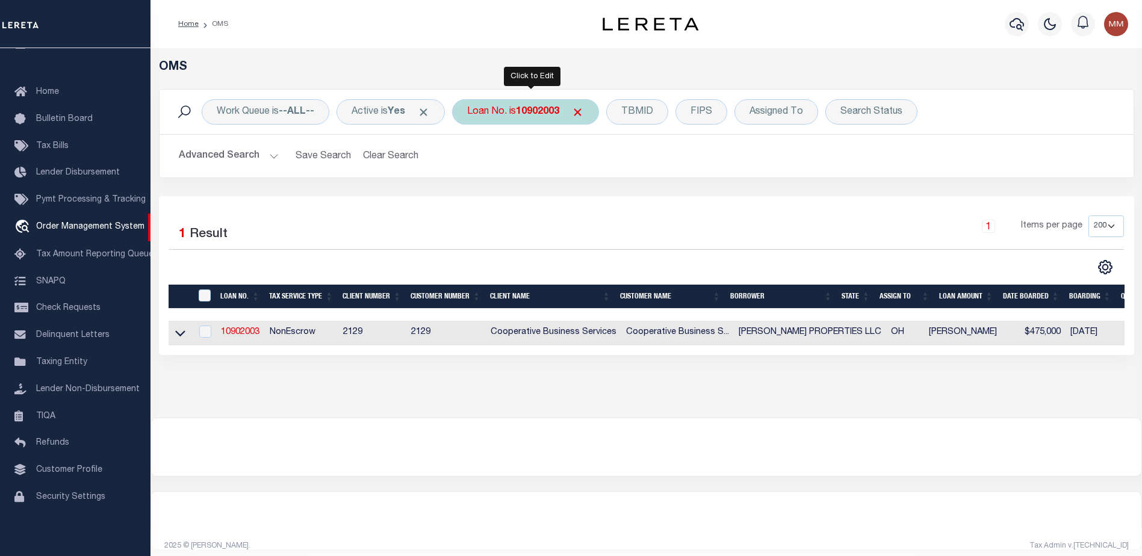
click at [558, 113] on b "10902003" at bounding box center [537, 112] width 43 height 10
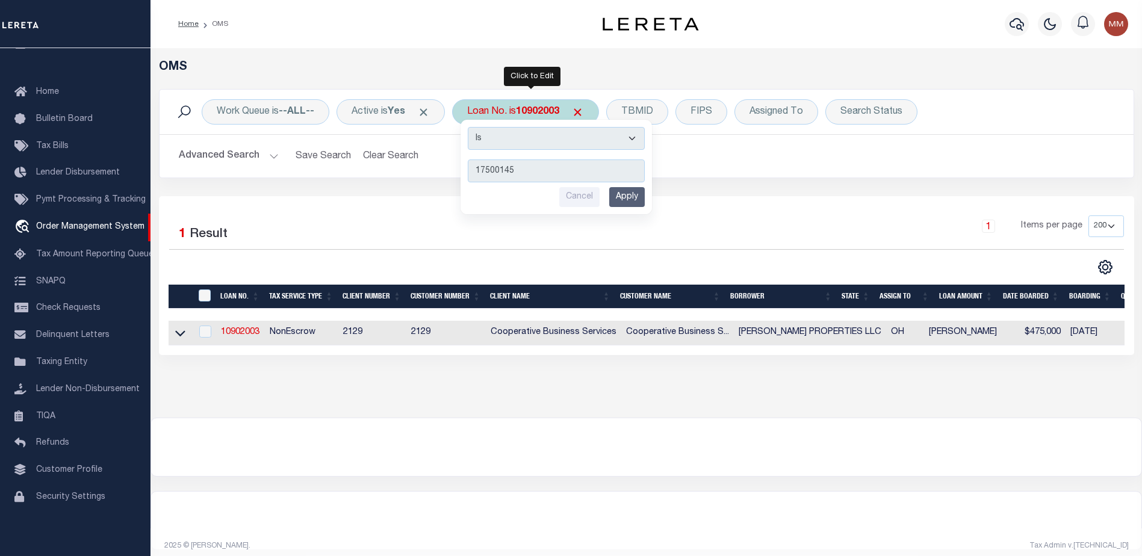
type input "175001453"
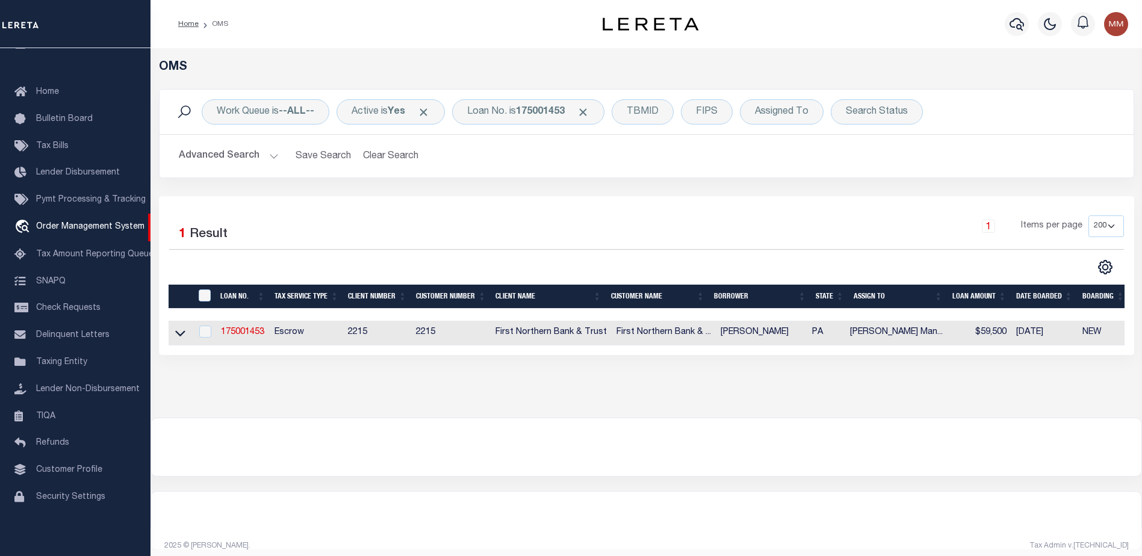
click at [171, 336] on td at bounding box center [180, 333] width 23 height 25
checkbox input "true"
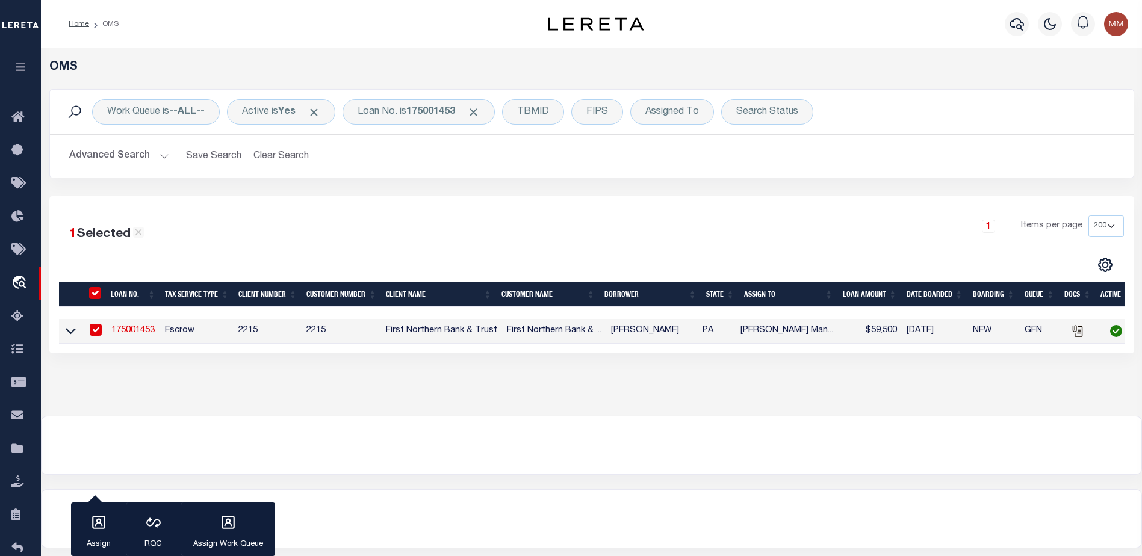
click at [173, 336] on td "Escrow" at bounding box center [196, 331] width 73 height 25
checkbox input "false"
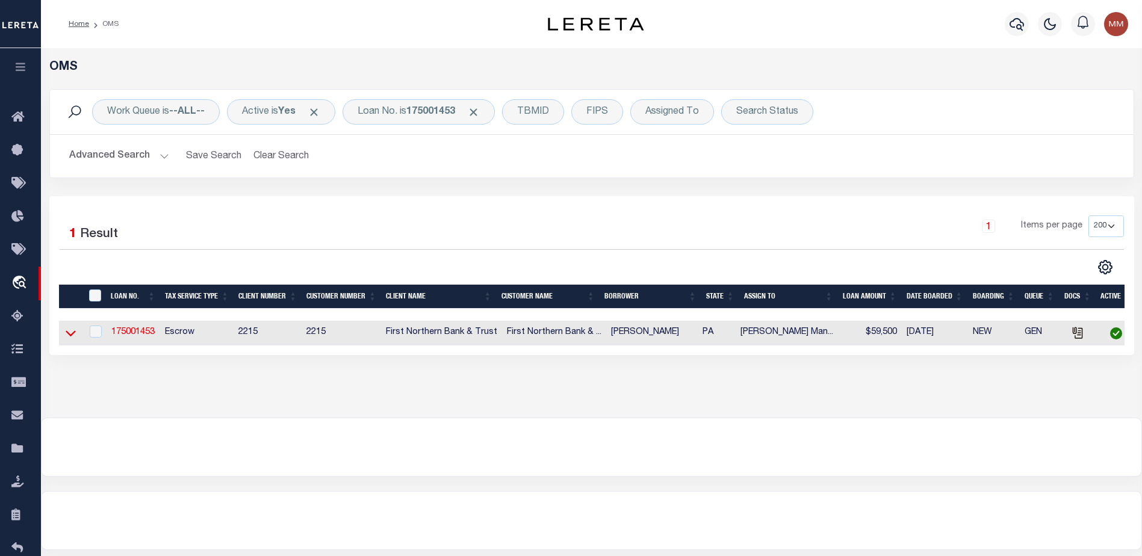
click at [71, 332] on icon at bounding box center [71, 333] width 10 height 13
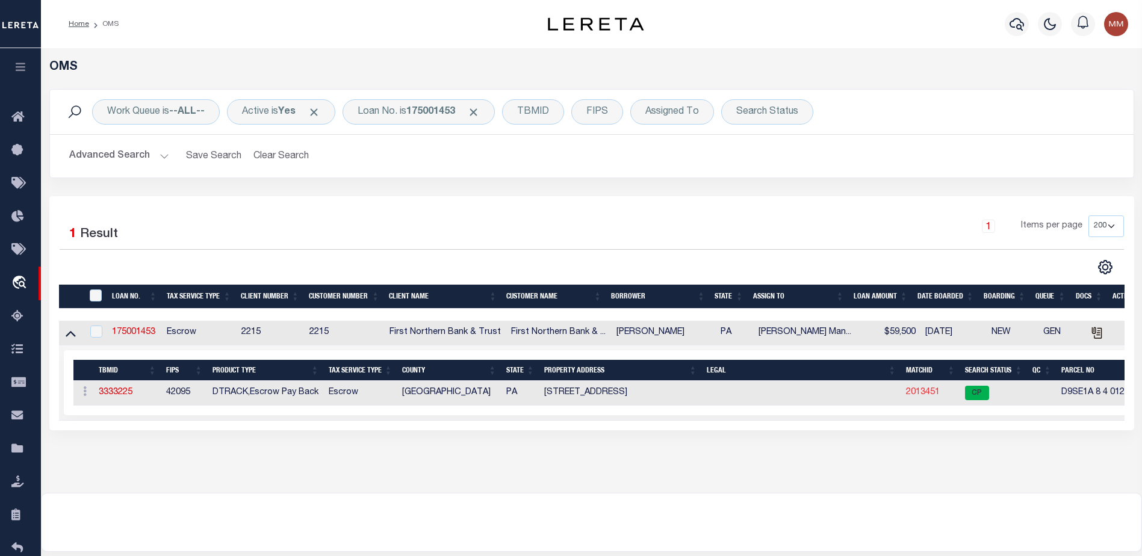
click at [924, 396] on link "2013451" at bounding box center [923, 392] width 34 height 8
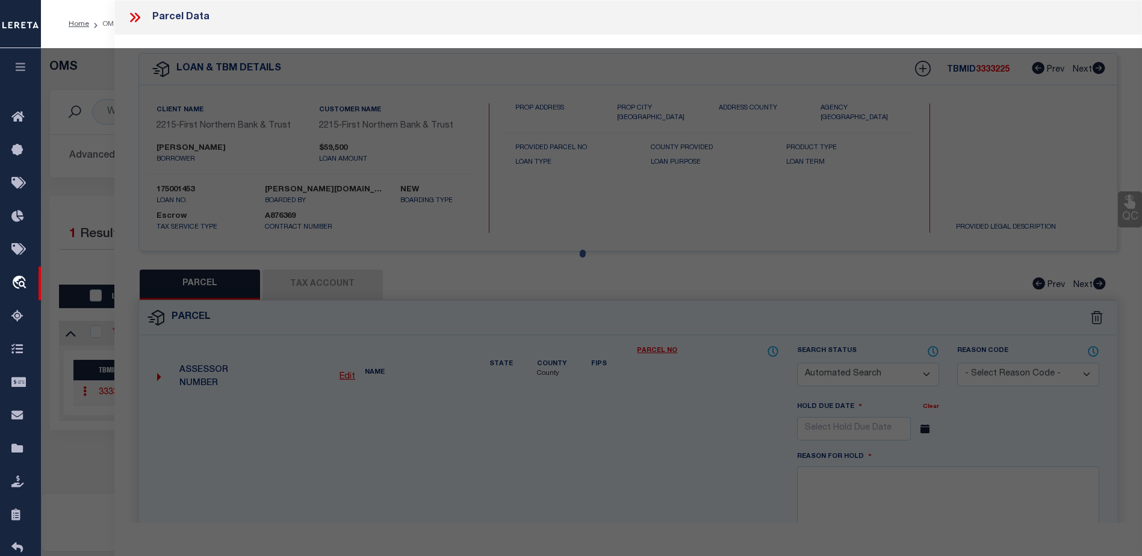
checkbox input "false"
select select "CP"
type input "FOX JUSTIN M & BOBBI A,"
select select "AGW"
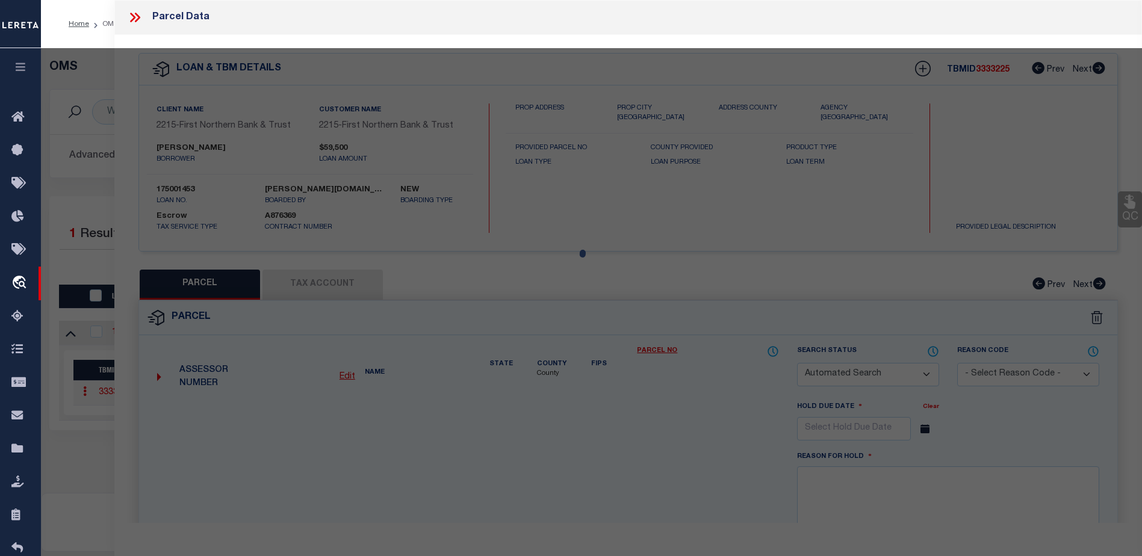
select select "ADD"
type input "719 SHAWNEE ST"
type input "ROSETO PA 18013"
type textarea "CAMA Acres .0833"
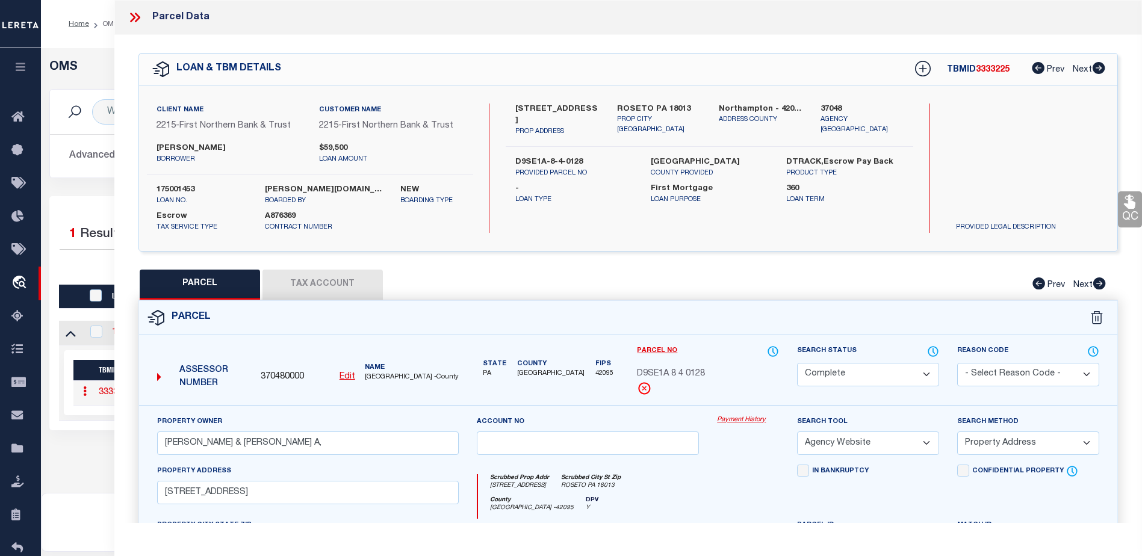
click at [739, 423] on link "Payment History" at bounding box center [748, 420] width 62 height 10
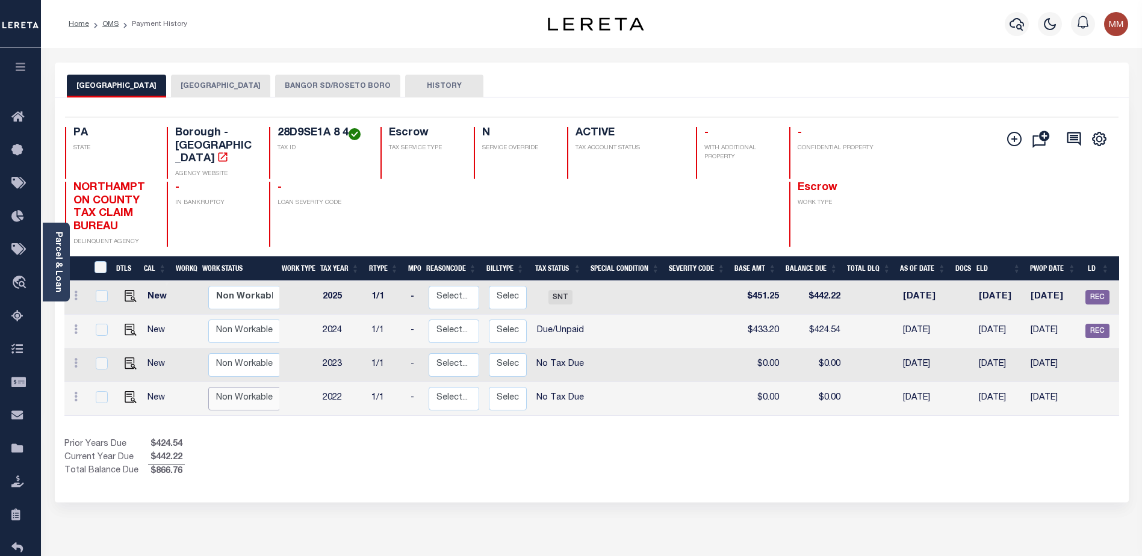
click at [267, 393] on select "Non Workable Workable" at bounding box center [244, 398] width 72 height 23
checkbox input "true"
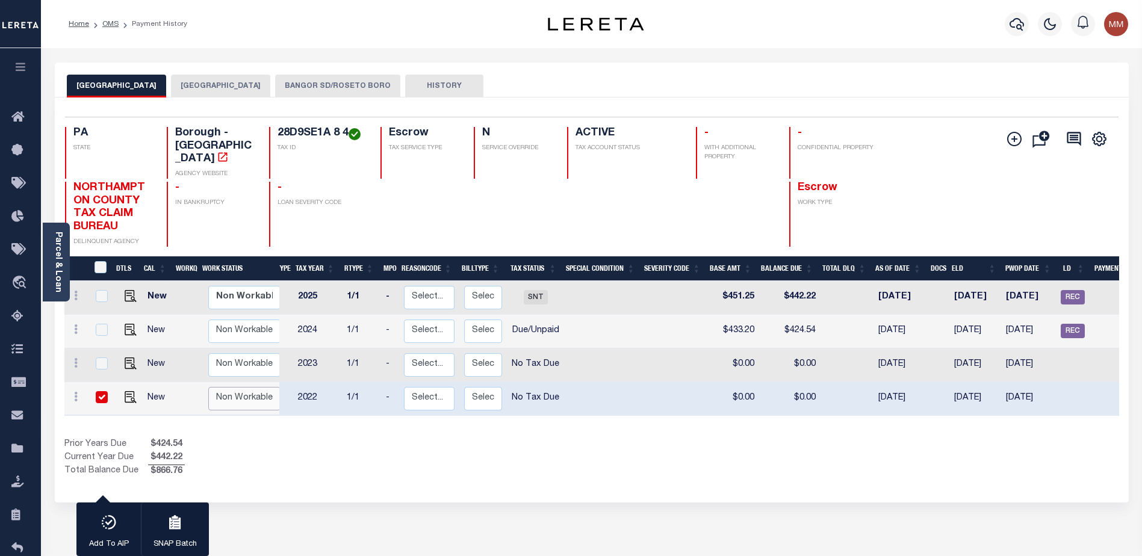
scroll to position [0, 124]
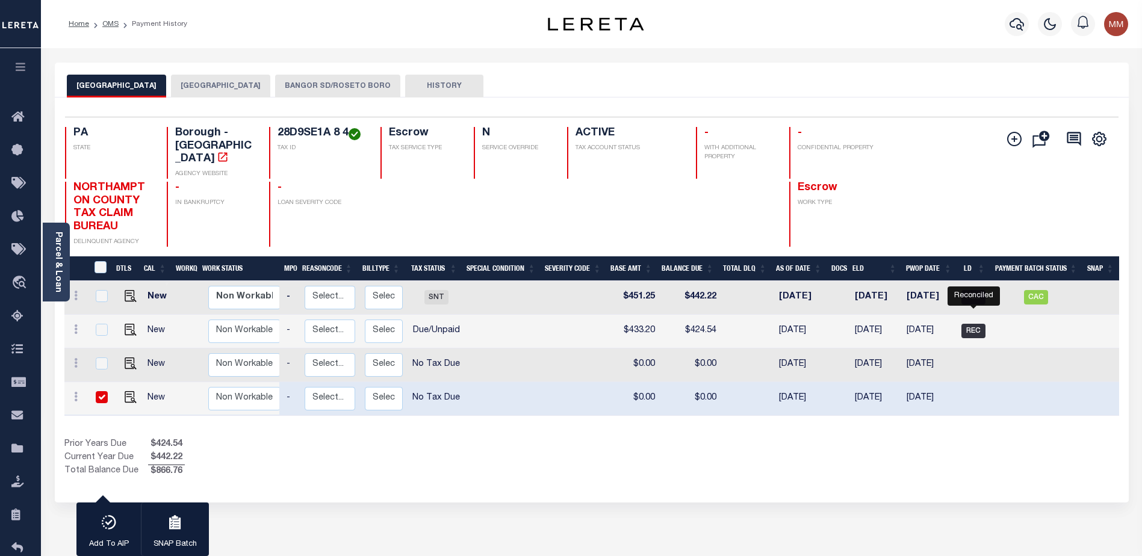
click at [982, 324] on span "REC" at bounding box center [974, 331] width 24 height 14
checkbox input "true"
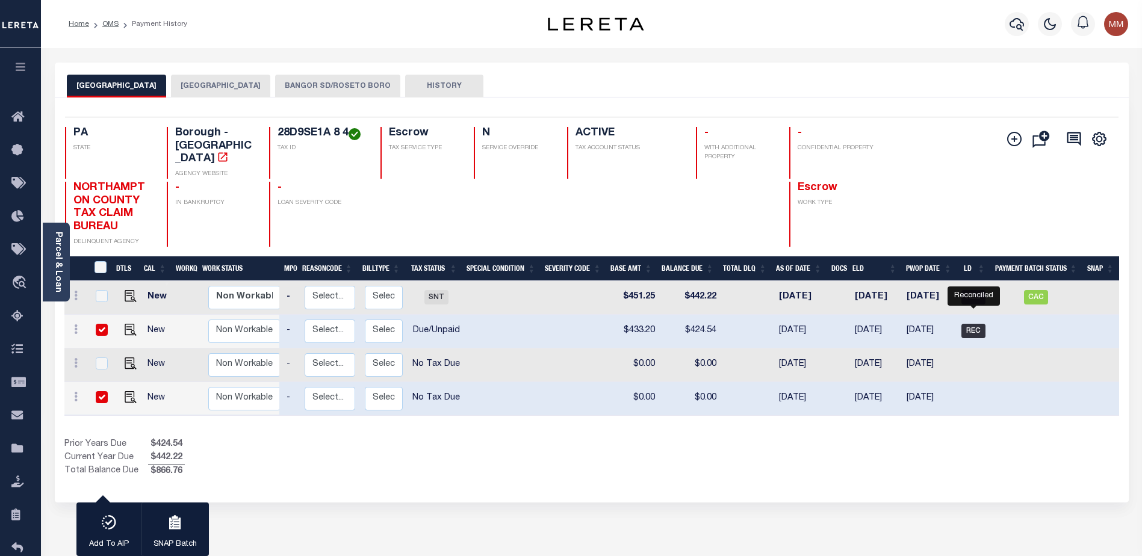
click at [975, 324] on span "REC" at bounding box center [974, 331] width 24 height 14
checkbox input "false"
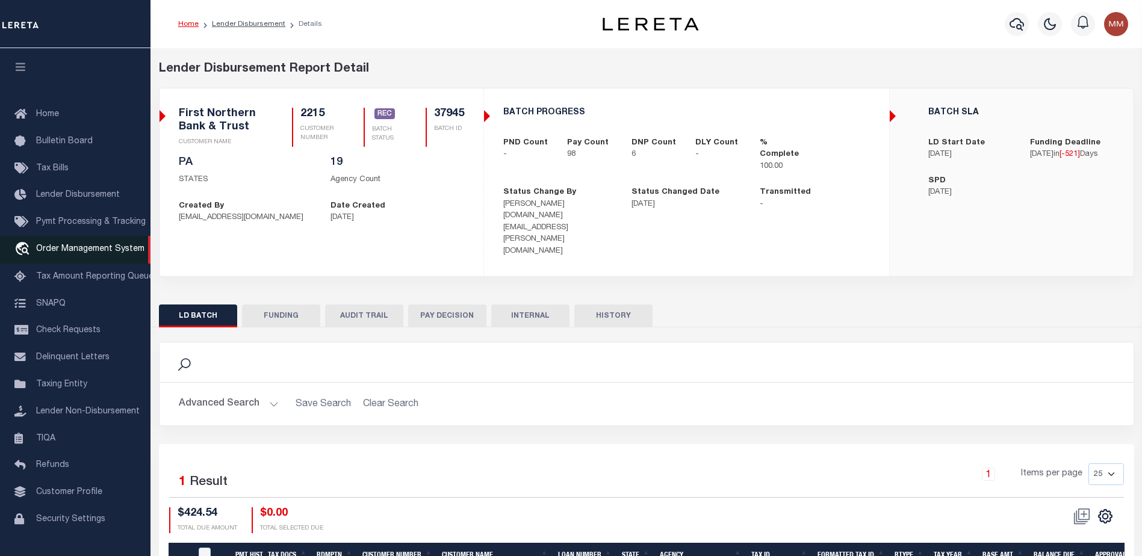
click at [99, 246] on link "travel_explore Order Management System" at bounding box center [75, 250] width 151 height 28
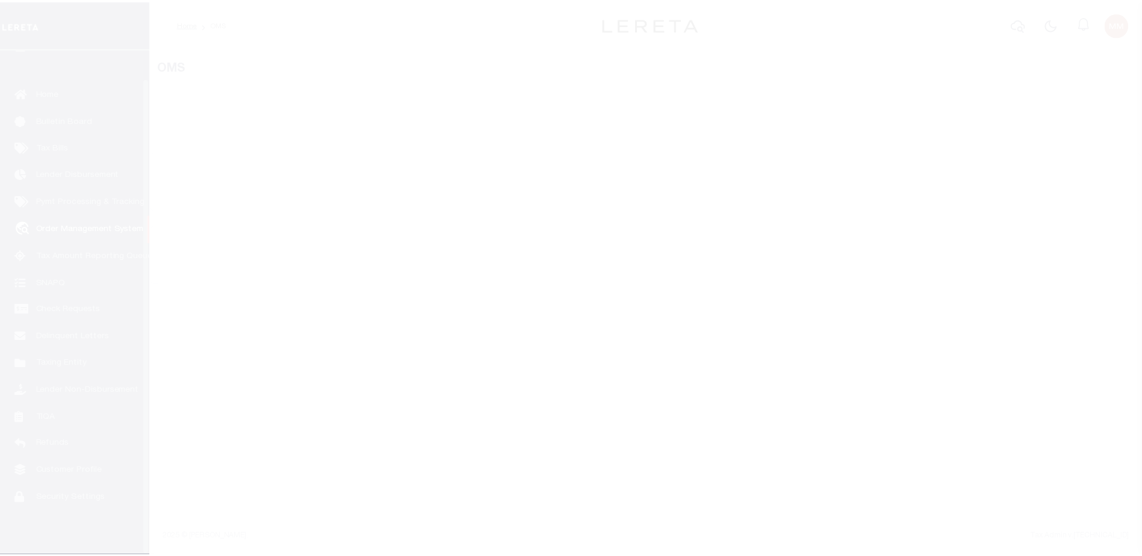
scroll to position [30, 0]
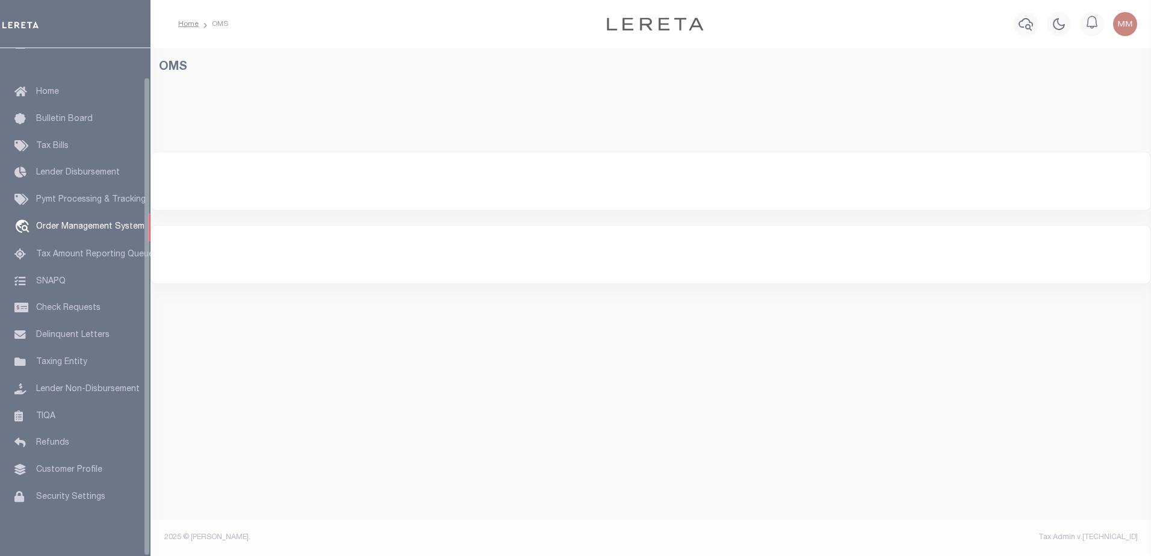
select select "200"
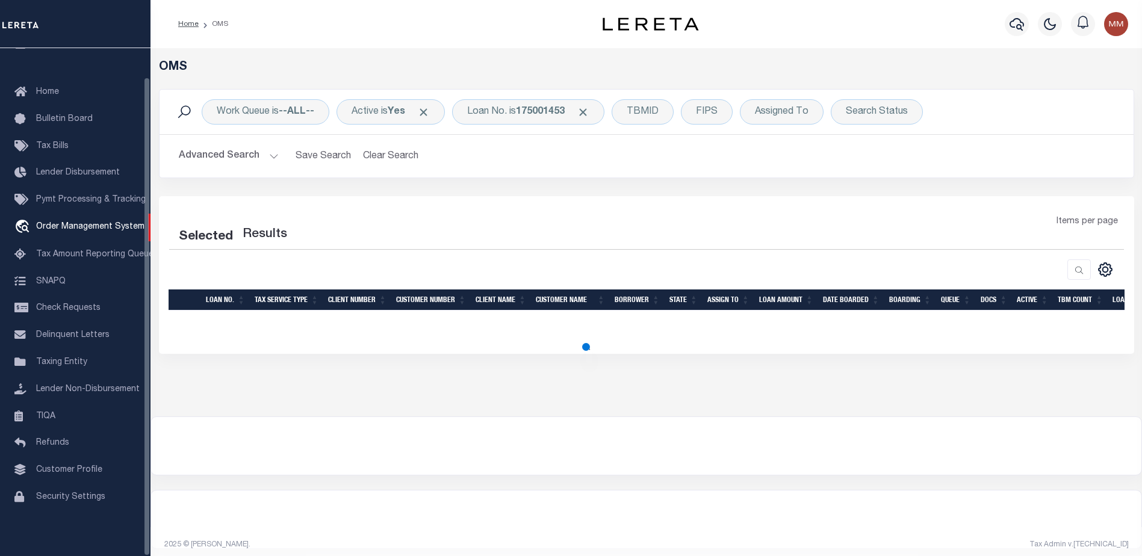
select select "200"
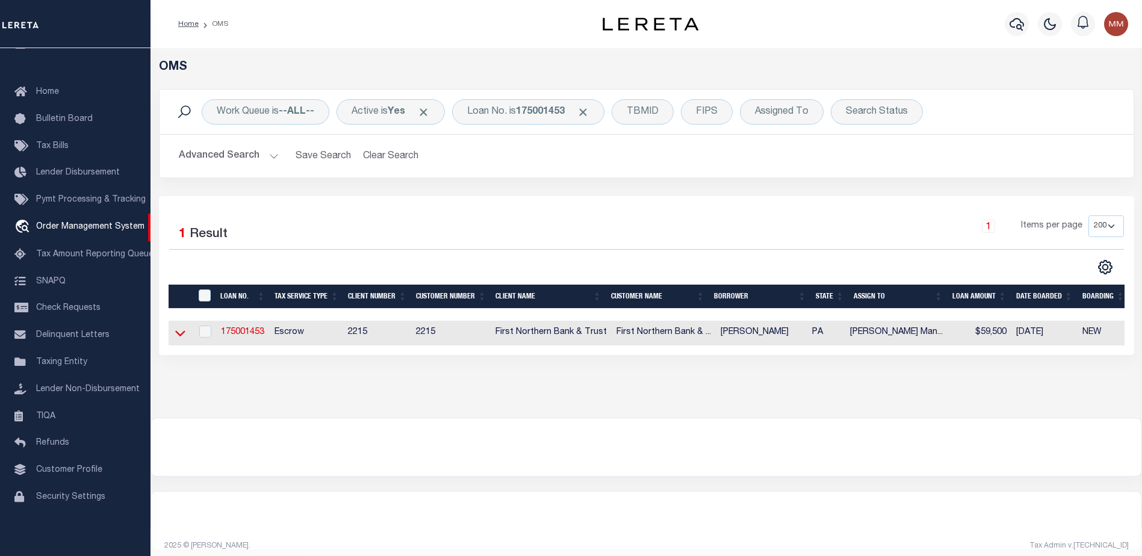
click at [182, 330] on icon at bounding box center [180, 333] width 10 height 13
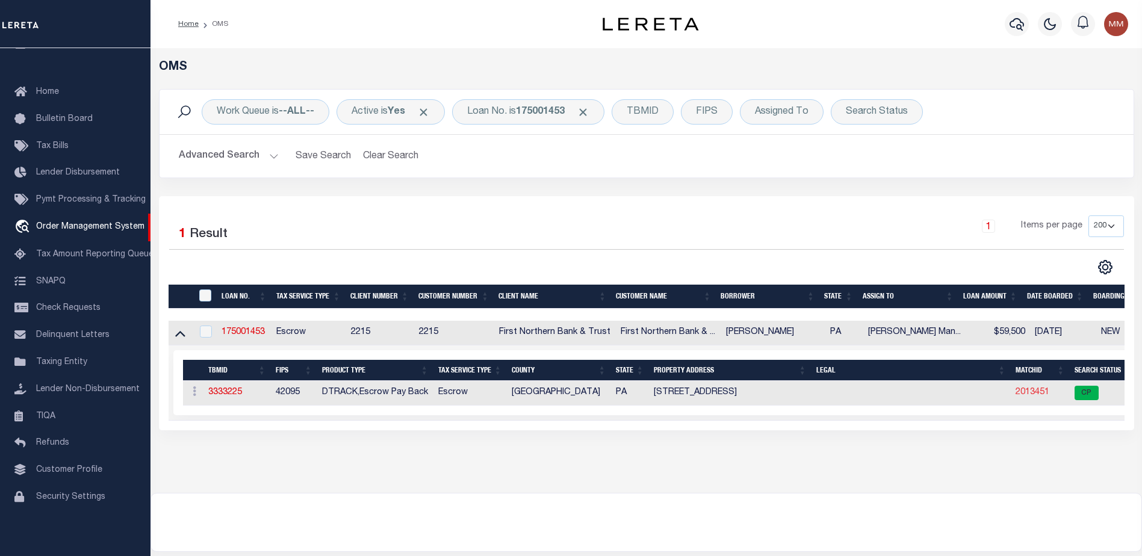
click at [1030, 394] on link "2013451" at bounding box center [1033, 392] width 34 height 8
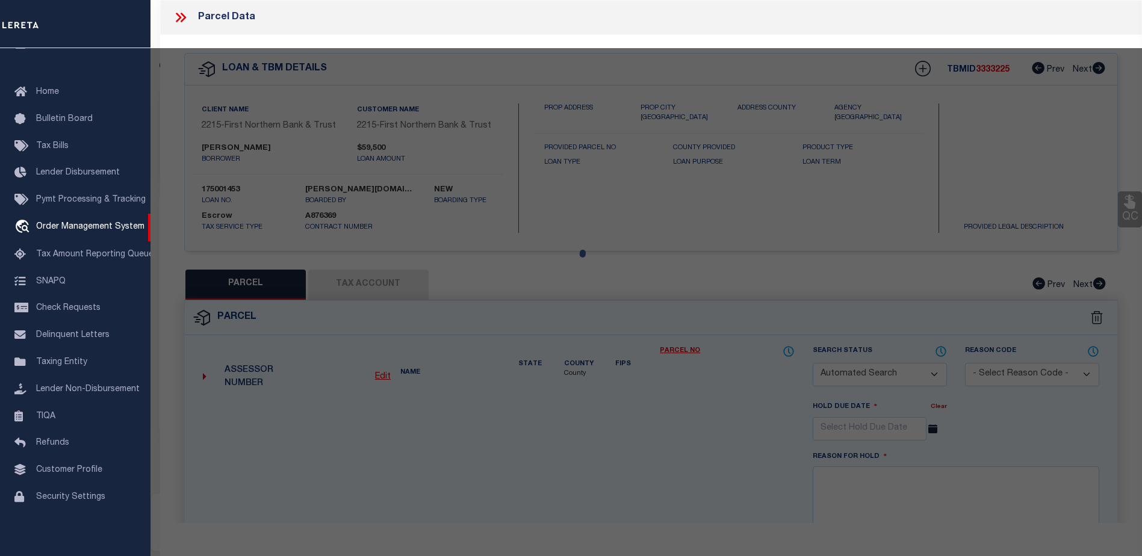
checkbox input "false"
select select "CP"
type input "[PERSON_NAME] & [PERSON_NAME] A,"
select select "AGW"
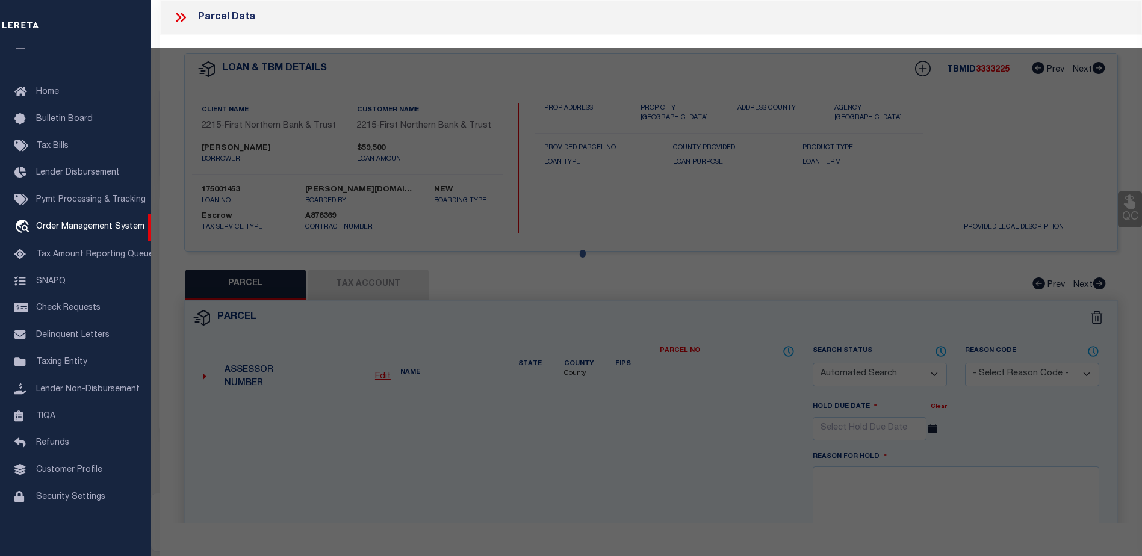
select select "ADD"
type input "[STREET_ADDRESS]"
type input "ROSETO PA 18013"
type textarea "CAMA Acres .0833"
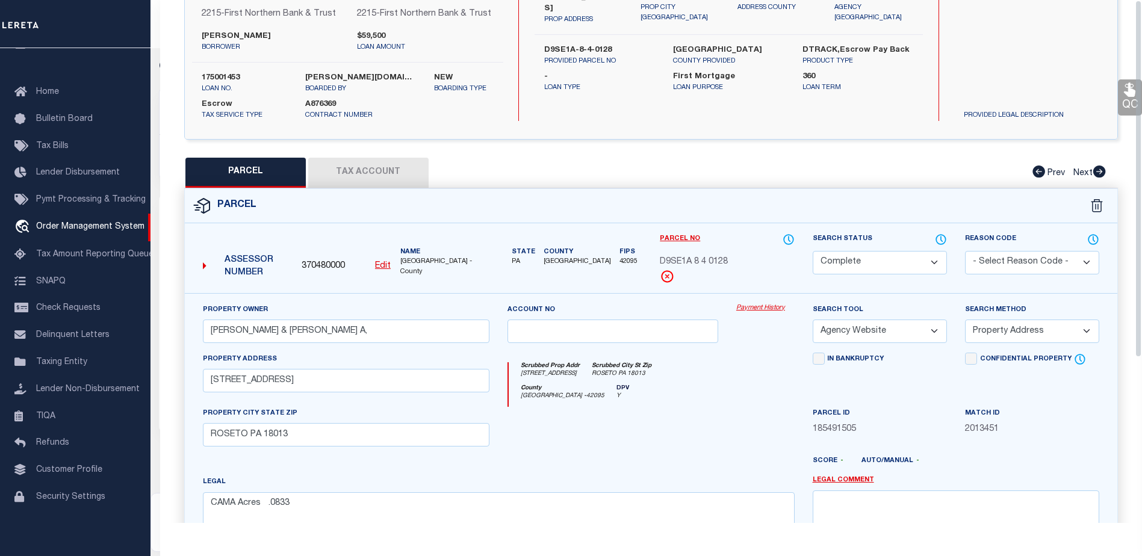
scroll to position [0, 0]
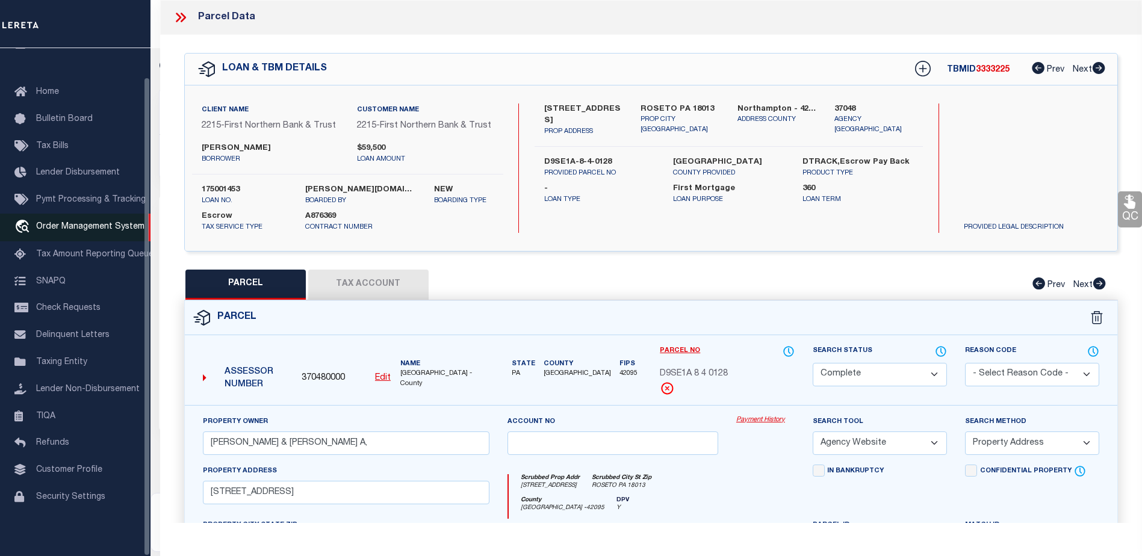
click at [113, 223] on span "Order Management System" at bounding box center [90, 227] width 108 height 8
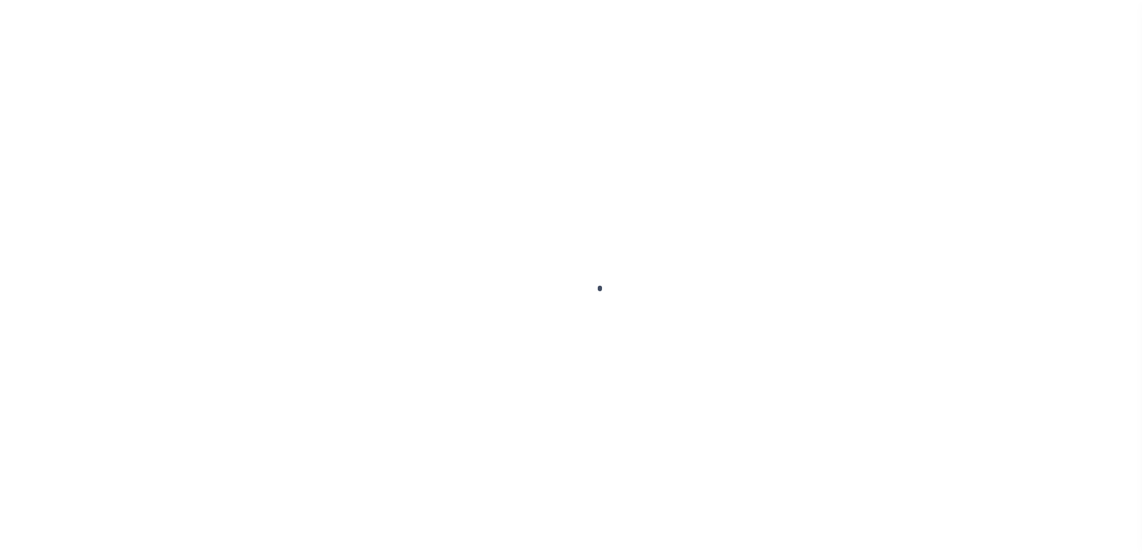
scroll to position [30, 0]
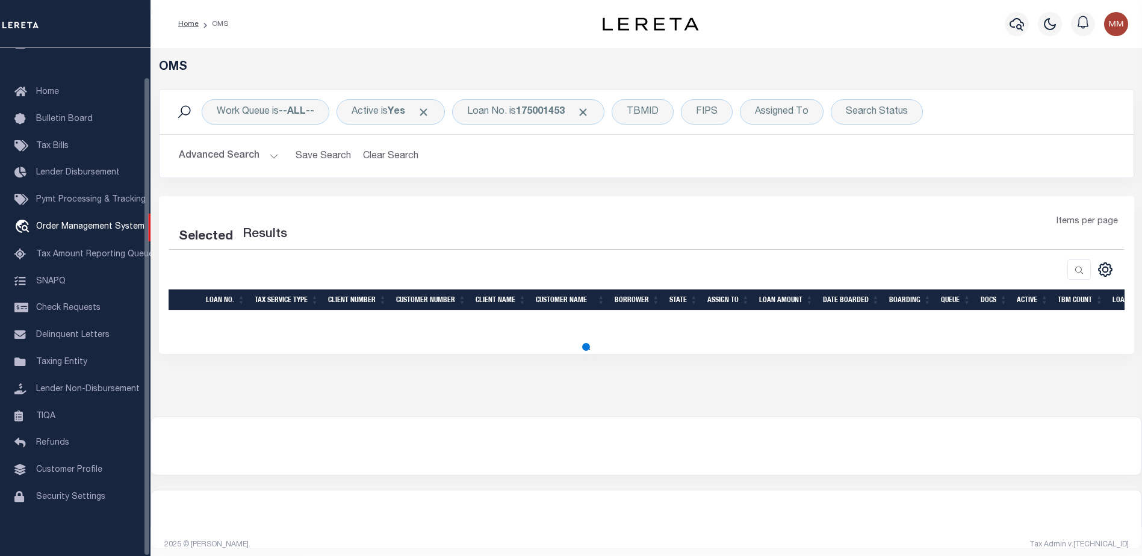
select select "200"
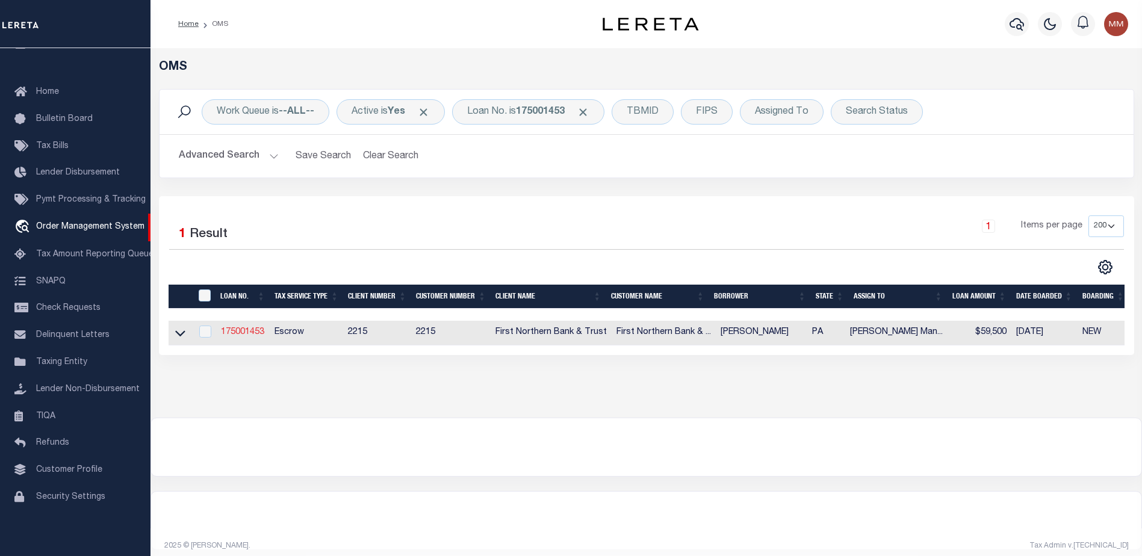
click at [249, 335] on link "175001453" at bounding box center [242, 332] width 43 height 8
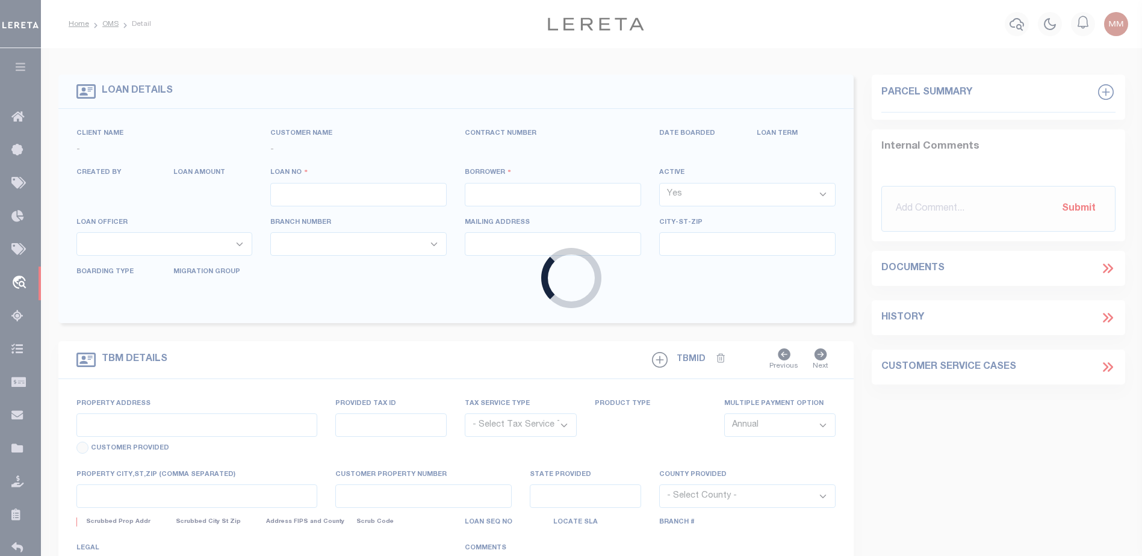
type input "175001453"
type input "[PERSON_NAME]"
select select
select select "10"
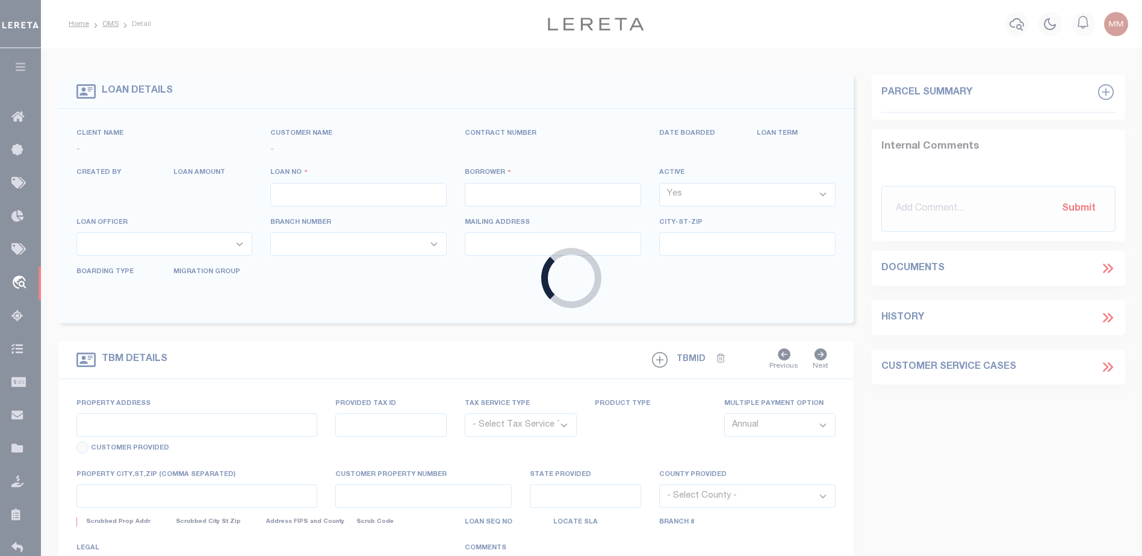
select select "Escrow"
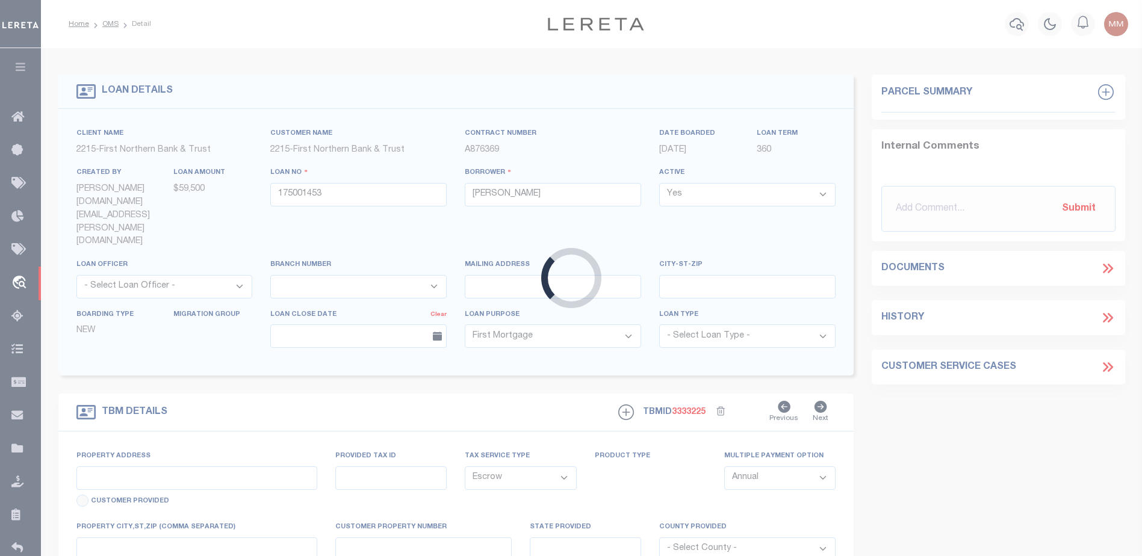
type input "719 SHAWNEE STREET"
type input "D9SE1A-8-4-0128"
select select
type input "ROSETO PA 18013"
type input "PA"
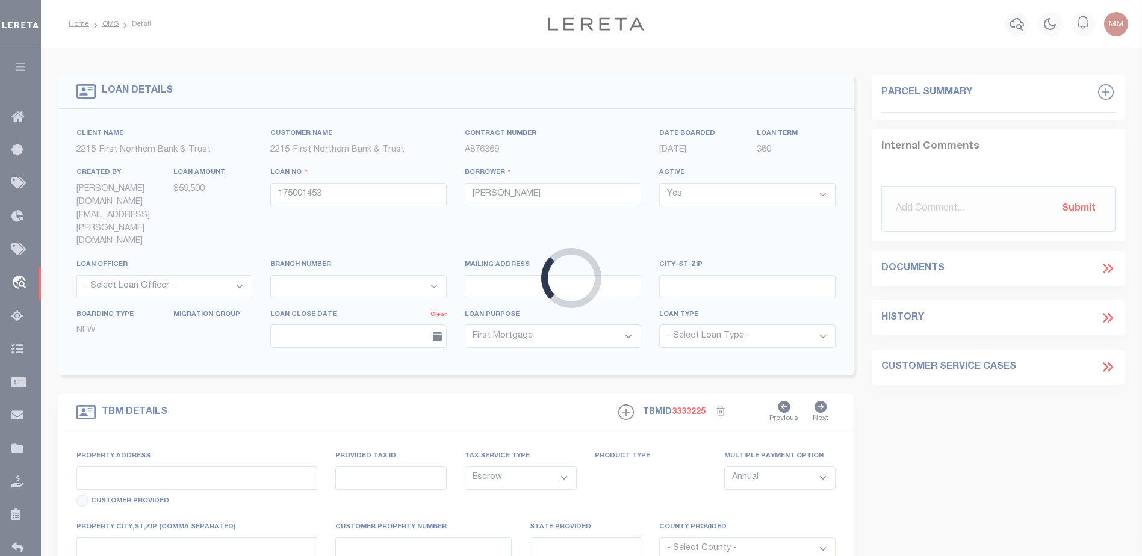
select select
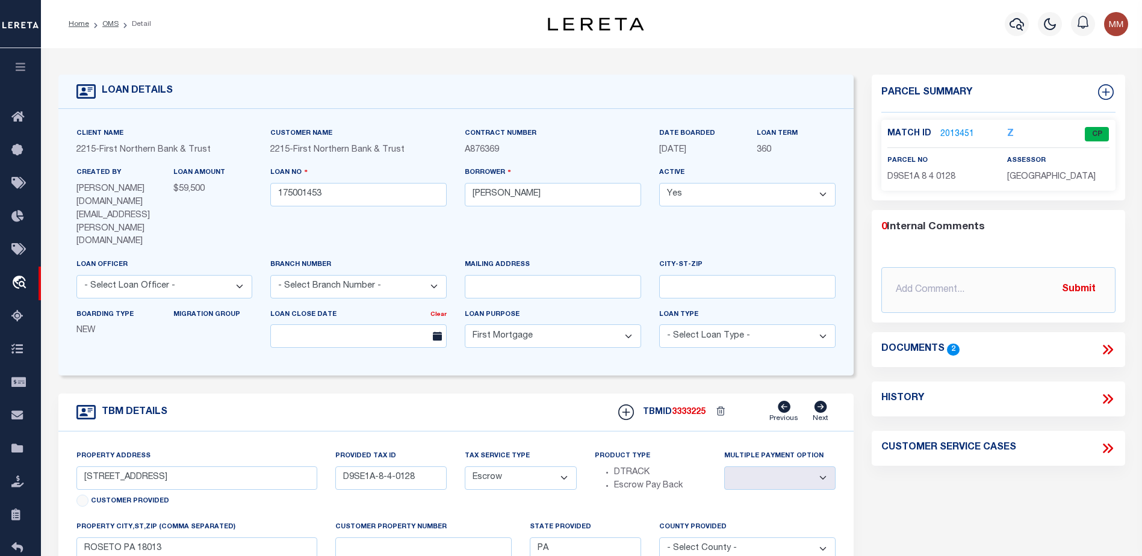
click at [950, 134] on link "2013451" at bounding box center [958, 134] width 34 height 13
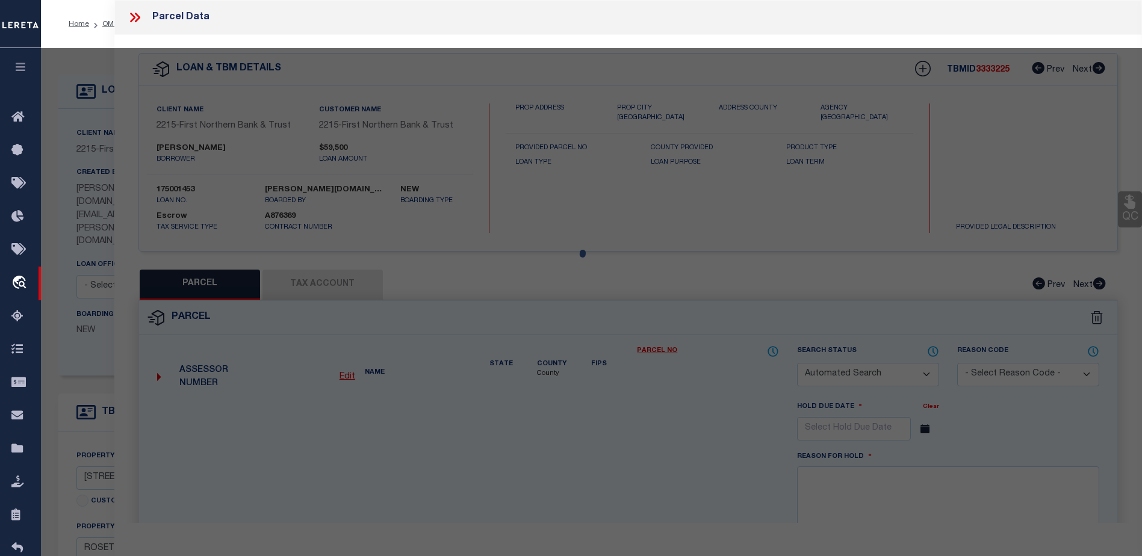
checkbox input "false"
select select "CP"
type input "FOX JUSTIN M & BOBBI A,"
select select "AGW"
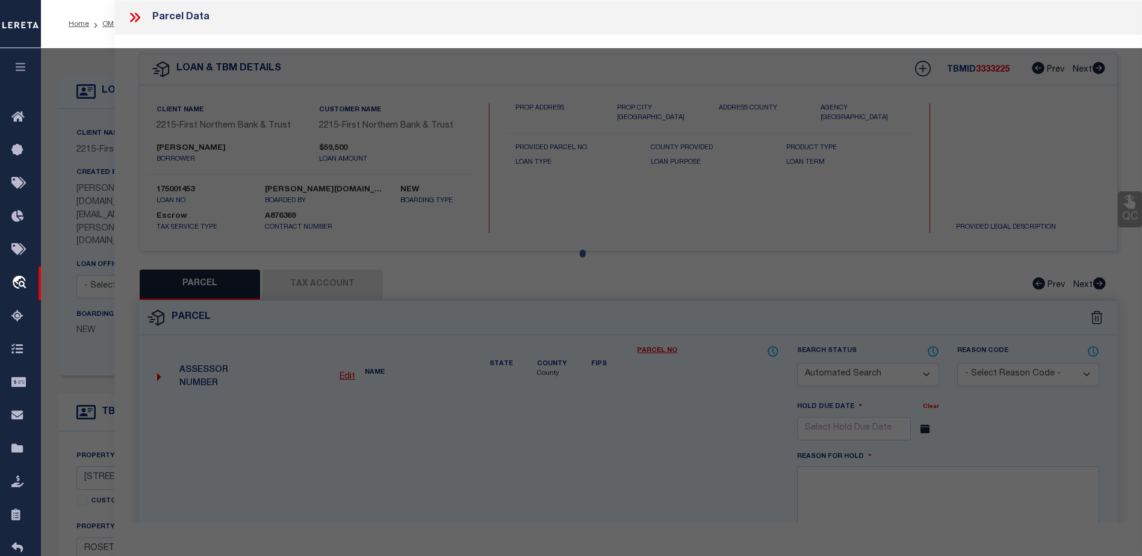
select select "ADD"
type input "719 SHAWNEE ST"
type input "ROSETO PA 18013"
type textarea "CAMA Acres .0833"
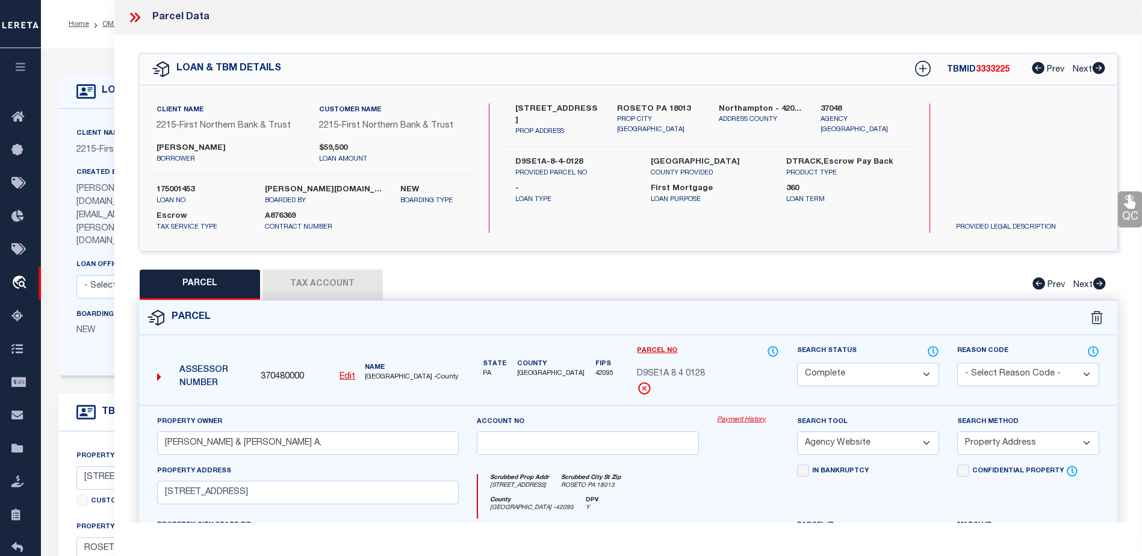
click at [750, 422] on link "Payment History" at bounding box center [748, 420] width 62 height 10
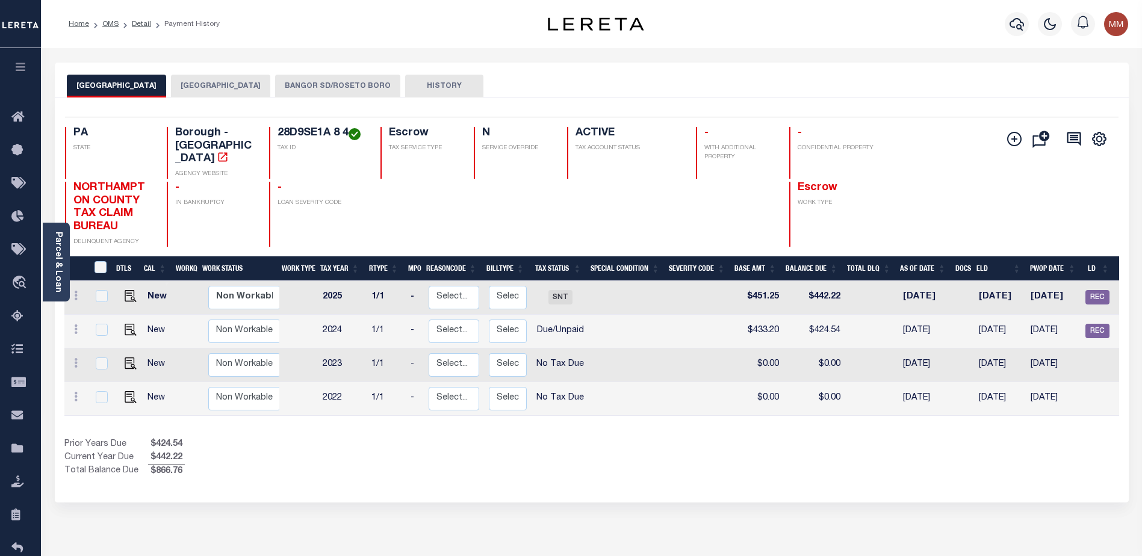
click at [300, 86] on button "BANGOR SD/ROSETO BORO" at bounding box center [337, 86] width 125 height 23
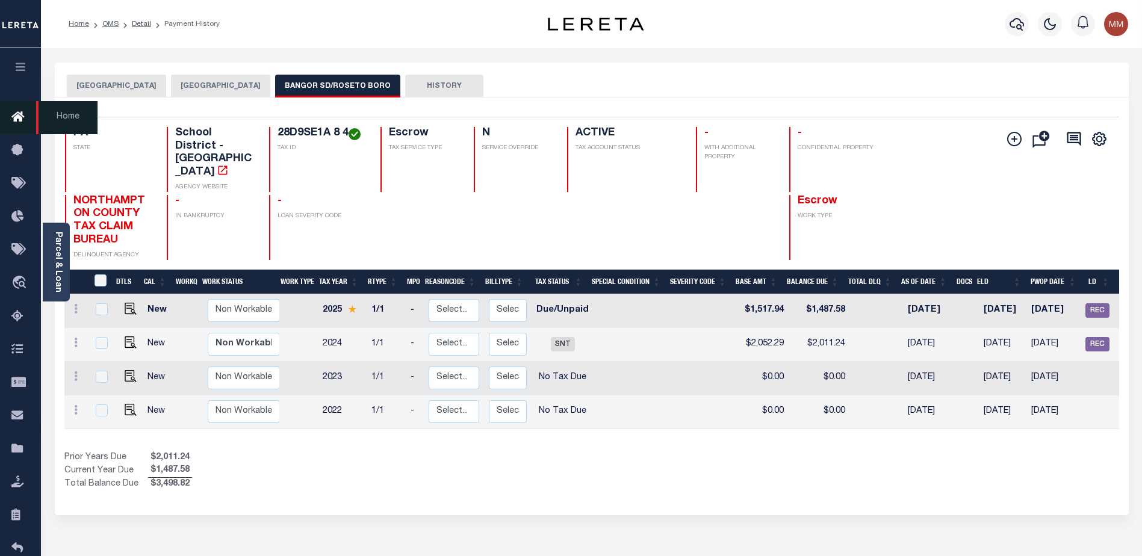
click at [22, 119] on icon at bounding box center [20, 117] width 19 height 15
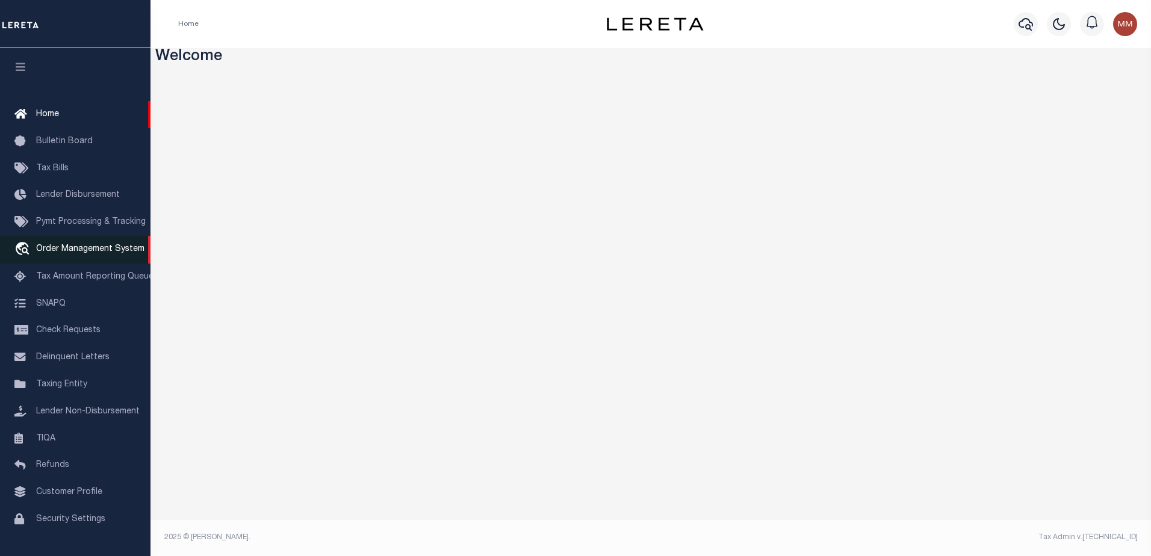
click at [98, 251] on span "Order Management System" at bounding box center [90, 249] width 108 height 8
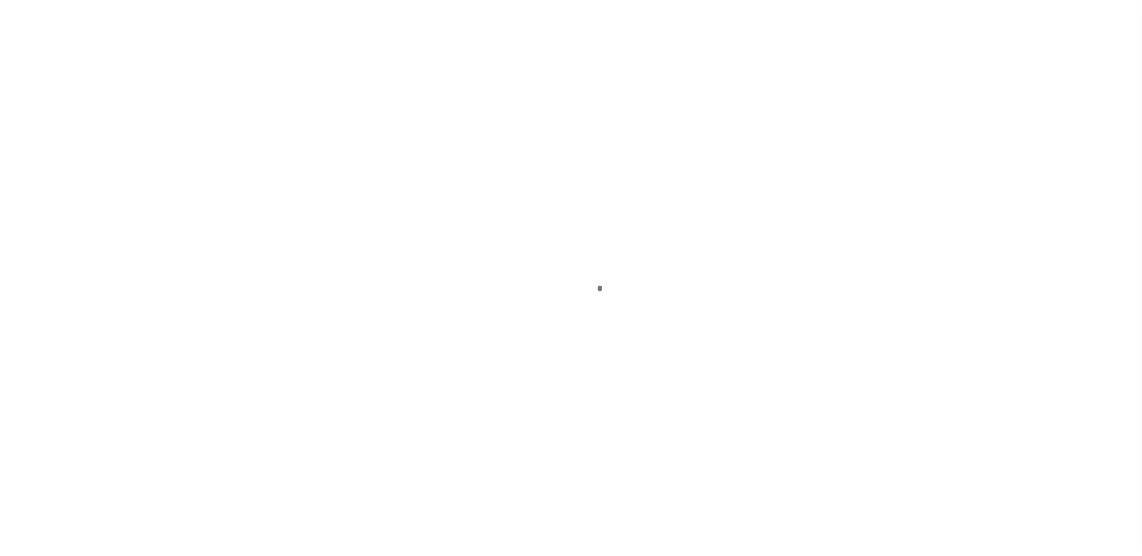
scroll to position [30, 0]
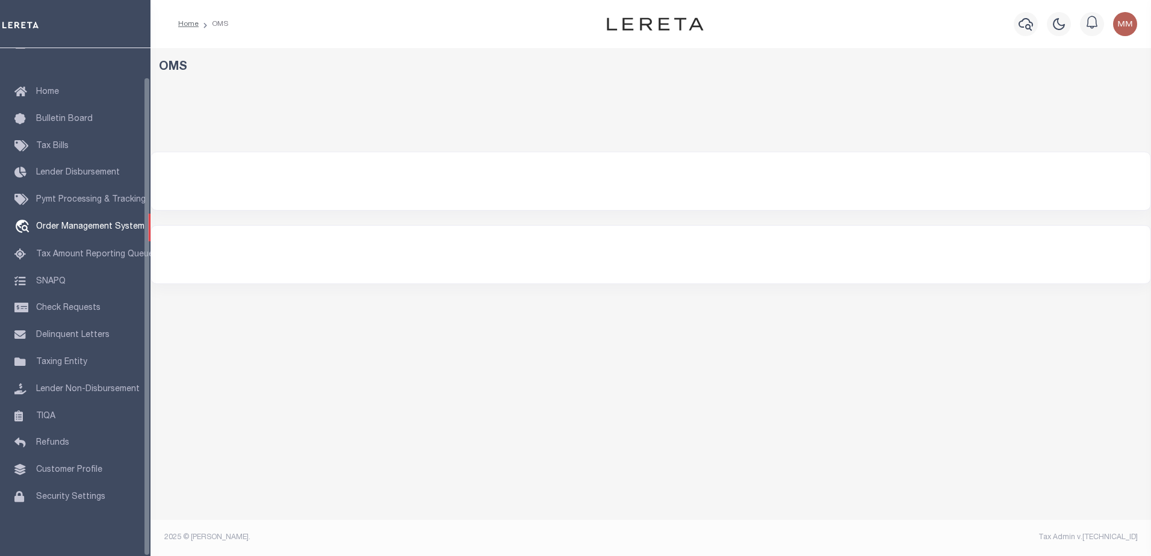
select select "200"
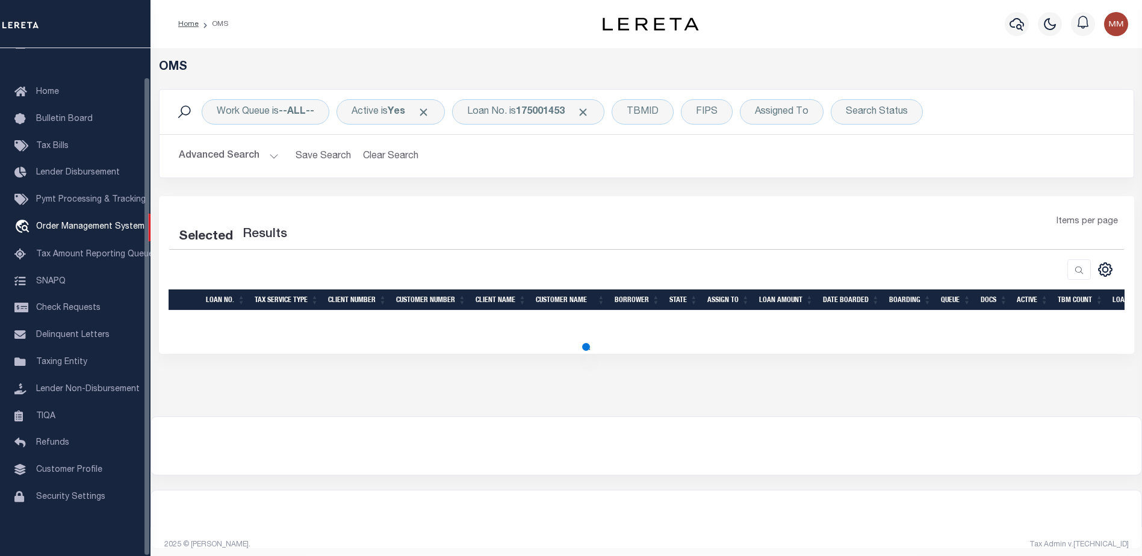
select select "200"
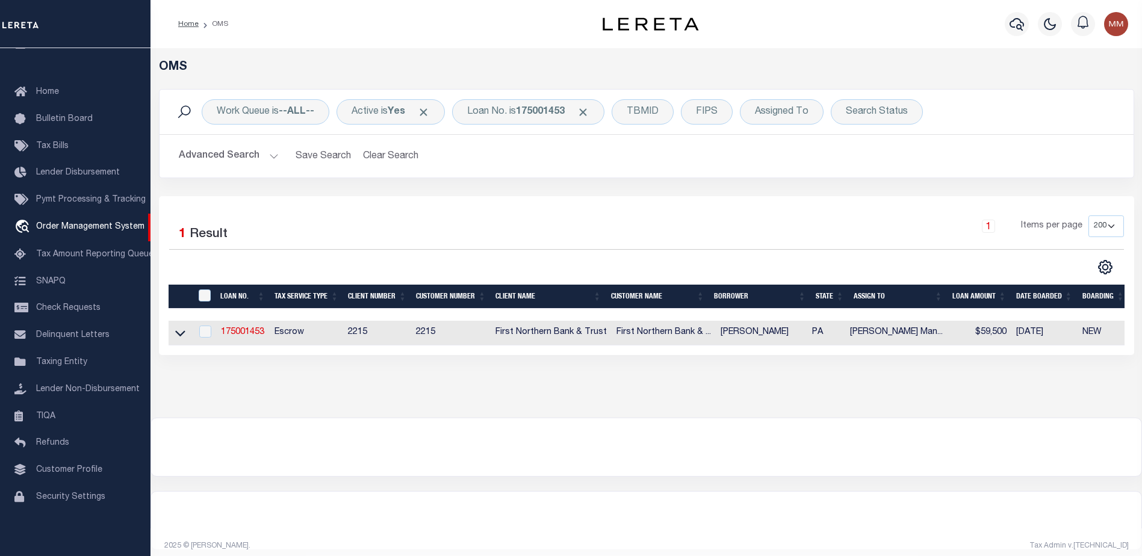
click at [261, 328] on td "175001453" at bounding box center [243, 333] width 54 height 25
checkbox input "true"
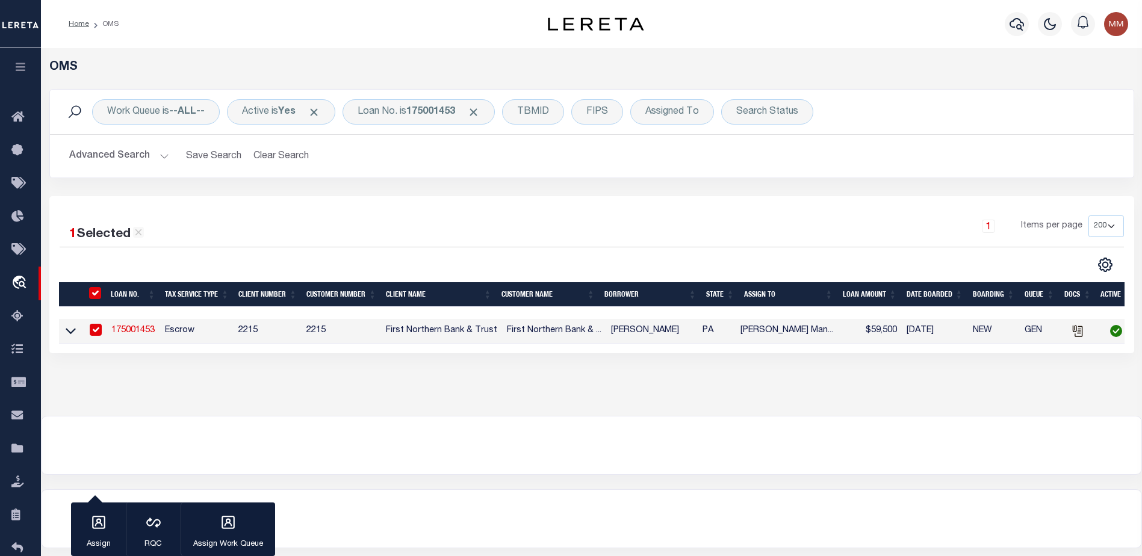
click at [87, 366] on div "OMS Work Queue is --ALL-- Active is Yes Loan No. is 175001453 TBMID FIPS Assign…" at bounding box center [592, 220] width 1094 height 320
click at [72, 330] on icon at bounding box center [71, 331] width 10 height 13
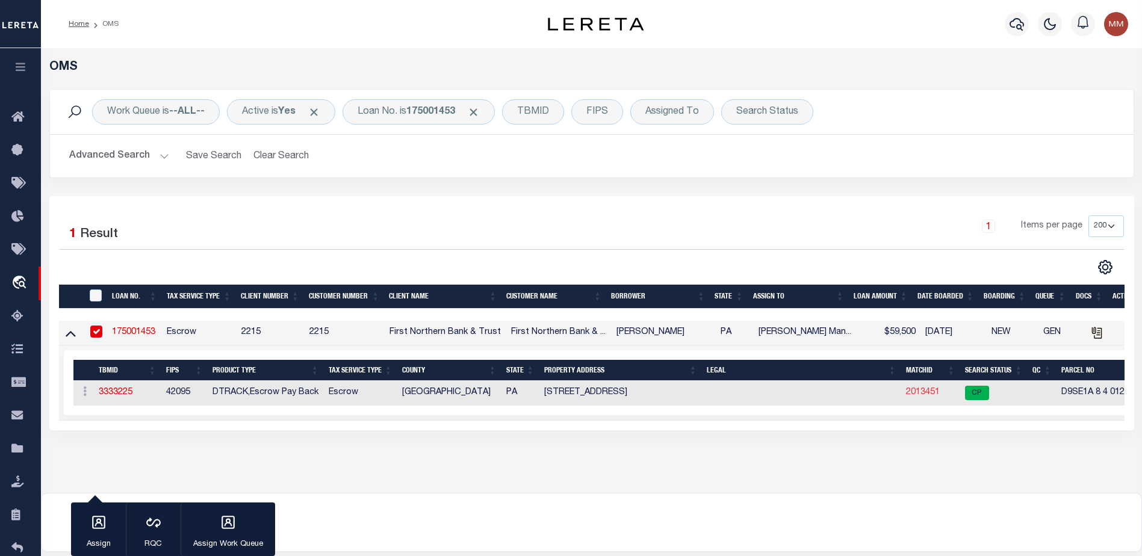
click at [923, 394] on link "2013451" at bounding box center [923, 392] width 34 height 8
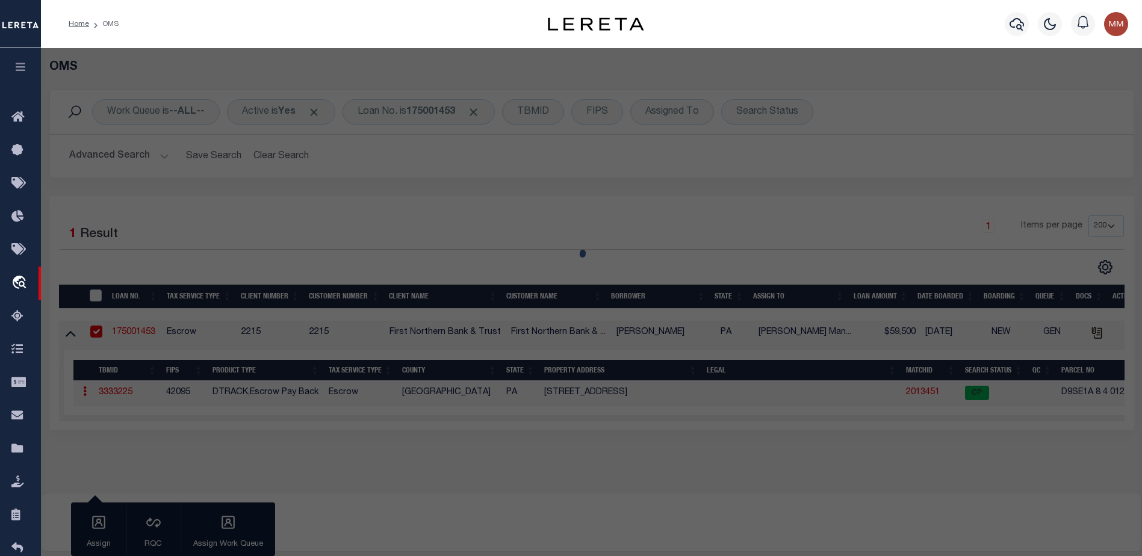
checkbox input "false"
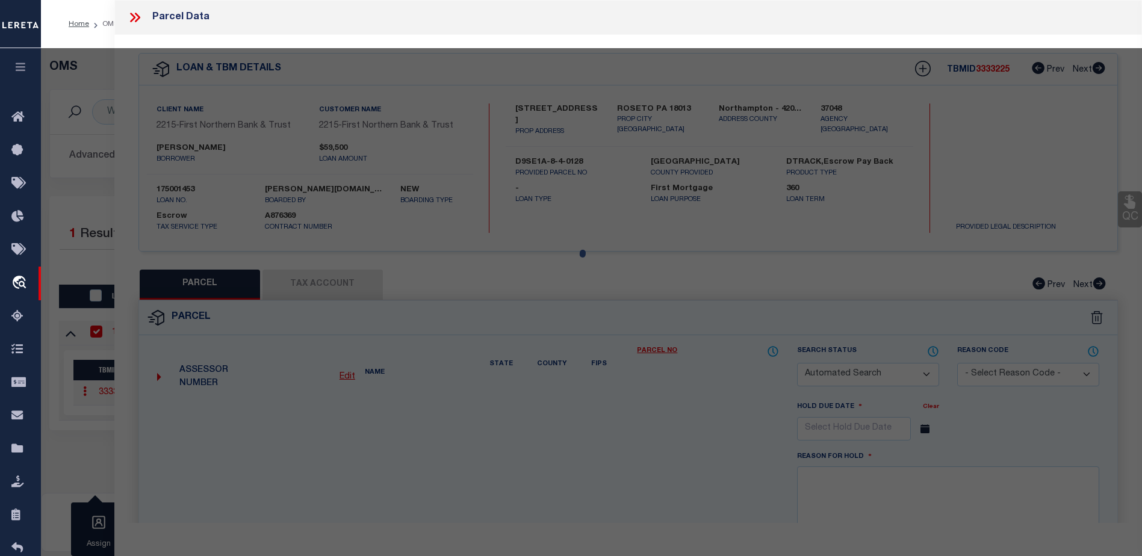
select select "CP"
type input "FOX JUSTIN M & BOBBI A,"
select select "AGW"
select select "ADD"
type input "719 SHAWNEE ST"
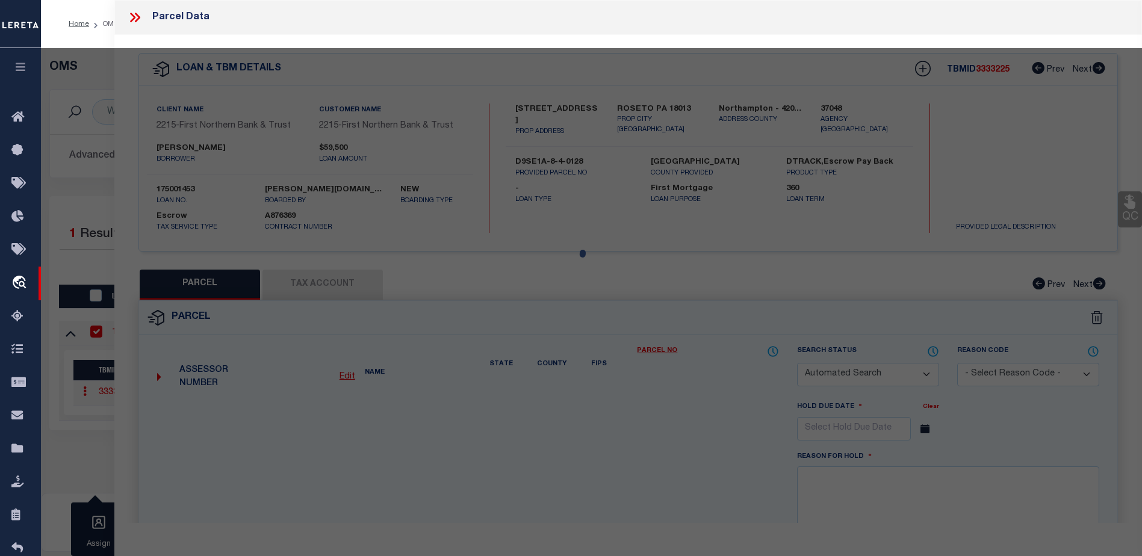
type input "ROSETO PA 18013"
type textarea "CAMA Acres .0833"
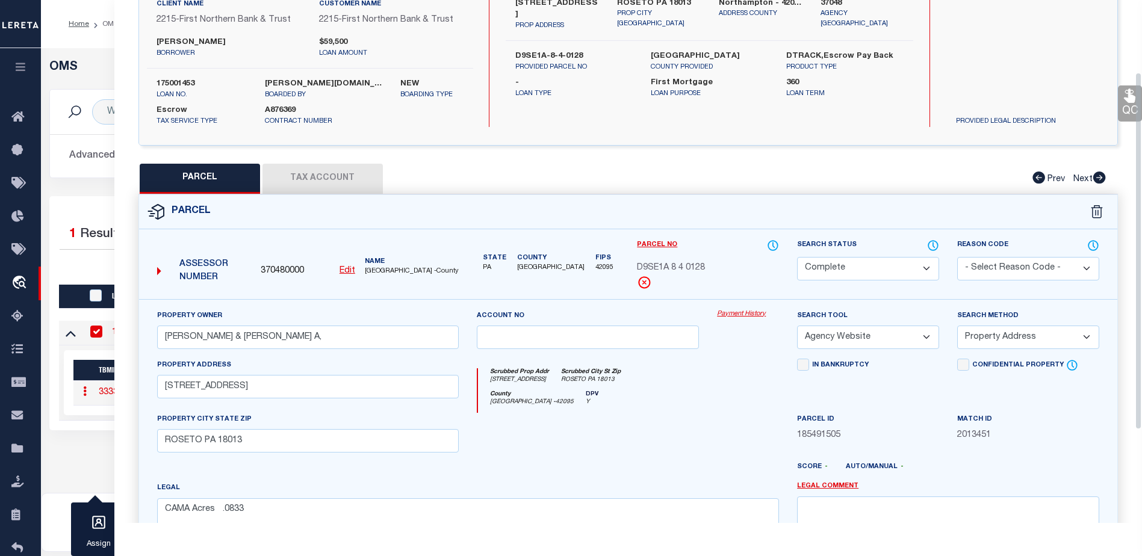
scroll to position [181, 0]
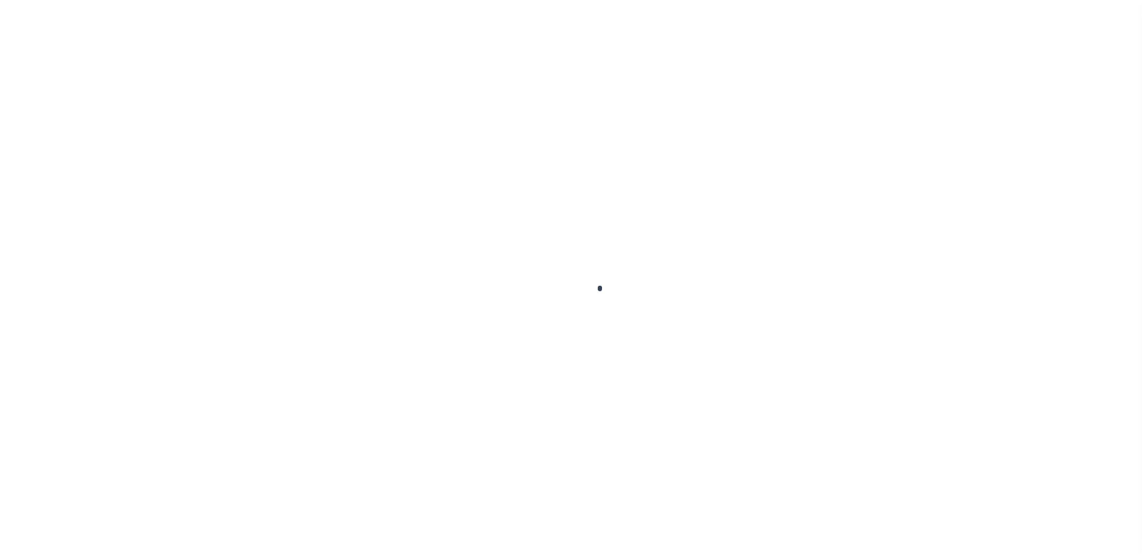
scroll to position [30, 0]
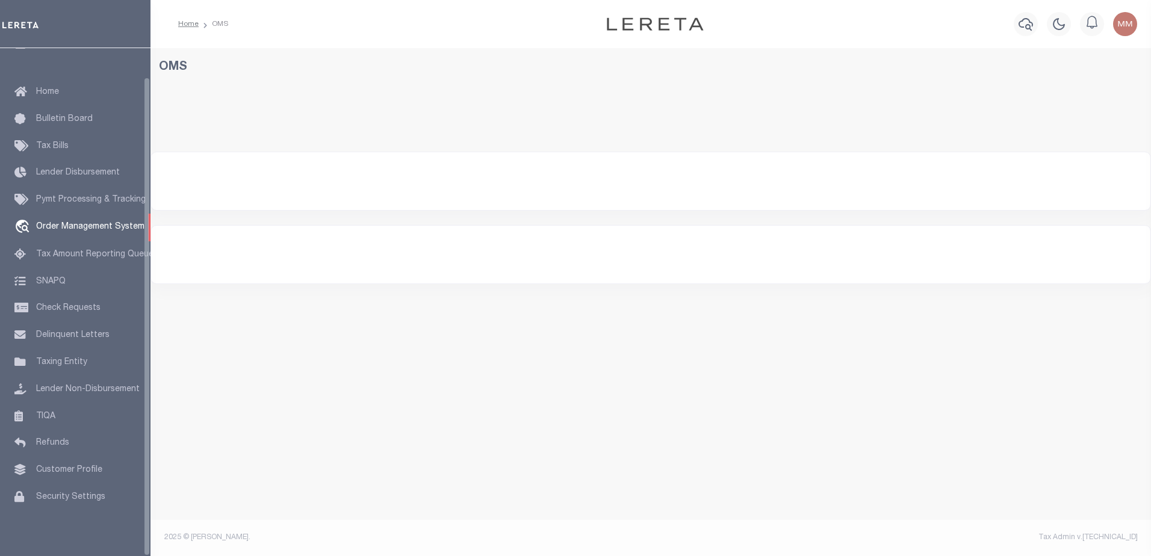
select select "200"
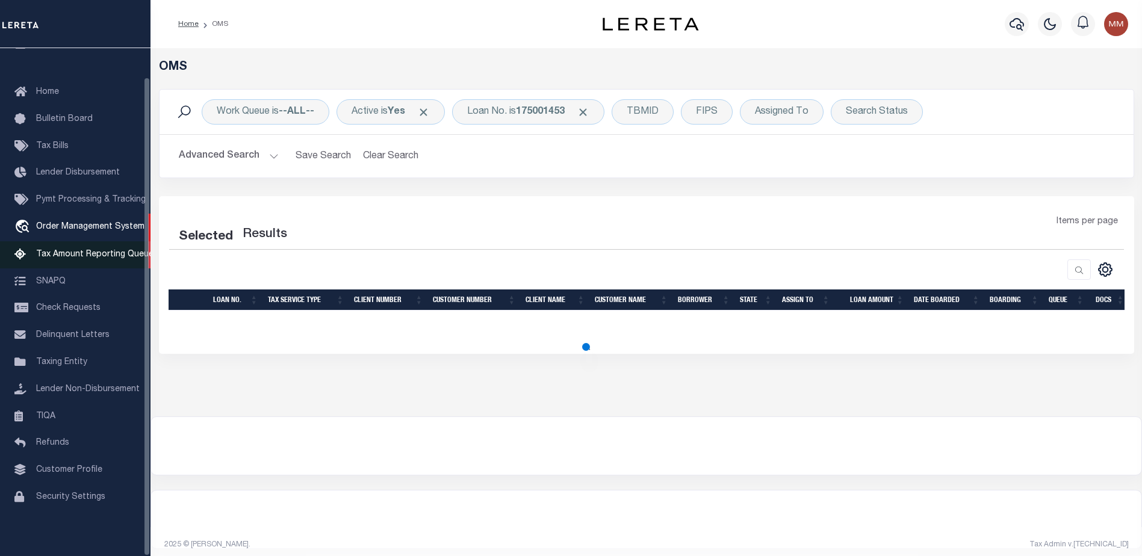
select select "200"
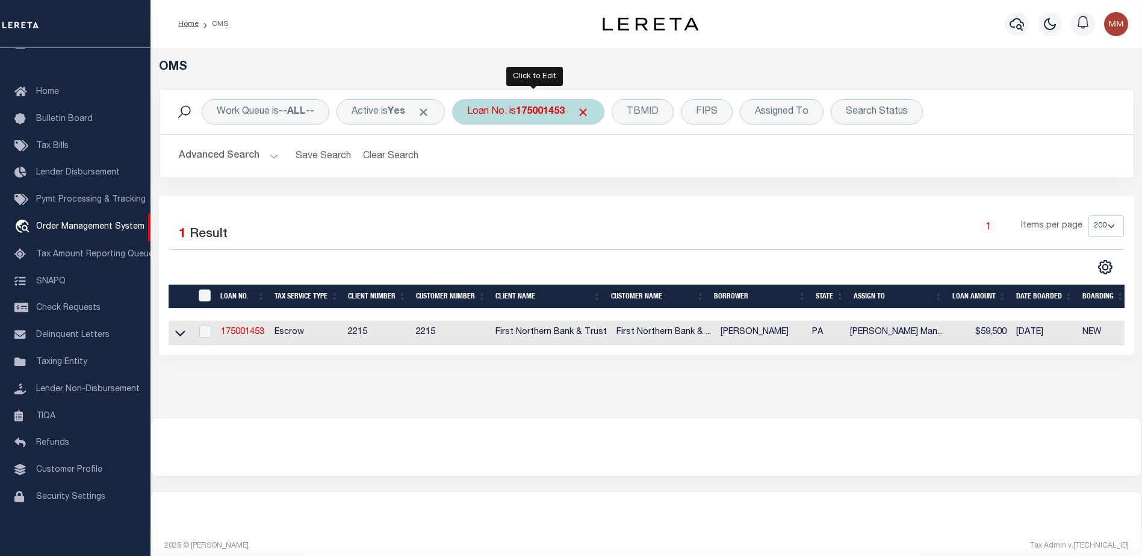
click at [542, 107] on b "175001453" at bounding box center [540, 112] width 49 height 10
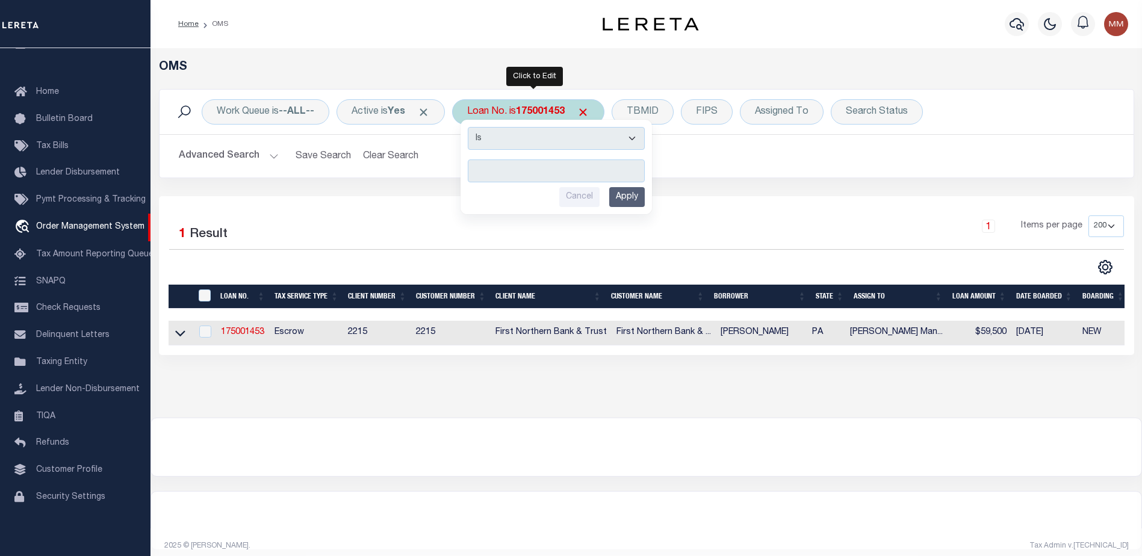
click at [502, 160] on input "text" at bounding box center [556, 171] width 177 height 23
type input "1740001993"
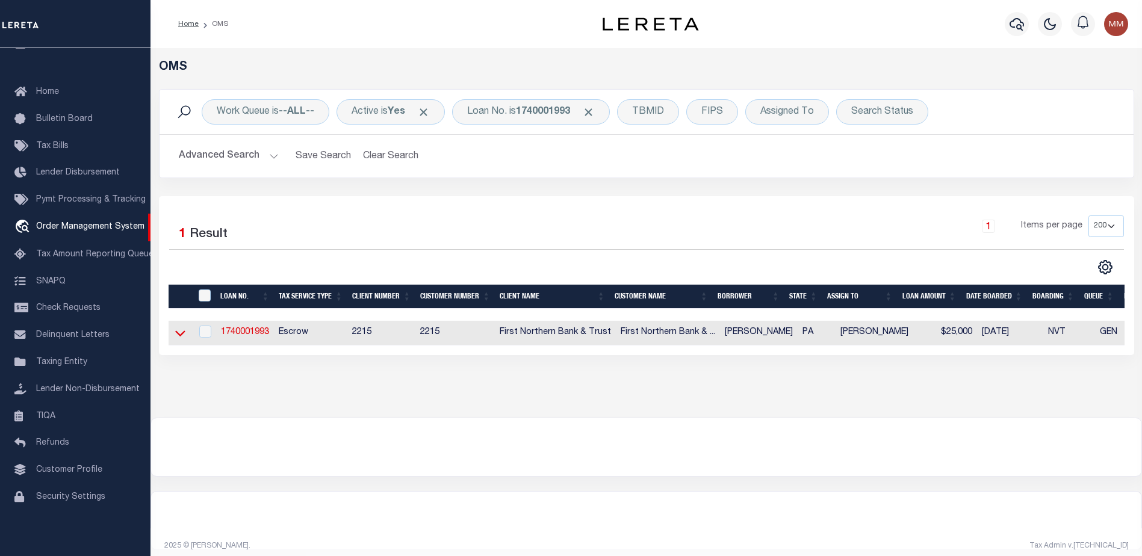
click at [175, 331] on icon at bounding box center [180, 333] width 10 height 13
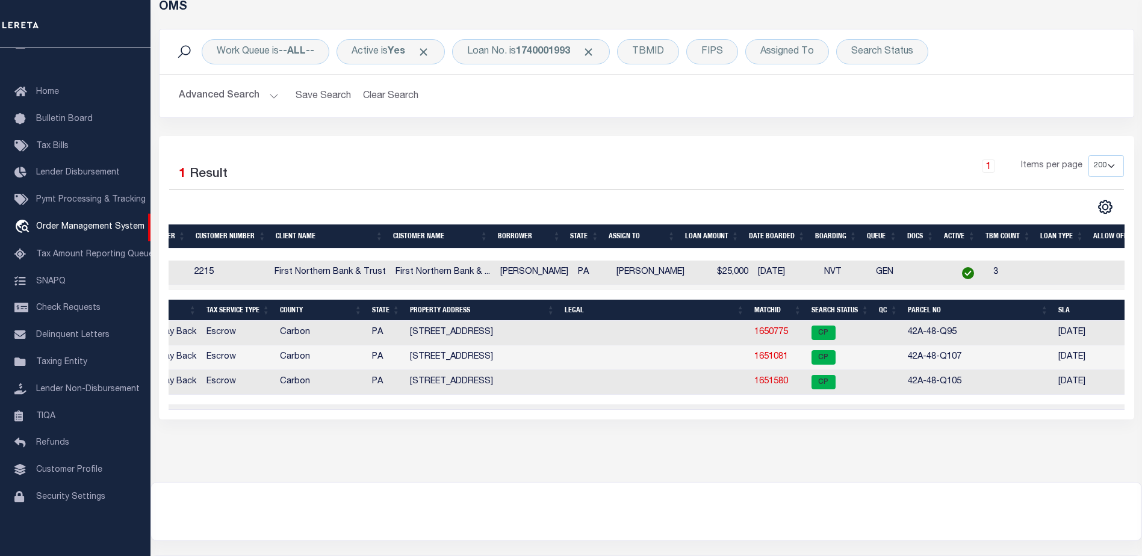
scroll to position [0, 256]
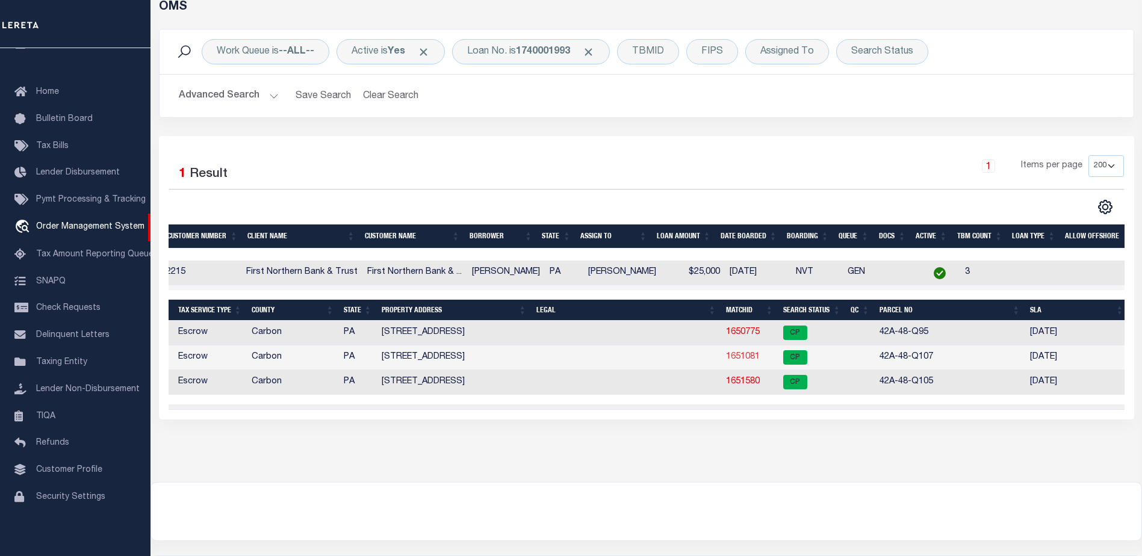
click at [735, 355] on link "1651081" at bounding box center [743, 357] width 34 height 8
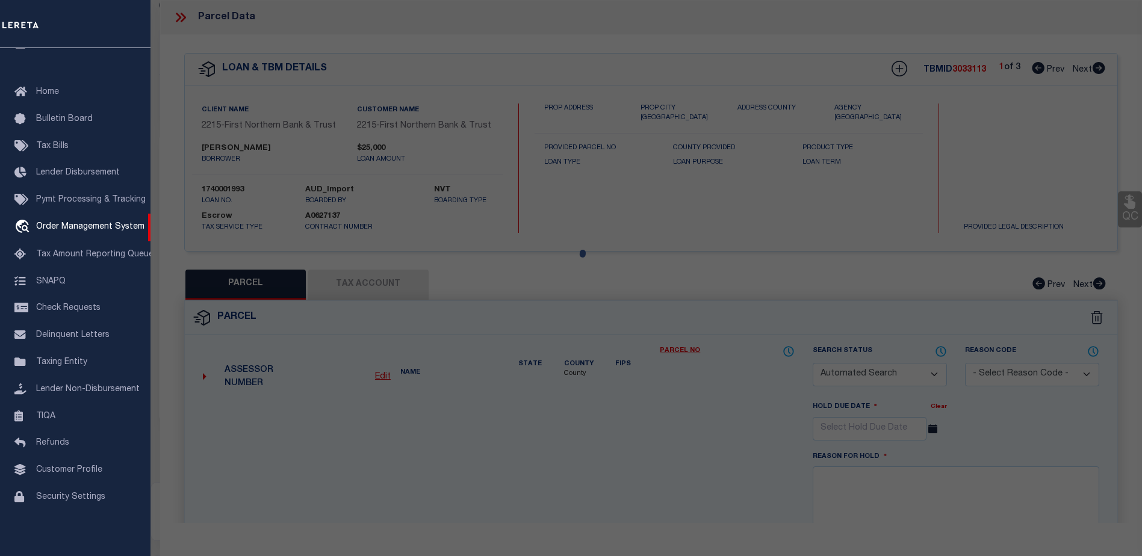
checkbox input "false"
select select "CP"
type input "Heimbach, Ryan & Valerie"
select select
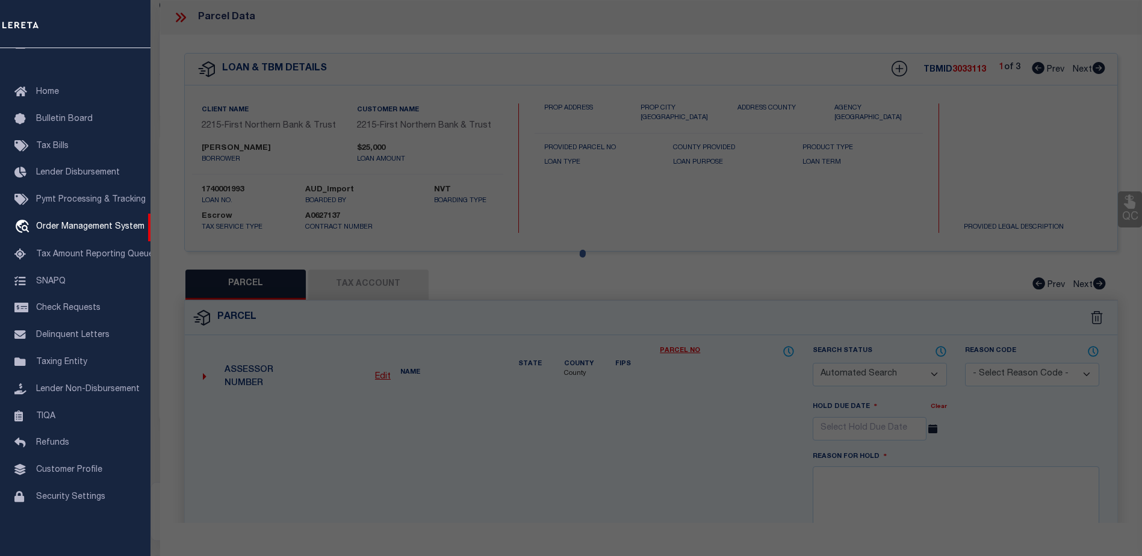
type input "First Street"
checkbox input "false"
type textarea "Total Acres for this Parcel 0.11"
type textarea "Tax ID Special Project"
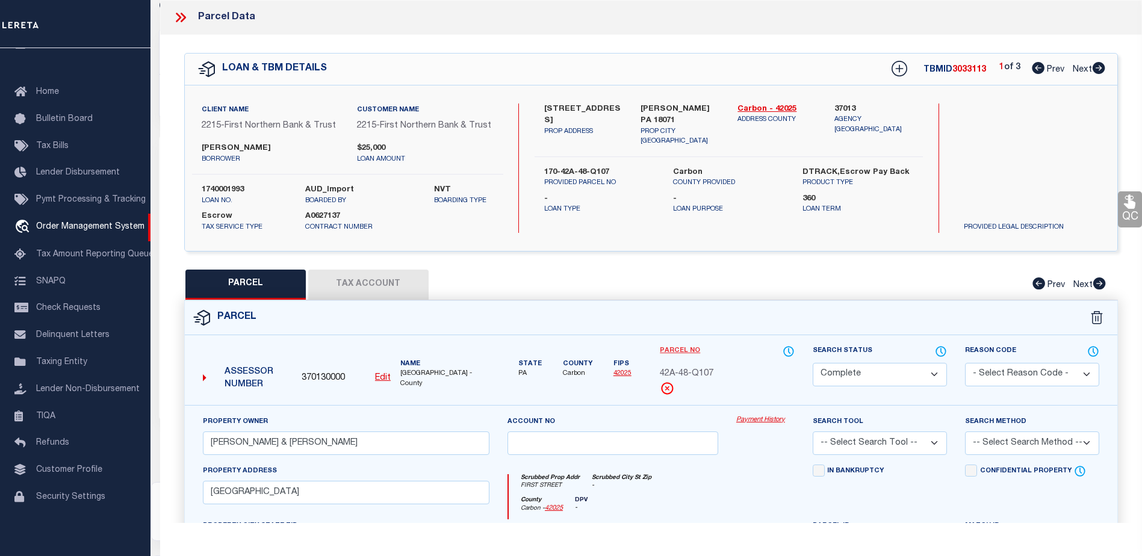
click at [680, 349] on link "Parcel No" at bounding box center [680, 351] width 40 height 10
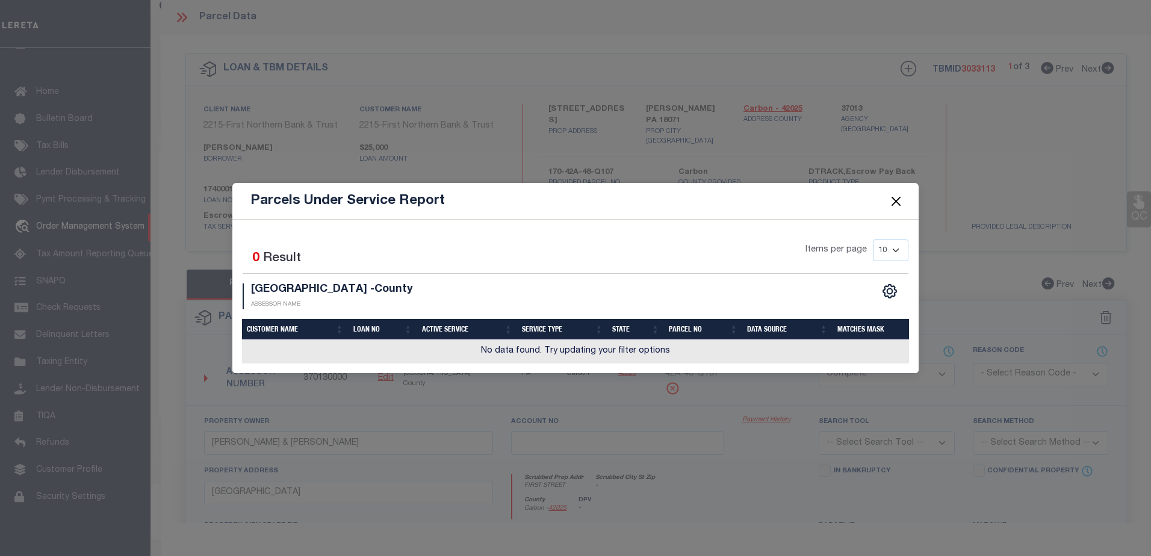
click at [891, 200] on button "Close" at bounding box center [897, 201] width 16 height 16
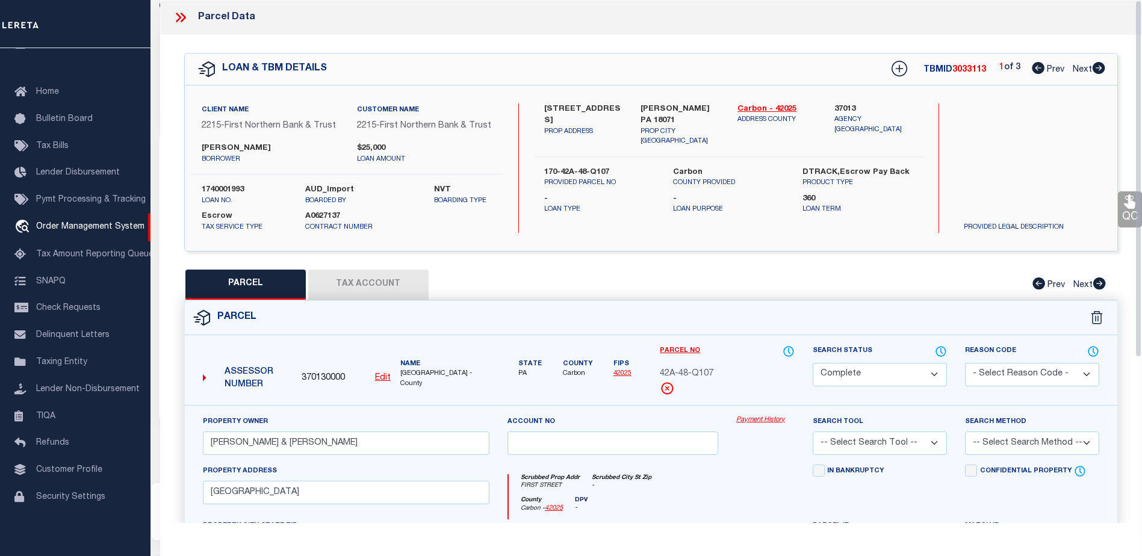
click at [762, 424] on link "Payment History" at bounding box center [765, 420] width 58 height 10
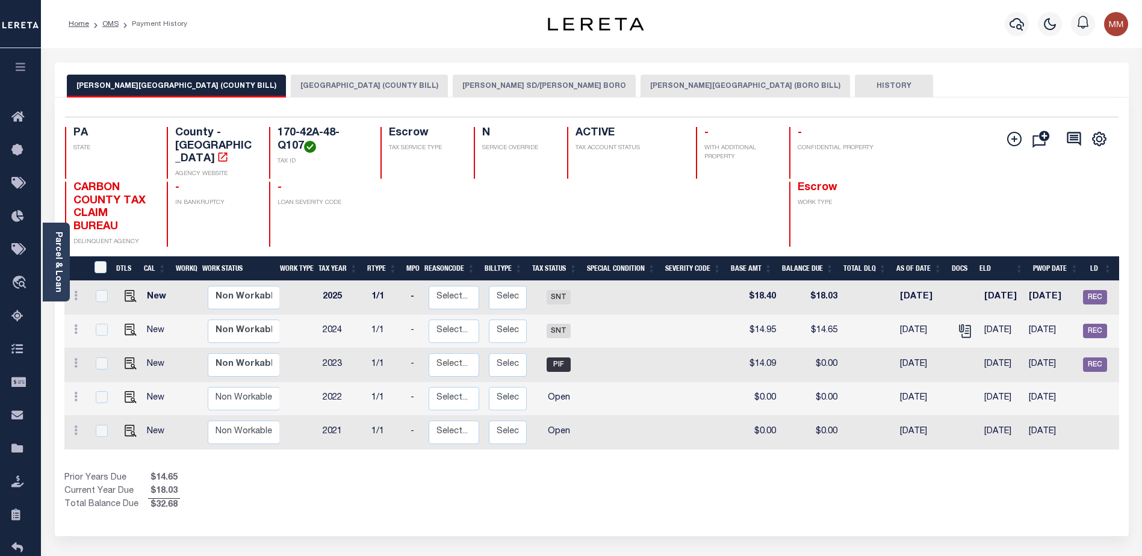
click at [453, 85] on button "[PERSON_NAME] SD/[PERSON_NAME] BORO" at bounding box center [544, 86] width 183 height 23
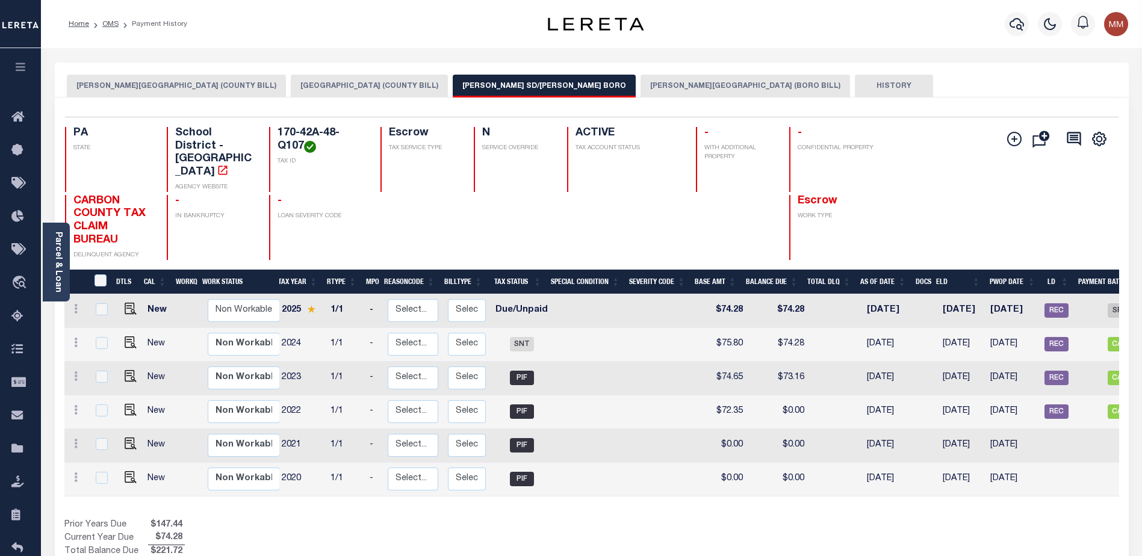
scroll to position [0, 92]
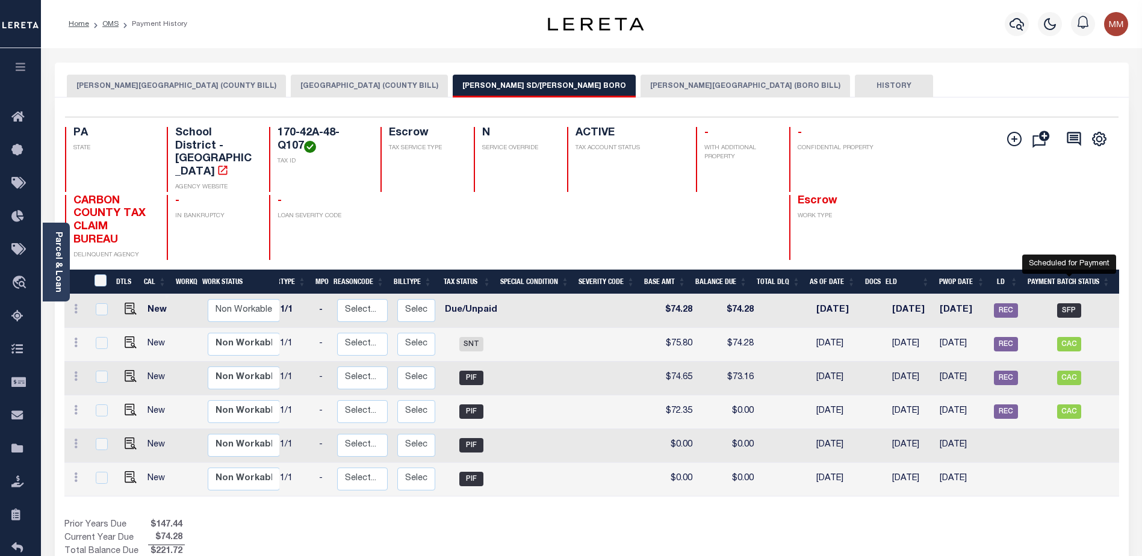
click at [1065, 303] on span "SFP" at bounding box center [1069, 310] width 24 height 14
checkbox input "true"
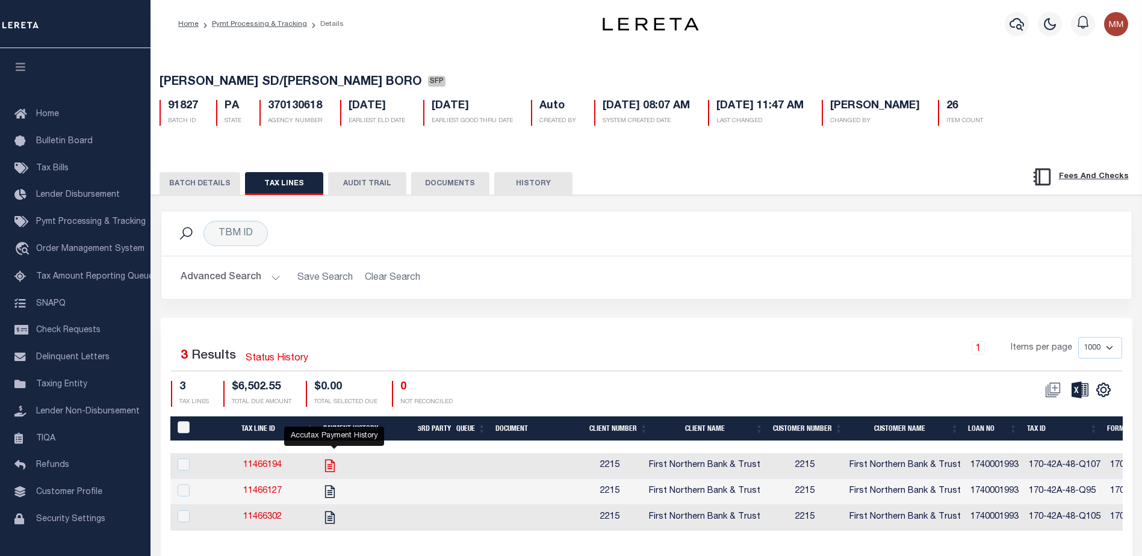
click at [334, 468] on icon "" at bounding box center [330, 465] width 10 height 13
checkbox input "true"
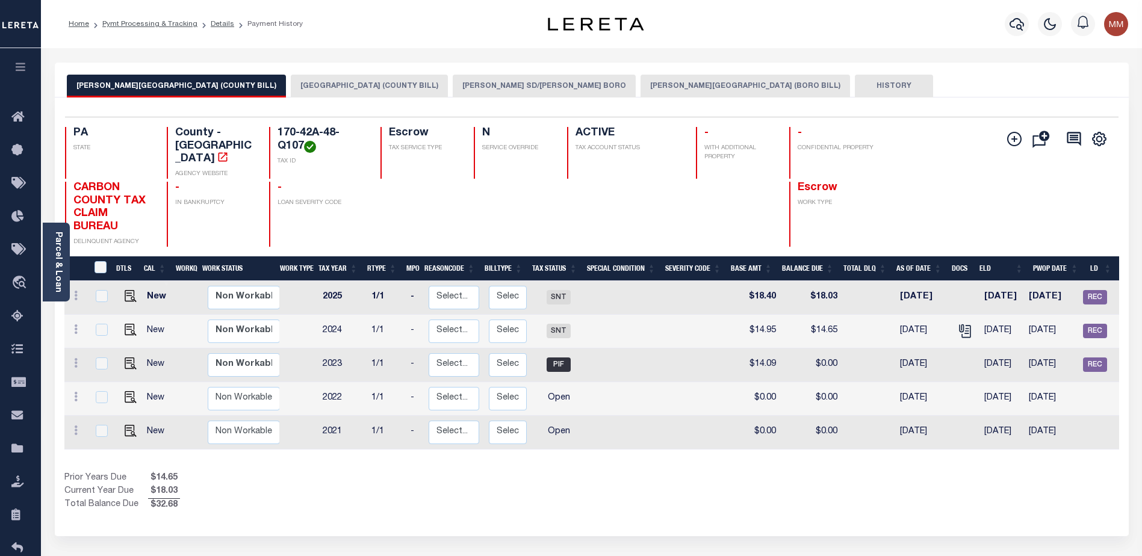
click at [453, 82] on button "[PERSON_NAME] SD/[PERSON_NAME] BORO" at bounding box center [544, 86] width 183 height 23
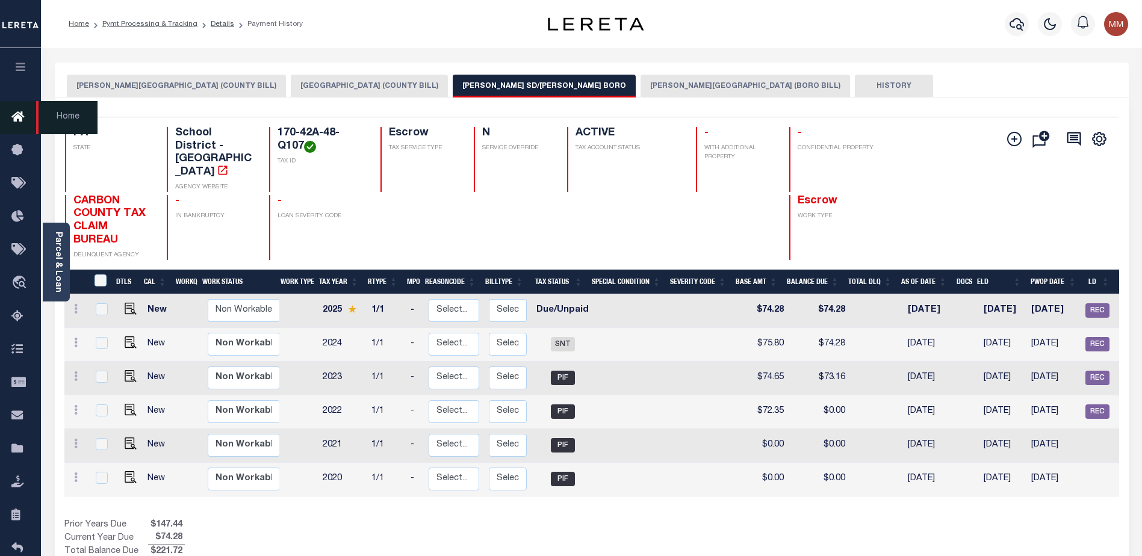
click at [18, 117] on icon at bounding box center [20, 117] width 19 height 15
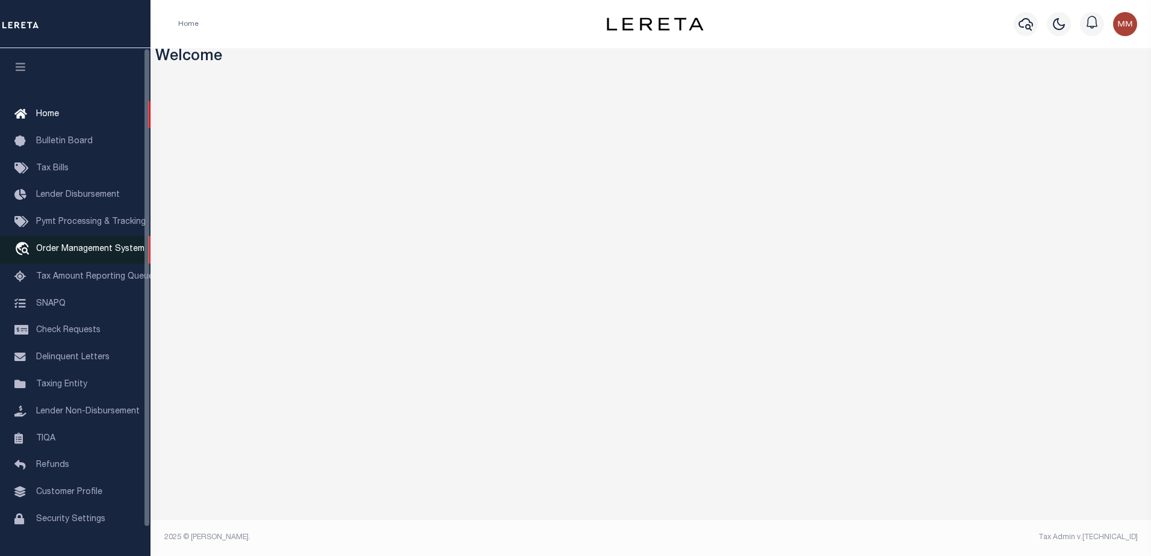
click at [84, 245] on link "travel_explore Order Management System" at bounding box center [75, 250] width 151 height 28
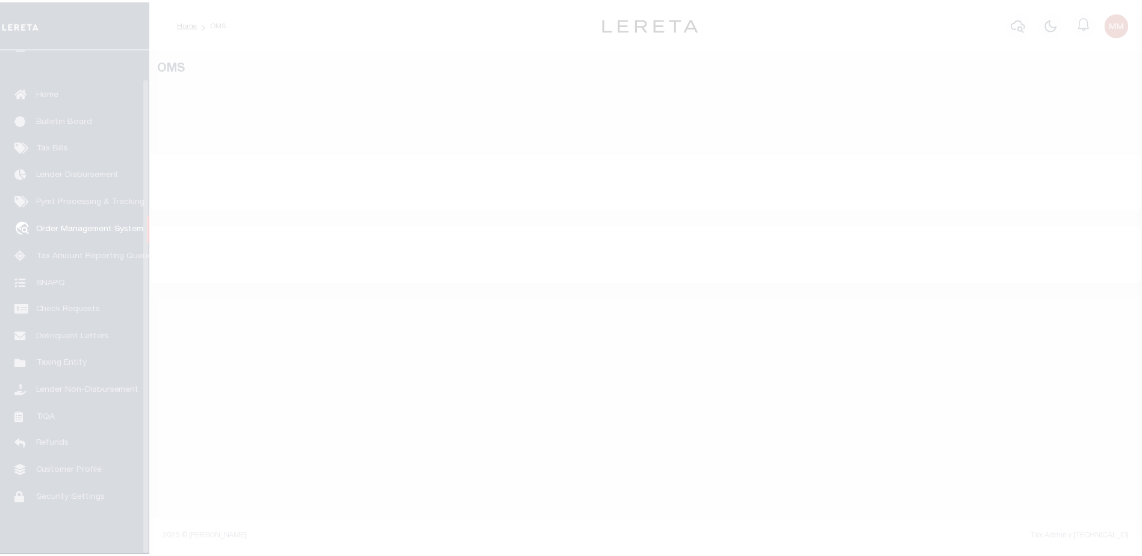
scroll to position [30, 0]
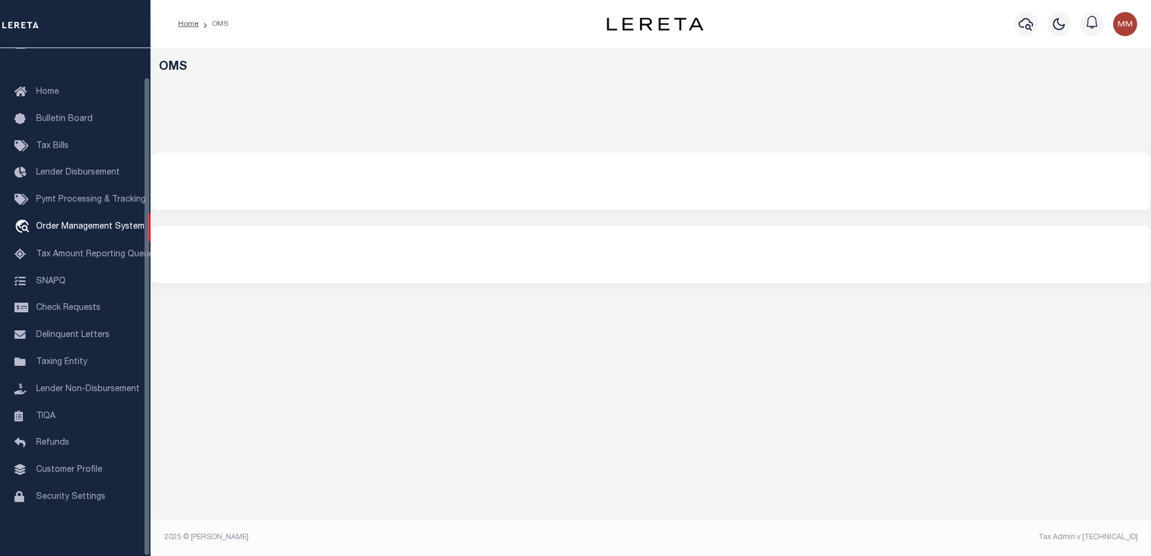
select select "200"
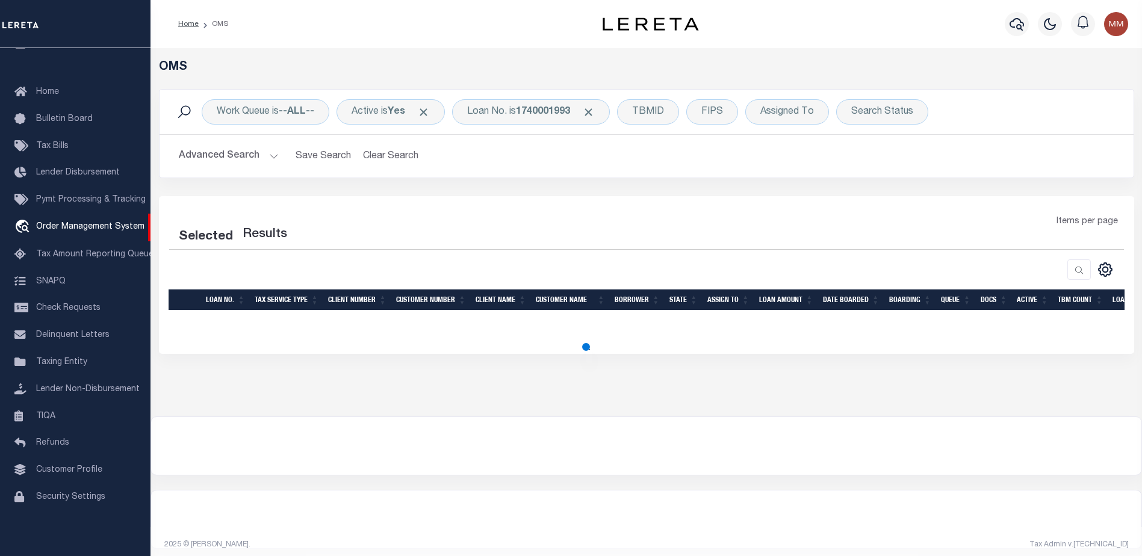
select select "200"
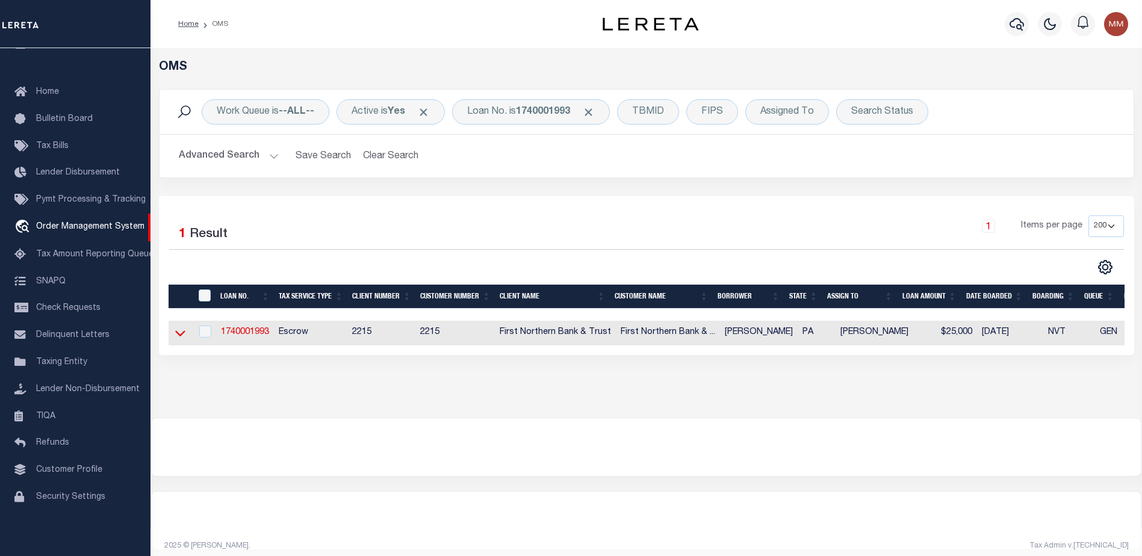
click at [180, 332] on icon at bounding box center [180, 333] width 10 height 13
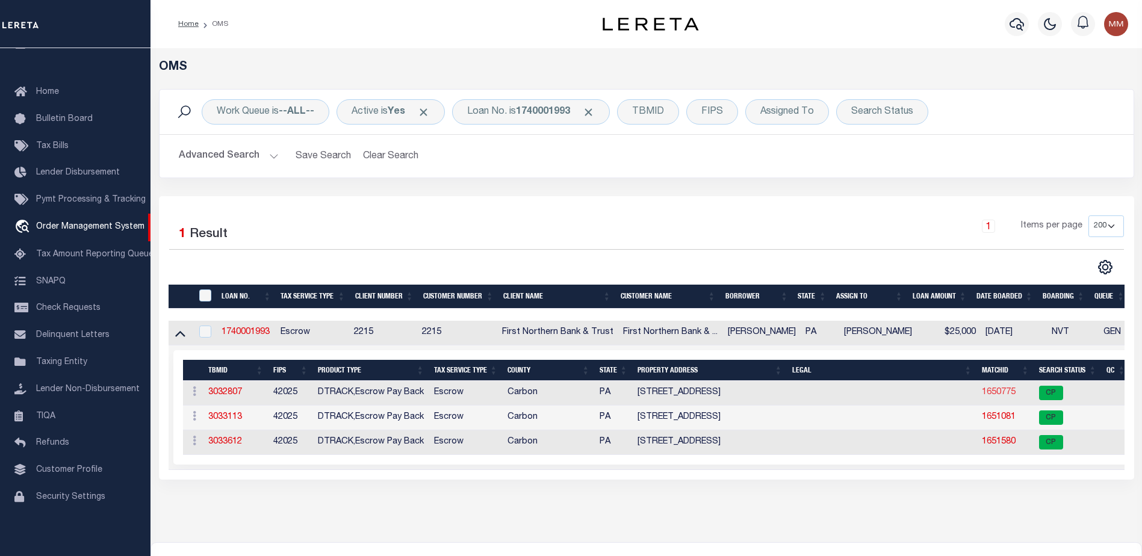
click at [991, 394] on link "1650775" at bounding box center [999, 392] width 34 height 8
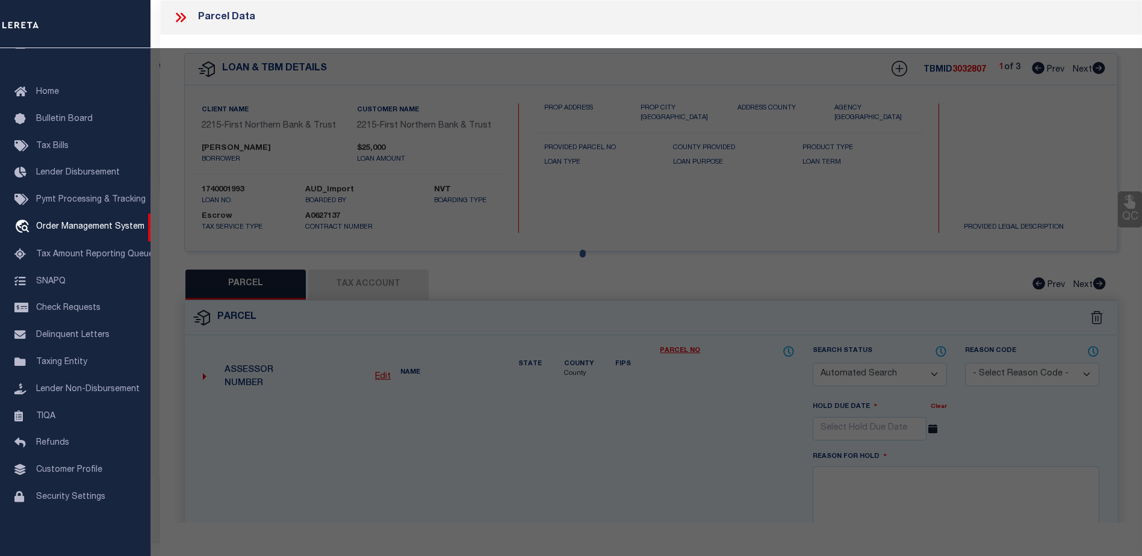
checkbox input "false"
select select "CP"
type input "Heimbach, Ryan & Valerie"
select select
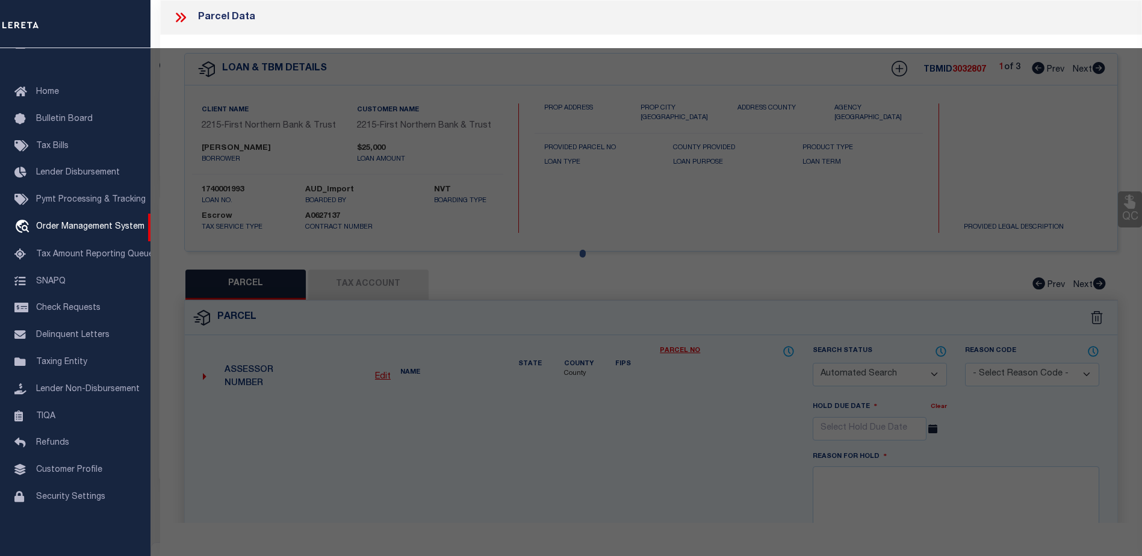
type input "120 Harvard Avenue"
checkbox input "false"
type input "Palmerton PA 18071"
type textarea "Total Acres for this Parcel 0.735"
type textarea "Tax ID Special Project"
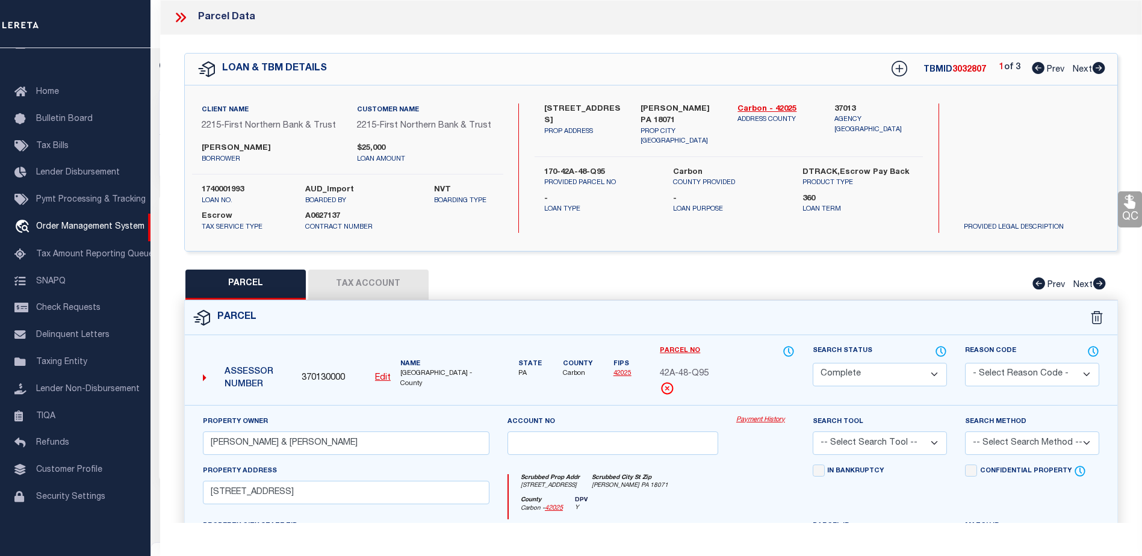
click at [1100, 68] on icon at bounding box center [1099, 68] width 13 height 12
select select "AS"
checkbox input "false"
select select "CP"
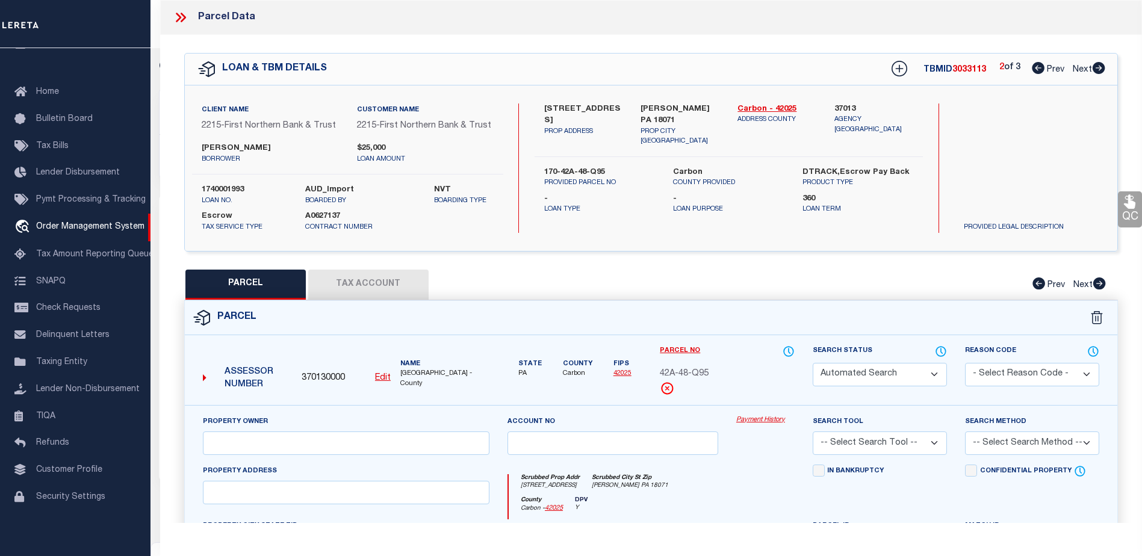
type input "Heimbach, Ryan & Valerie"
select select
type input "First Street"
checkbox input "false"
type textarea "Total Acres for this Parcel 0.11"
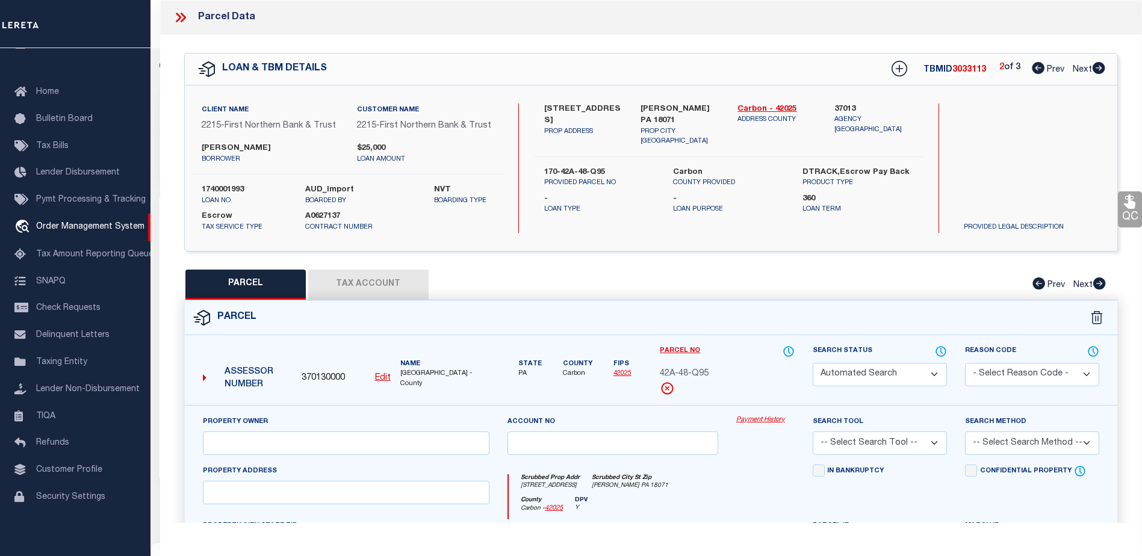
type textarea "Tax ID Special Project"
click at [758, 416] on link "Payment History" at bounding box center [765, 420] width 58 height 10
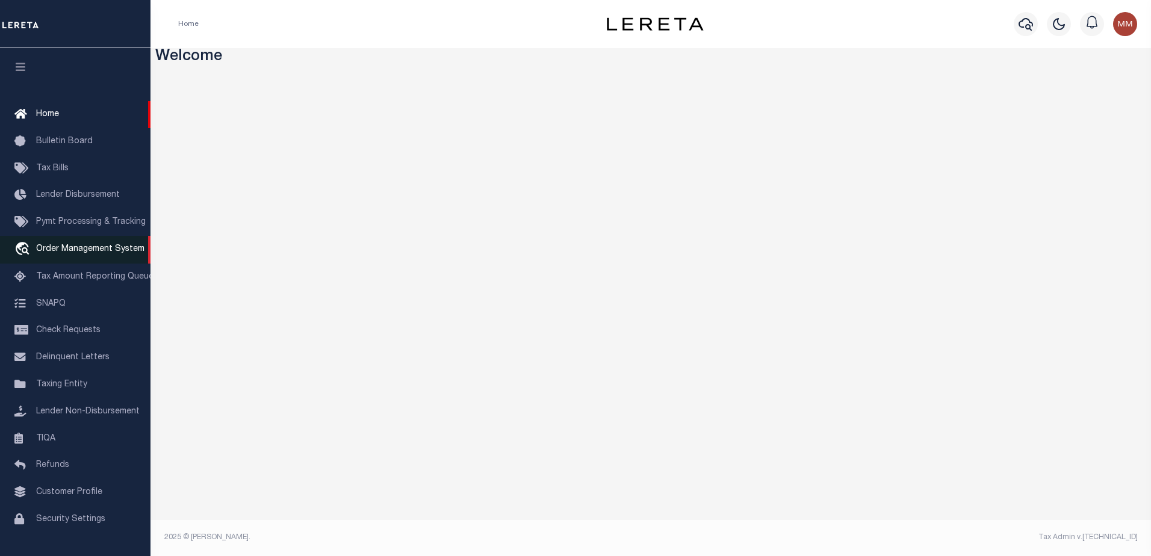
click at [76, 247] on link "travel_explore Order Management System" at bounding box center [75, 250] width 151 height 28
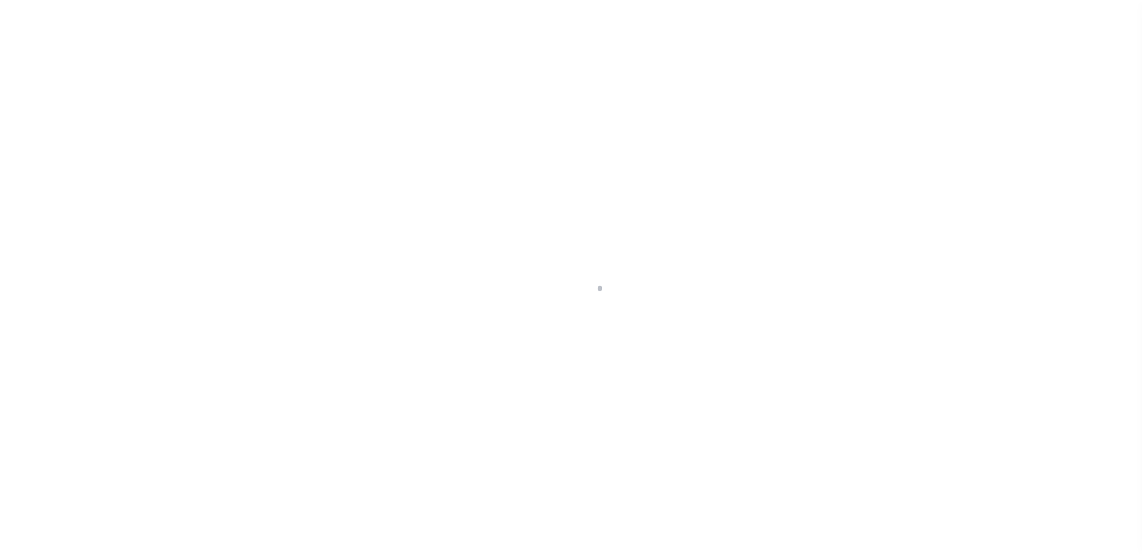
scroll to position [30, 0]
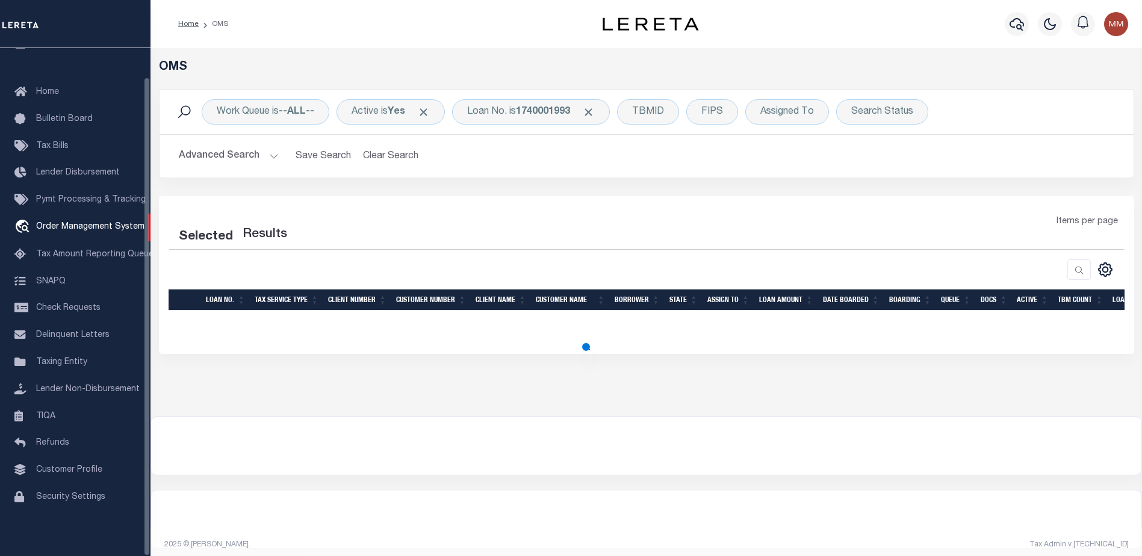
select select "200"
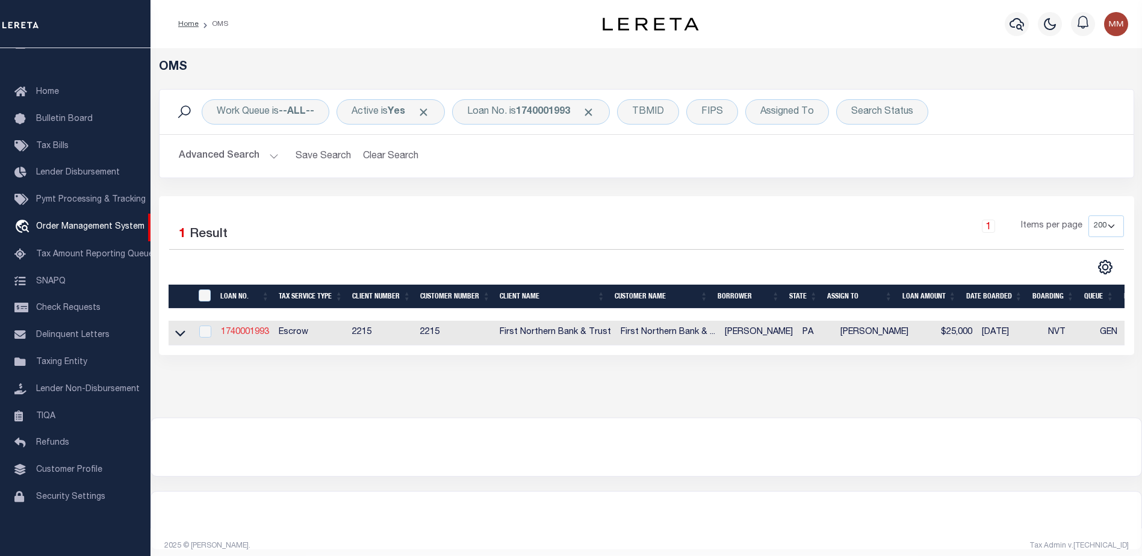
click at [264, 332] on link "1740001993" at bounding box center [245, 332] width 48 height 8
type input "1740001993"
type input "Ryan Heimbach"
select select
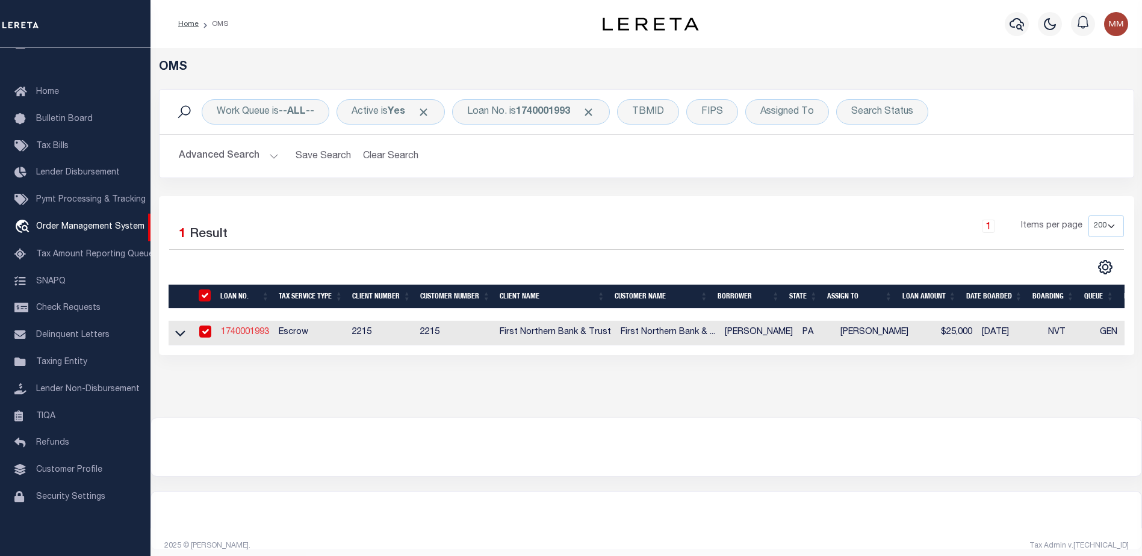
select select "Escrow"
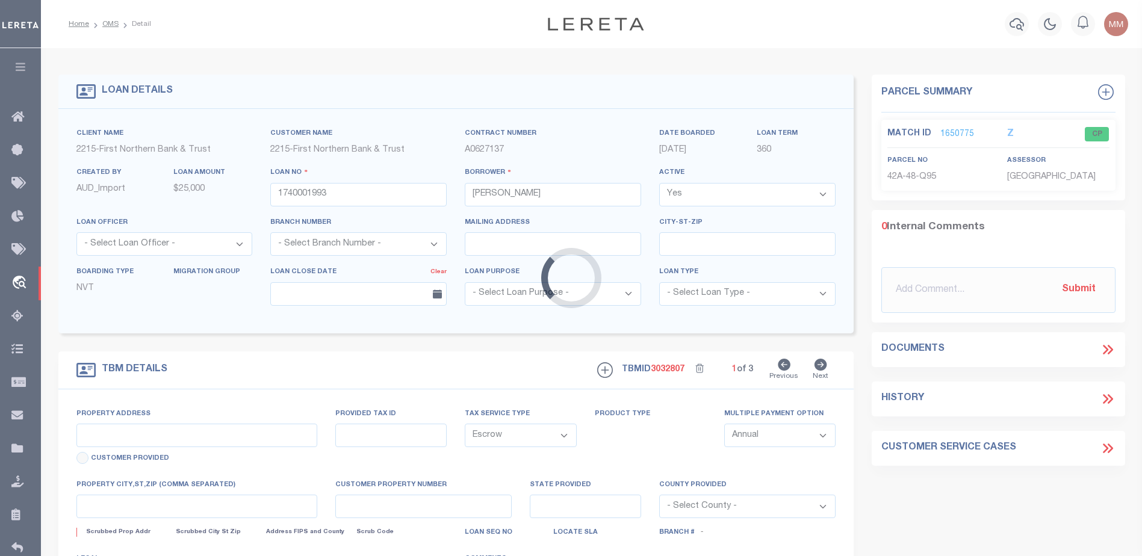
type input "120 Harvard Ave"
type input "170-42A-48-Q95"
select select
type input "Palmerton PA 18071"
type input "PA"
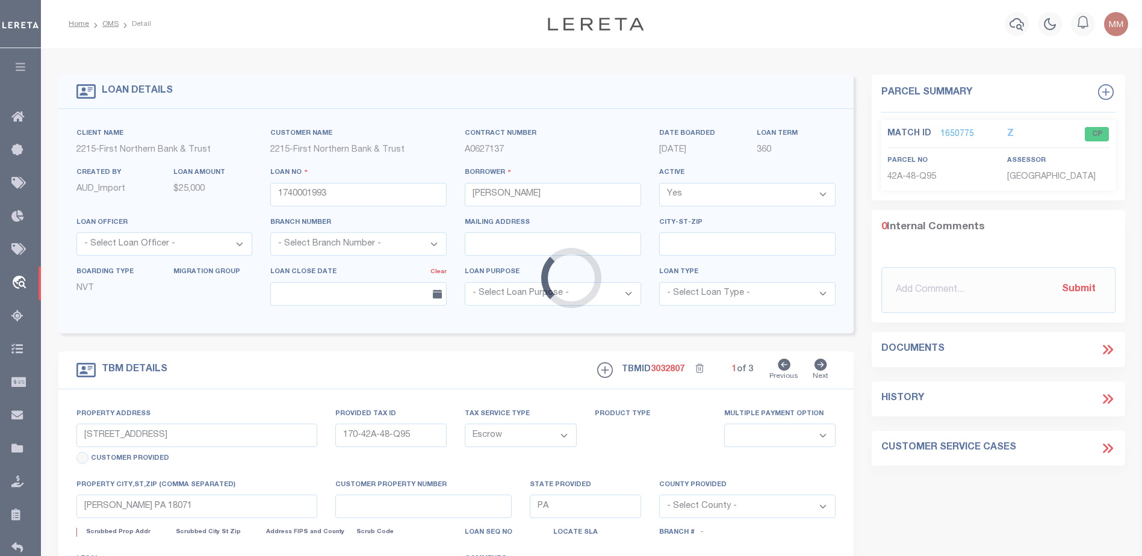
select select
type textarea "Liability subject to parcel provided"
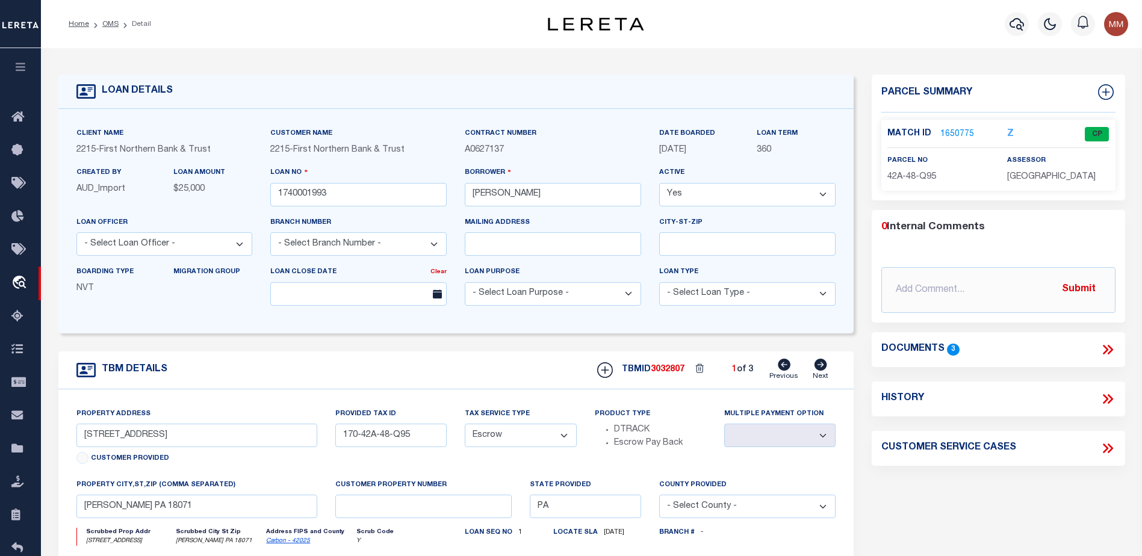
click at [820, 369] on icon at bounding box center [821, 365] width 13 height 12
type input "170-42A-48-Q107"
select select
click at [820, 369] on icon at bounding box center [821, 365] width 13 height 12
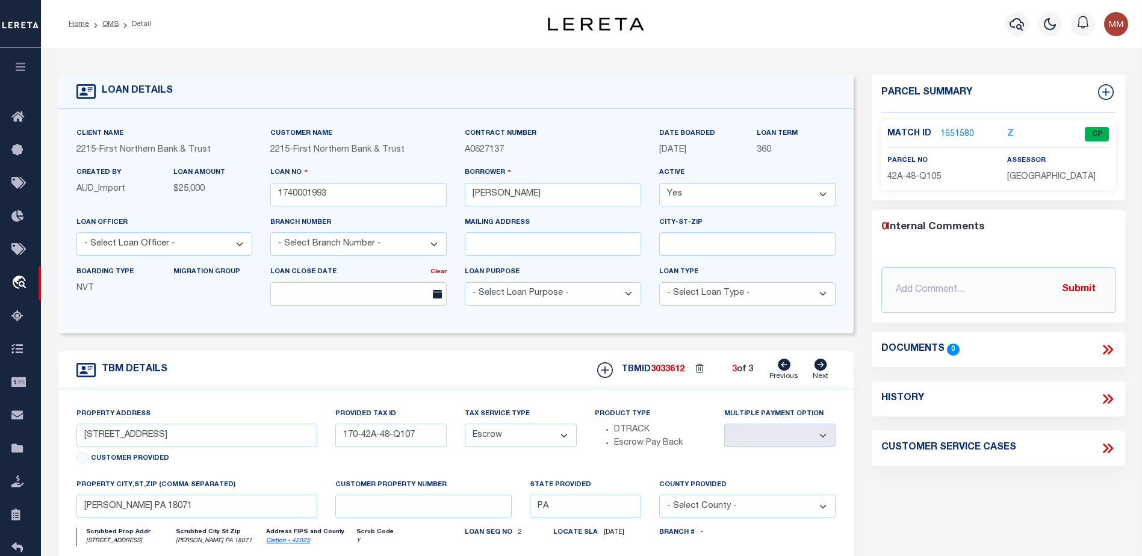
type input "170-42A-48-Q105"
select select
click at [17, 120] on icon at bounding box center [20, 117] width 19 height 15
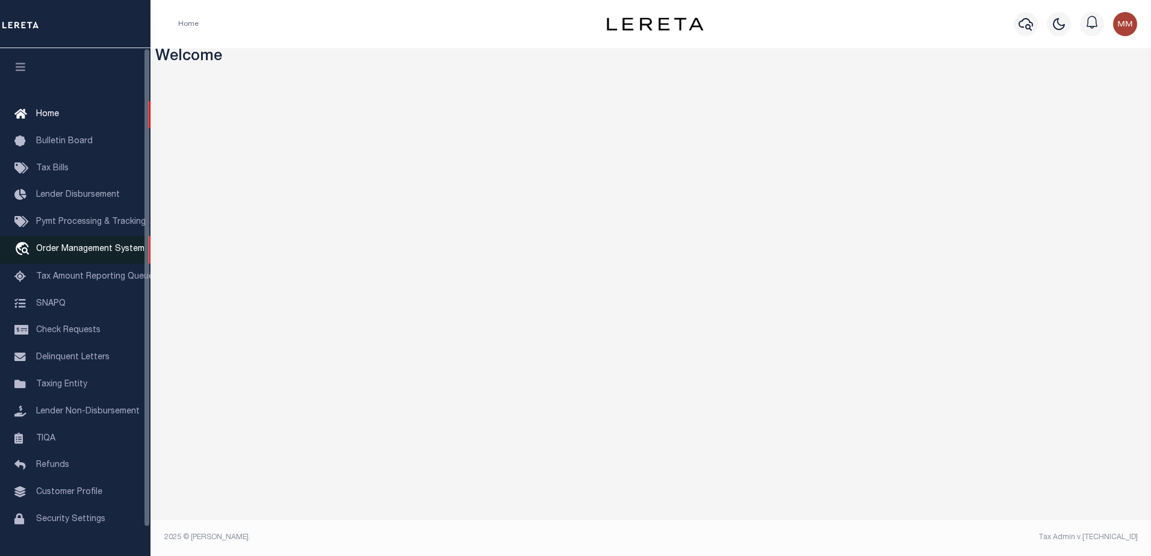
click at [44, 245] on link "travel_explore Order Management System" at bounding box center [75, 250] width 151 height 28
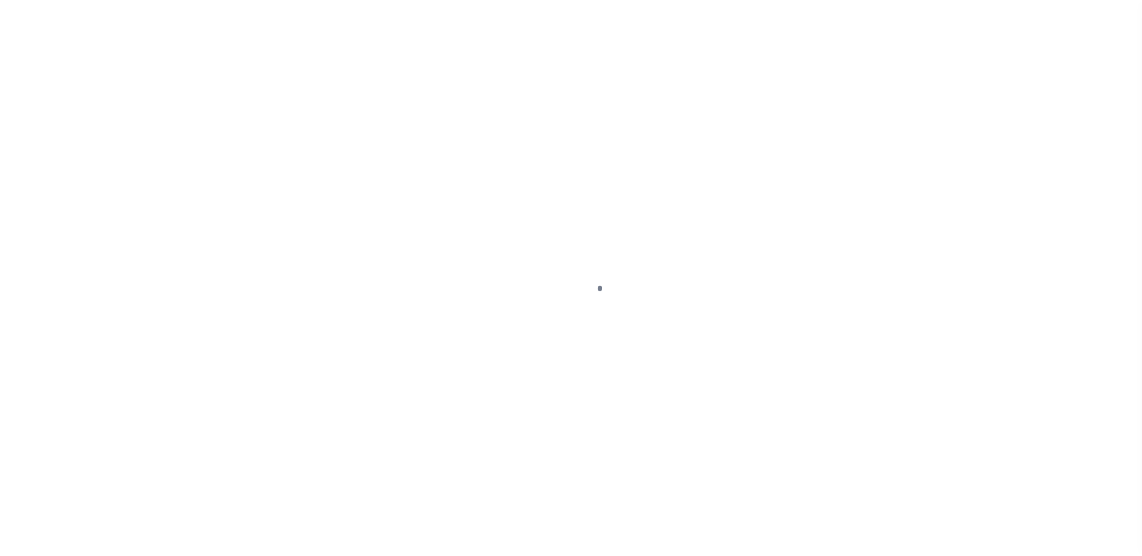
scroll to position [30, 0]
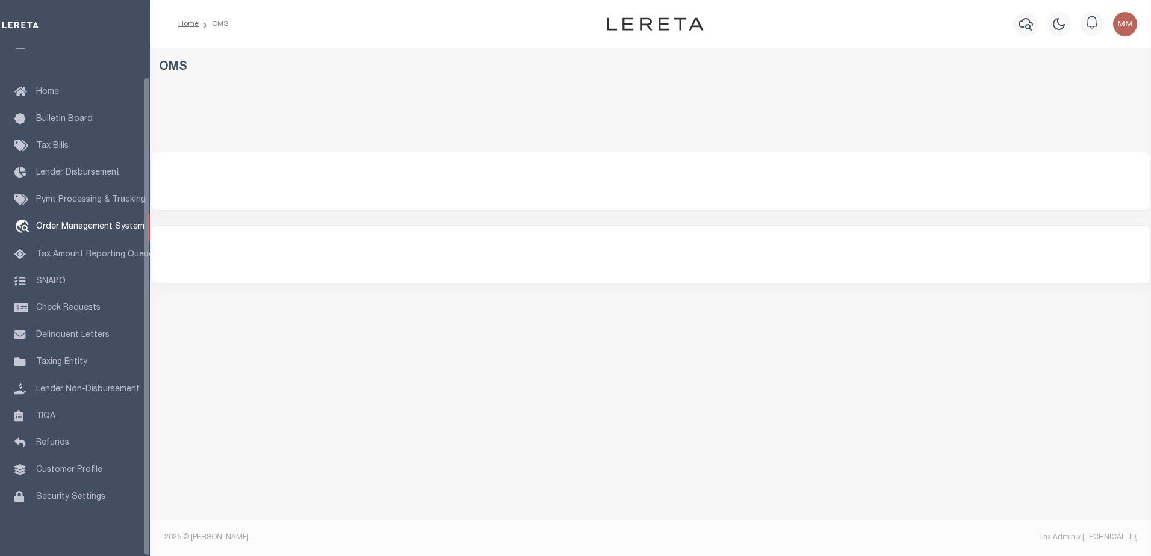
select select "200"
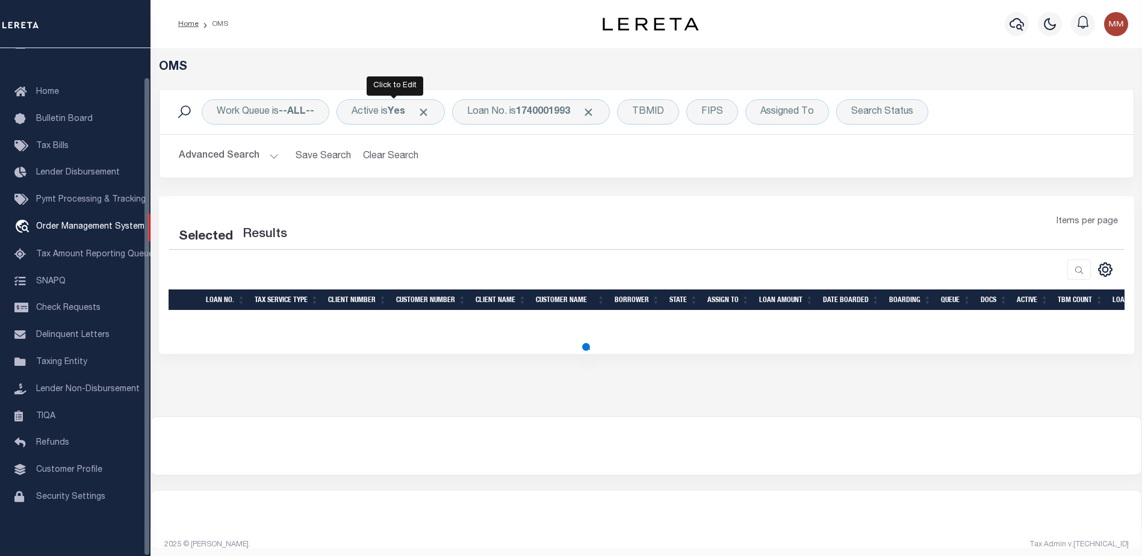
select select "200"
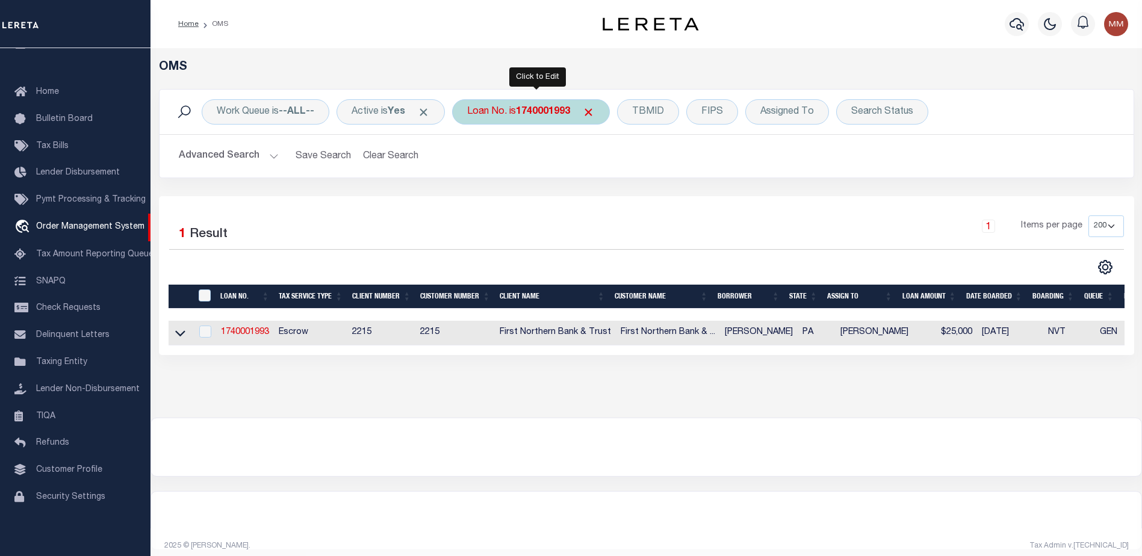
click at [550, 114] on b "1740001993" at bounding box center [543, 112] width 54 height 10
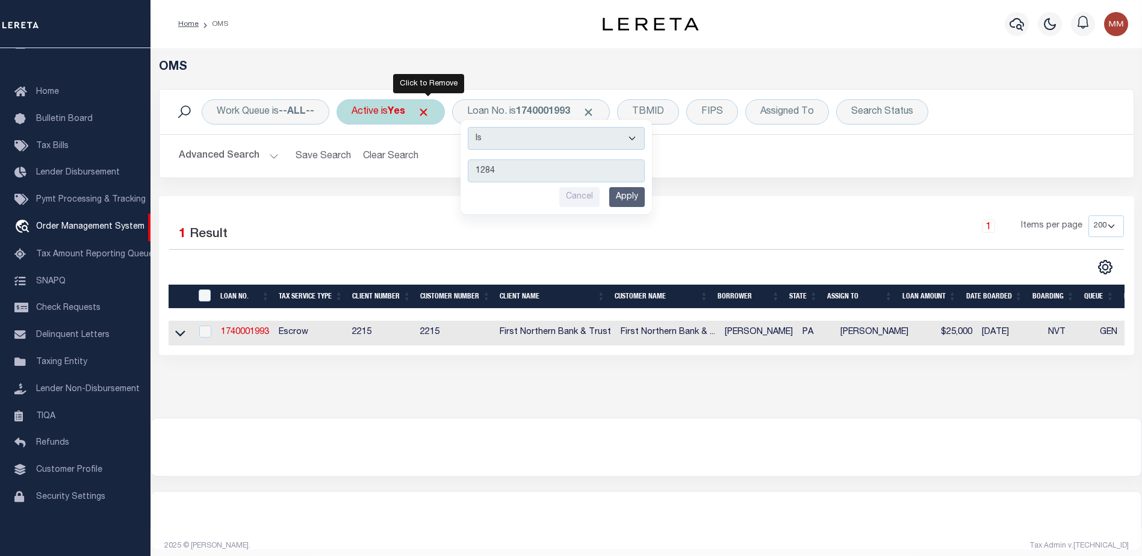
type input "12840"
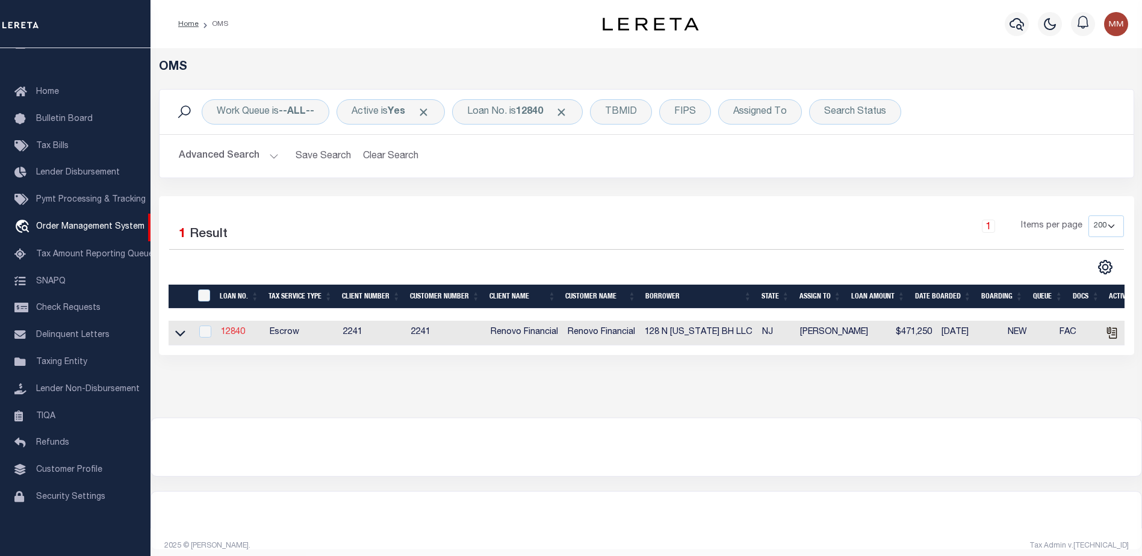
click at [231, 334] on link "12840" at bounding box center [233, 332] width 24 height 8
type input "12840"
type input "128 N TENNESSEE BH LLC"
select select
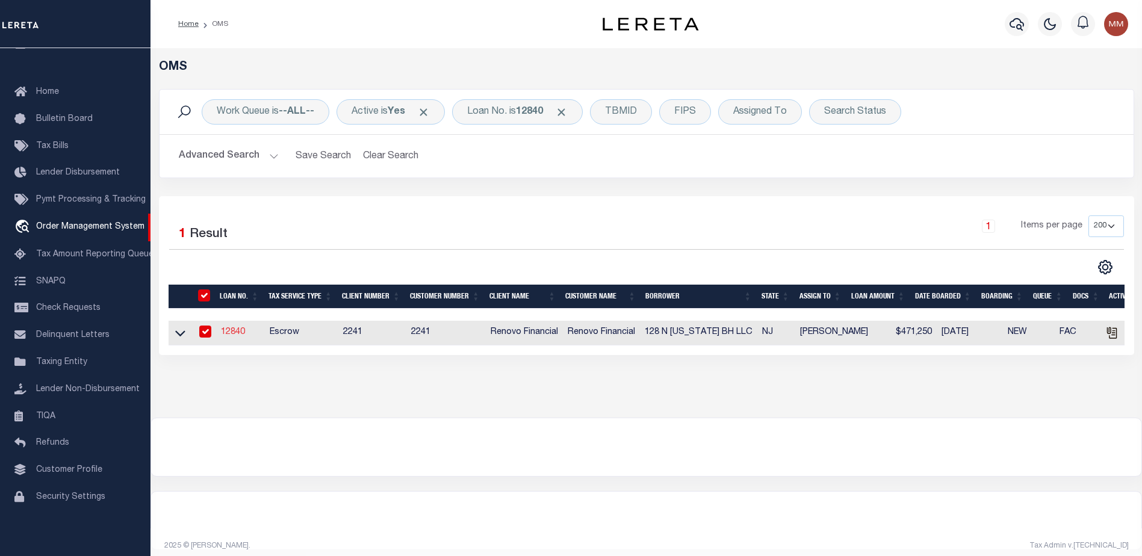
type input "20 Garfield Avenue"
type input "Passaic NJ 07055"
select select "10"
select select "Escrow"
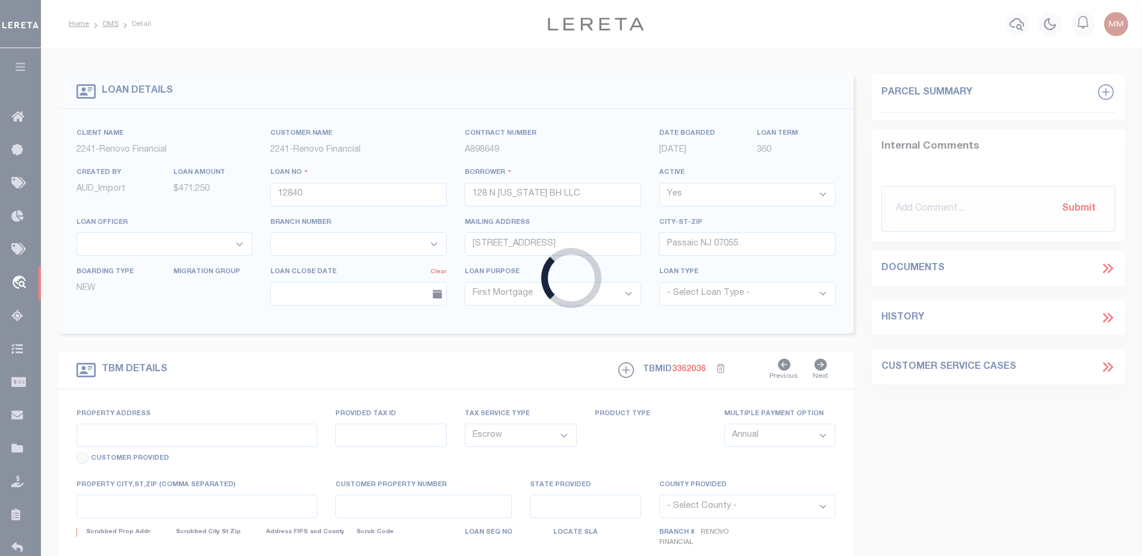
select select "25066"
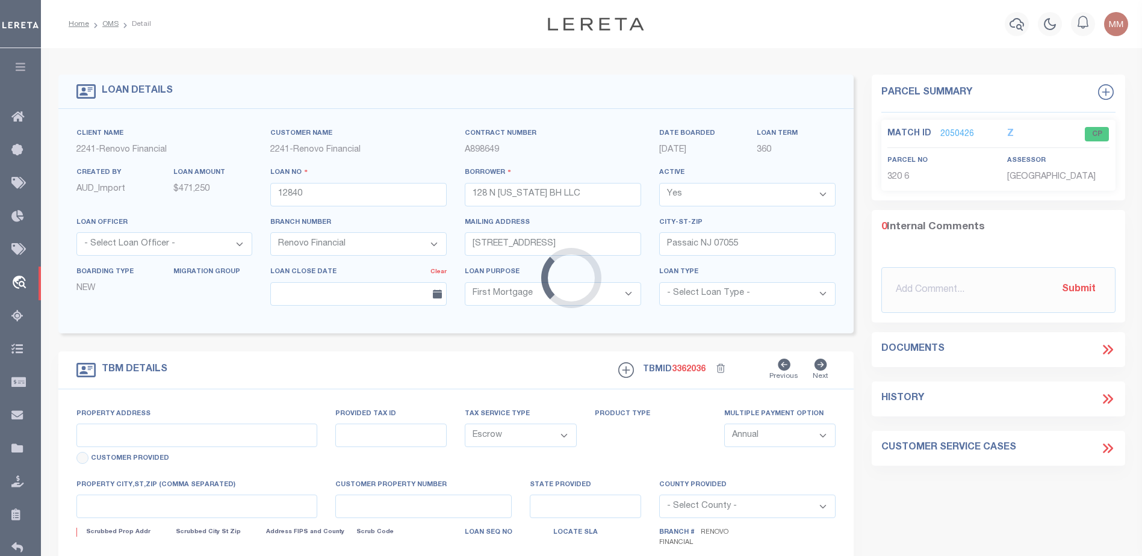
type input "128 North Tennessee Avenue"
select select
type input "Atlantic City, NJ 08401"
type input "a0kUS000002ive9"
type input "NJ"
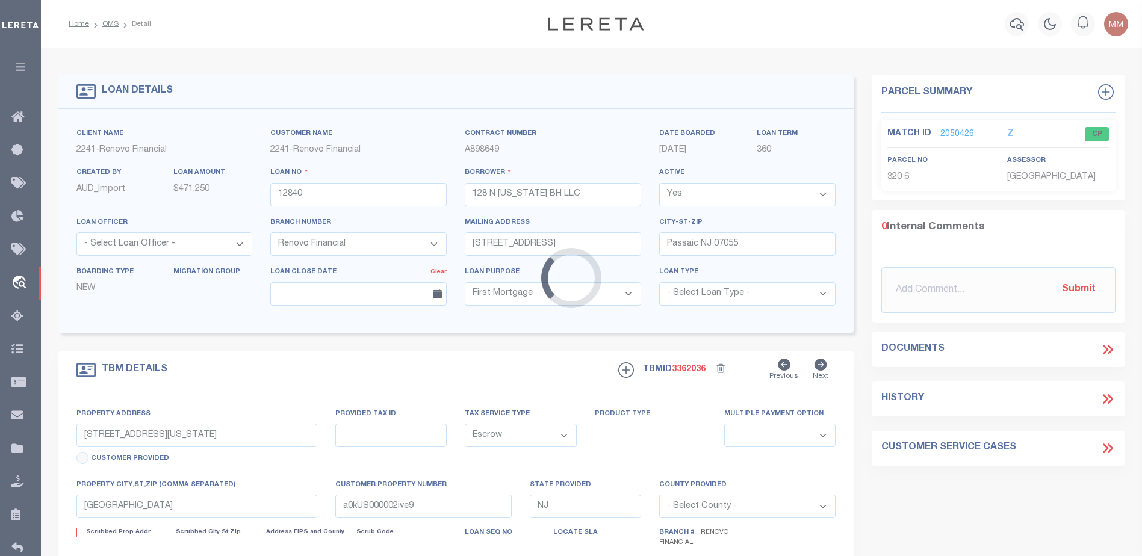
select select
type textarea "LEGAL REQUIRED"
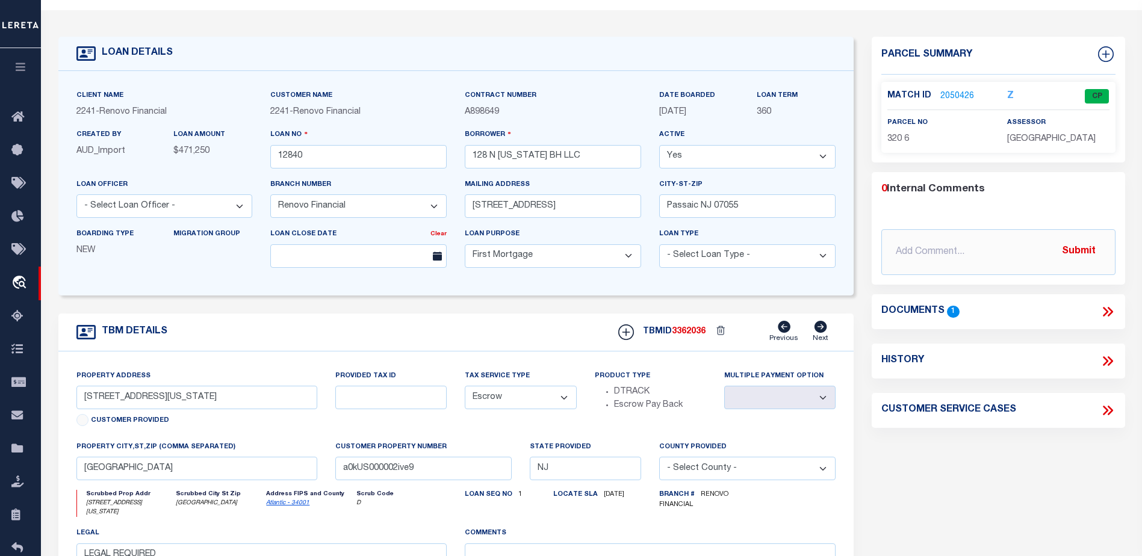
scroll to position [60, 0]
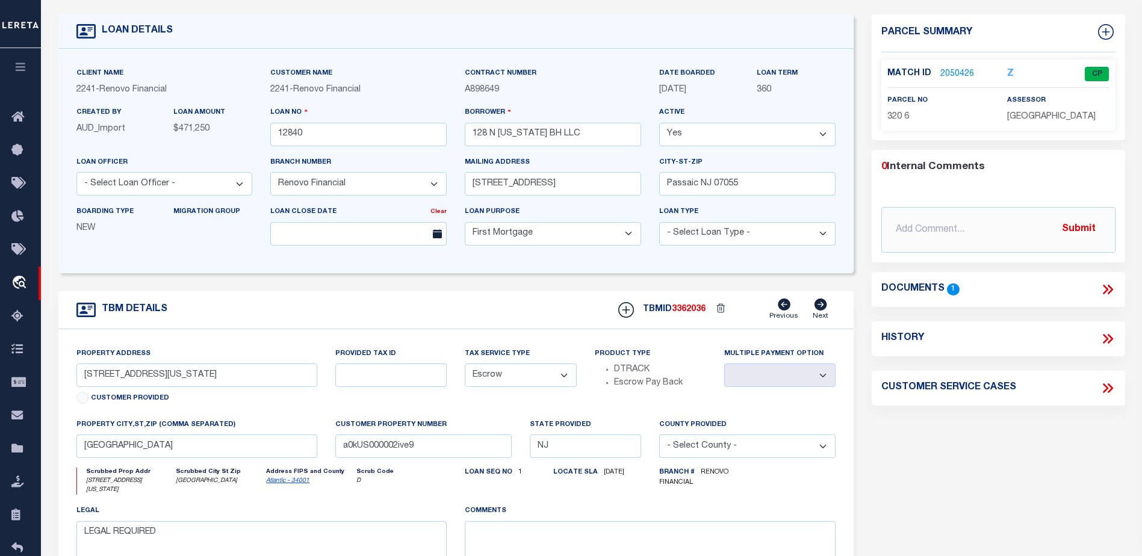
click at [949, 68] on link "2050426" at bounding box center [958, 74] width 34 height 13
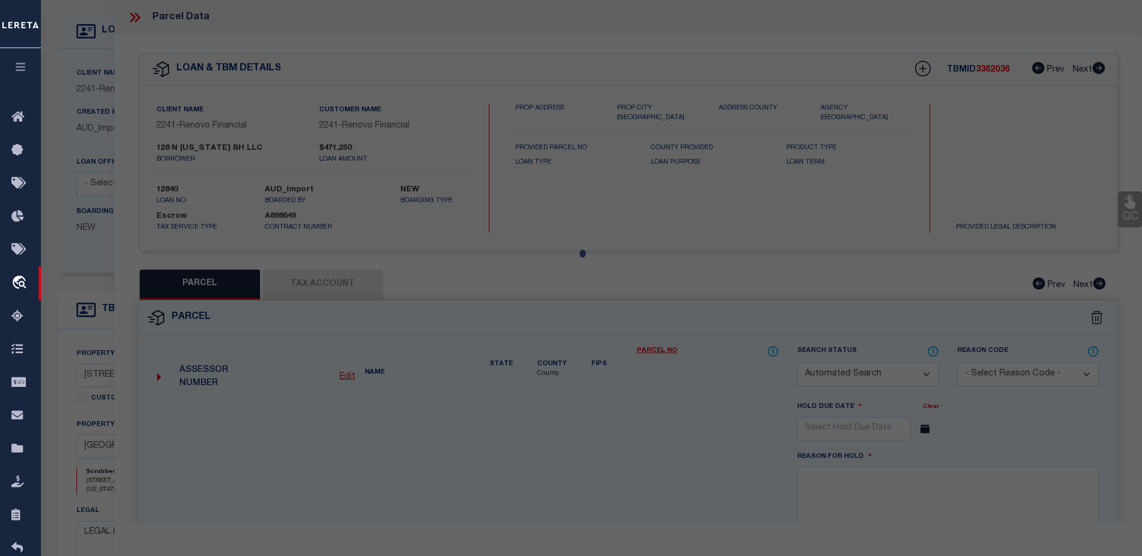
checkbox input "false"
select select "CP"
type input "JN DIAMONDS LLC"
select select
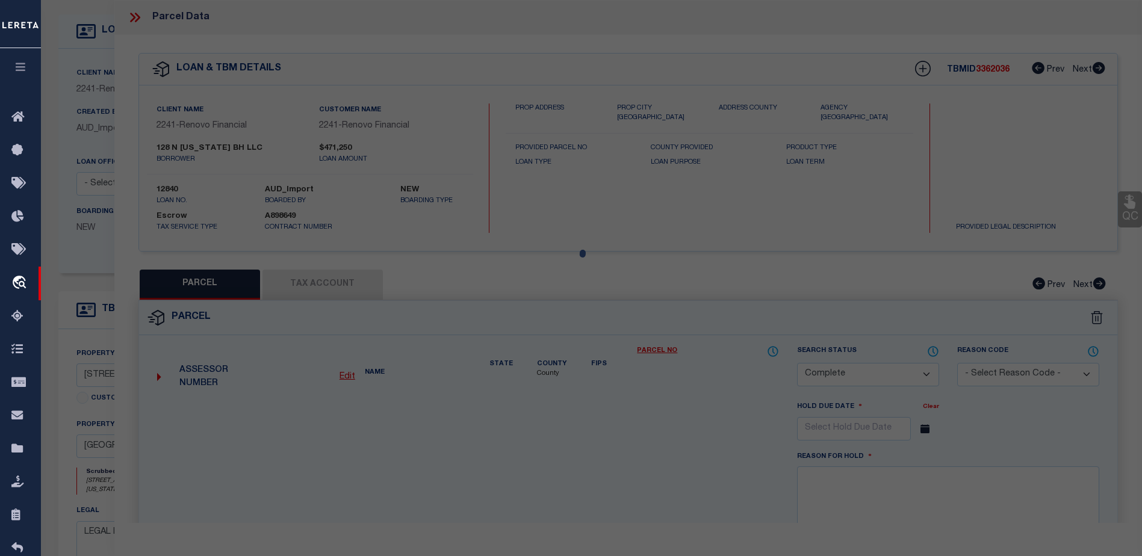
type input "128 N TENNESSEE AVE"
checkbox input "false"
type input "Atlantic City, NJ 08401"
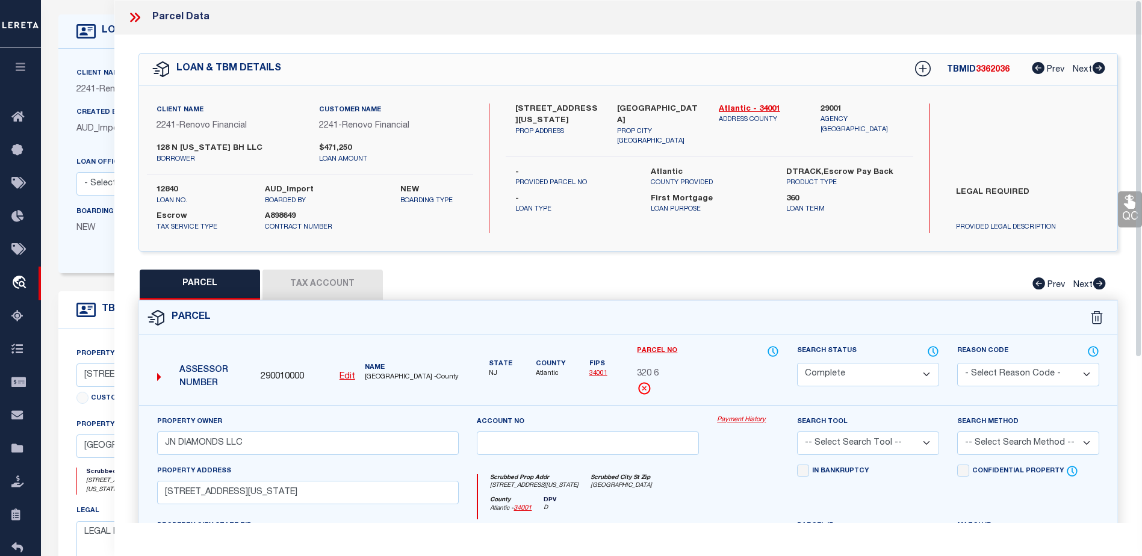
click at [731, 416] on link "Payment History" at bounding box center [748, 420] width 62 height 10
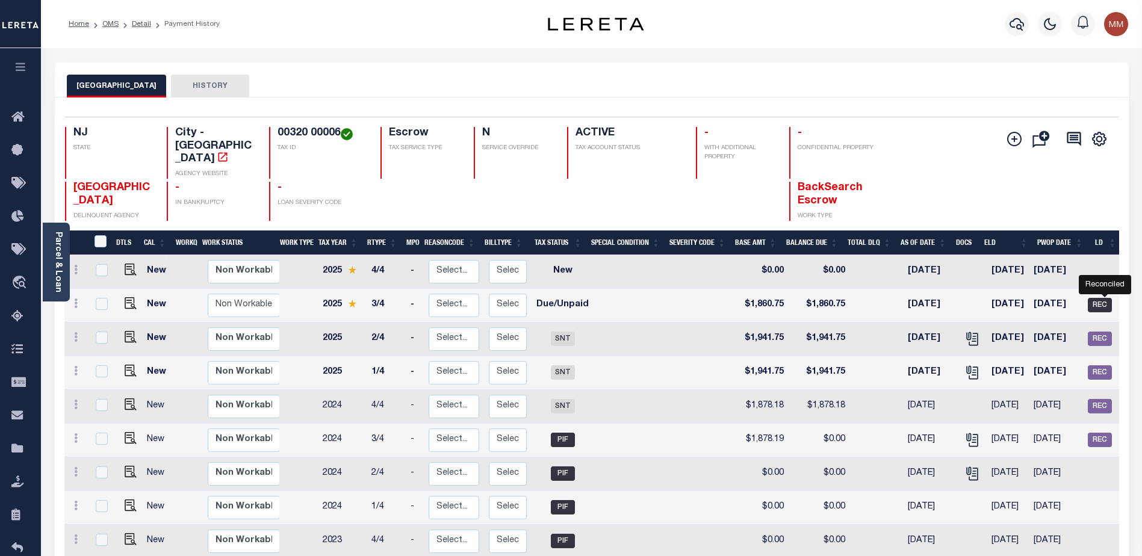
click at [1104, 298] on span "REC" at bounding box center [1100, 305] width 24 height 14
checkbox input "true"
